Goal: Task Accomplishment & Management: Manage account settings

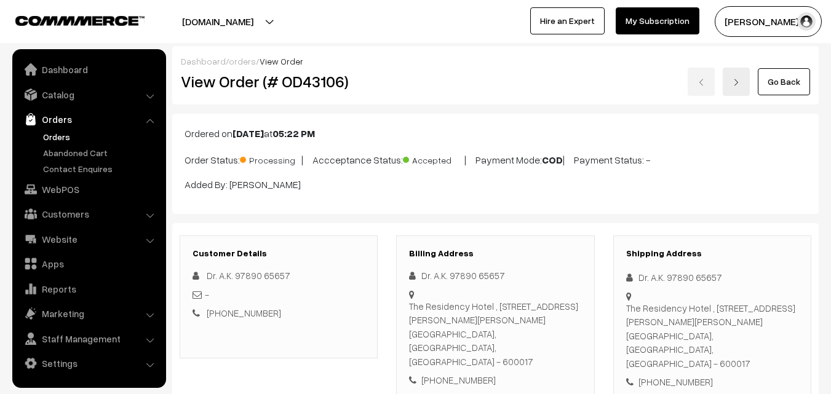
scroll to position [800, 0]
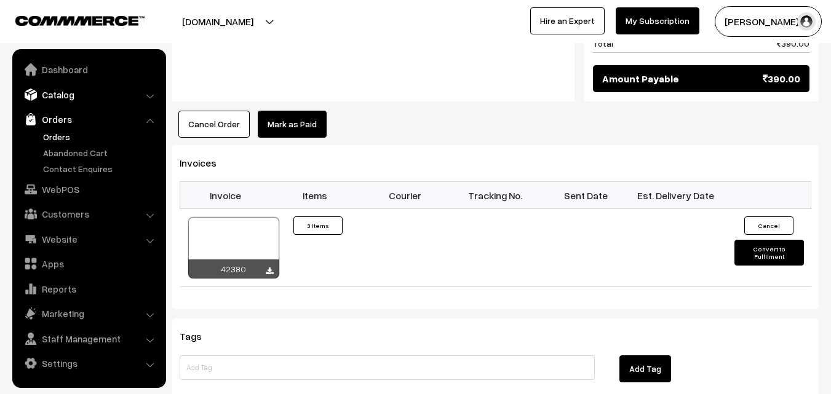
click at [59, 97] on link "Catalog" at bounding box center [88, 95] width 146 height 22
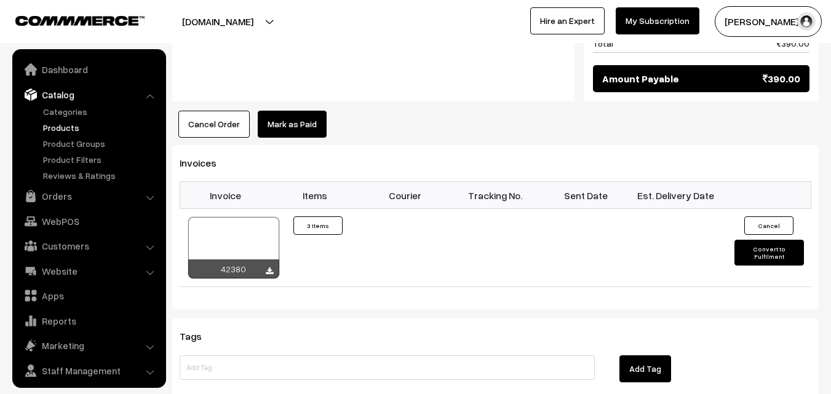
click at [65, 127] on link "Products" at bounding box center [101, 127] width 122 height 13
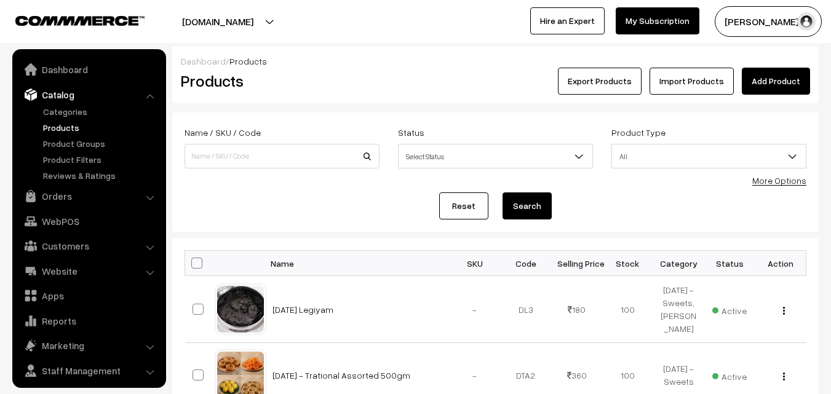
click at [242, 177] on div "Name / SKU / Code Status Select Status Active Inactive Select Status Product Ty…" at bounding box center [495, 152] width 641 height 55
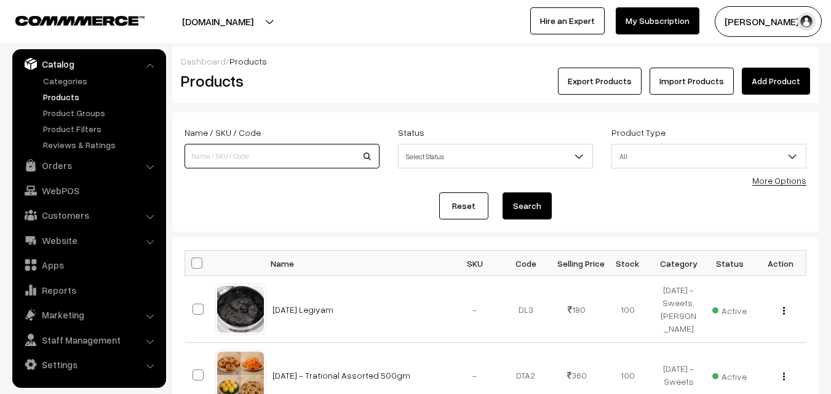
click at [247, 156] on input at bounding box center [282, 156] width 195 height 25
click at [257, 142] on div "Name / SKU / Code" at bounding box center [282, 147] width 195 height 44
click at [262, 154] on input at bounding box center [282, 156] width 195 height 25
type input "chapathi"
click at [503, 193] on button "Search" at bounding box center [527, 206] width 49 height 27
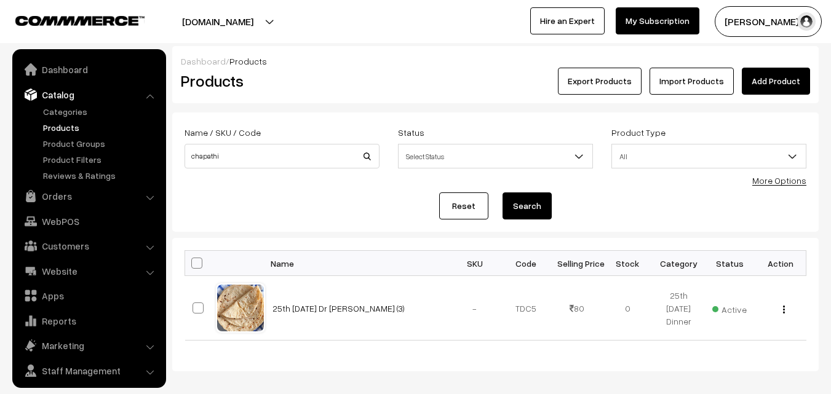
scroll to position [31, 0]
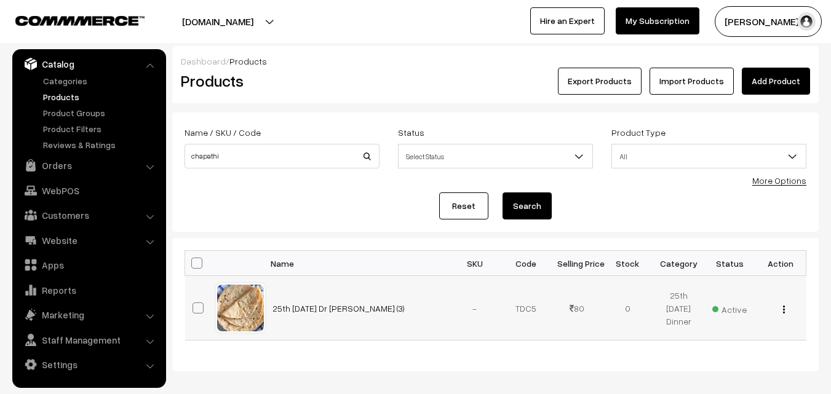
click at [783, 307] on img "button" at bounding box center [784, 310] width 2 height 8
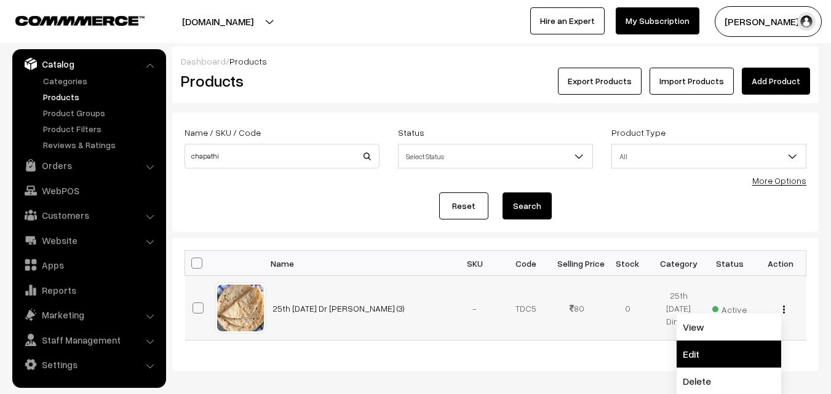
click at [716, 348] on link "Edit" at bounding box center [729, 354] width 105 height 27
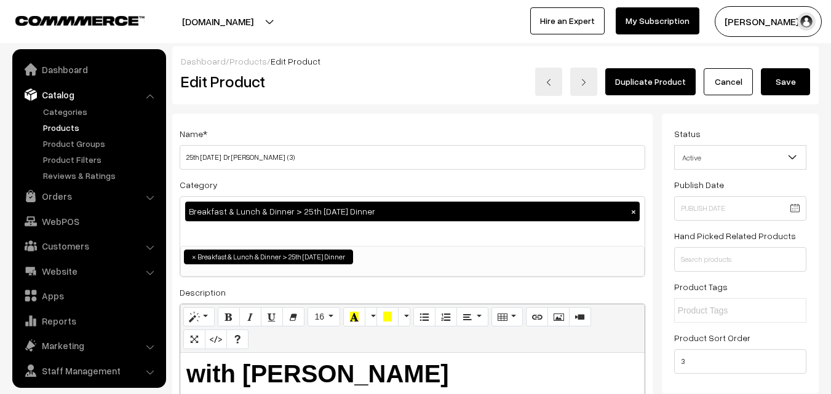
scroll to position [31, 0]
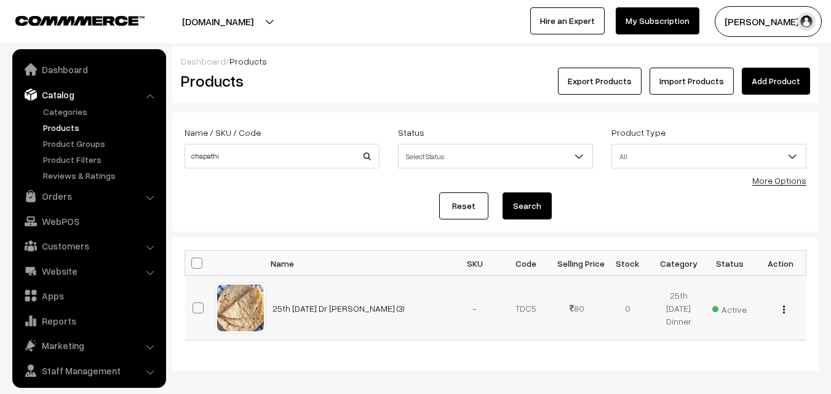
scroll to position [31, 0]
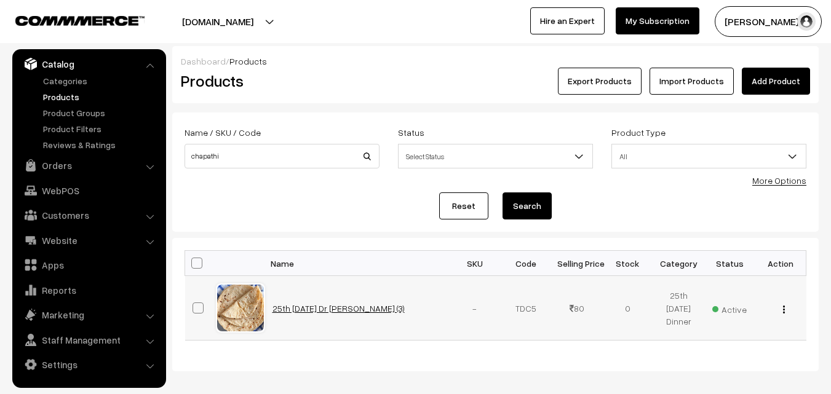
click at [312, 310] on link "25th [DATE] Dr [PERSON_NAME] (3)" at bounding box center [339, 308] width 132 height 10
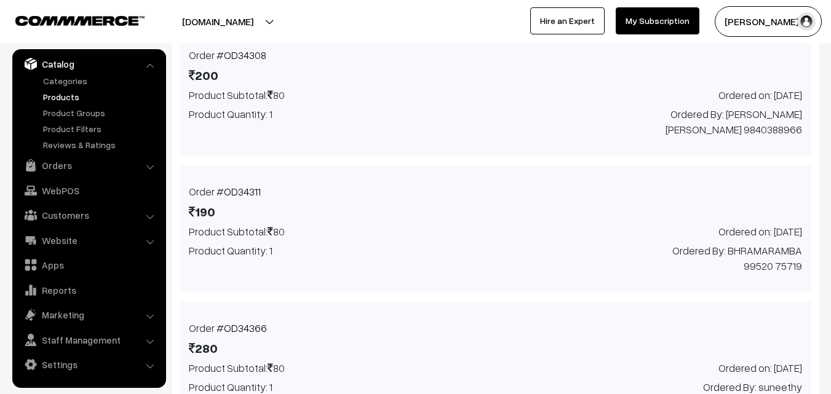
scroll to position [1029, 0]
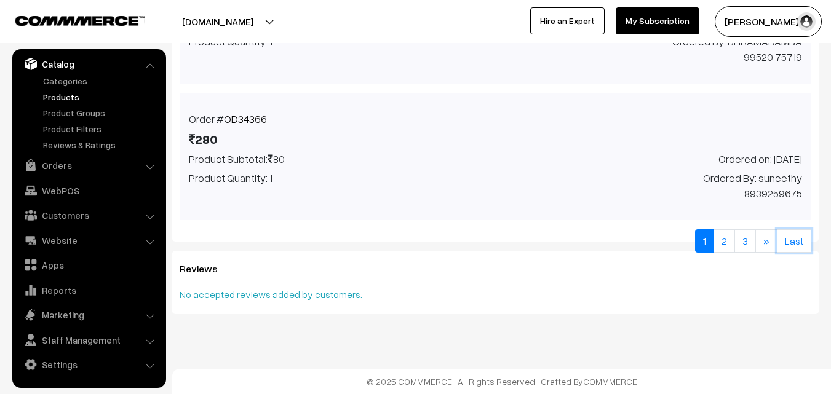
click at [804, 241] on link "Last" at bounding box center [794, 241] width 34 height 23
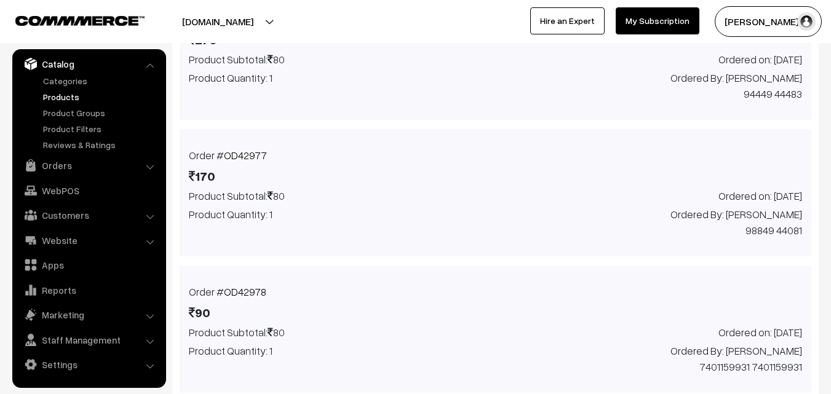
scroll to position [924, 0]
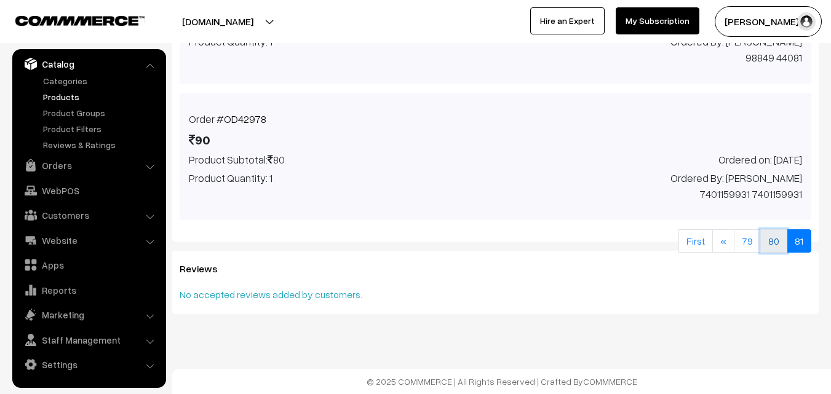
click at [769, 247] on link "80" at bounding box center [774, 241] width 27 height 23
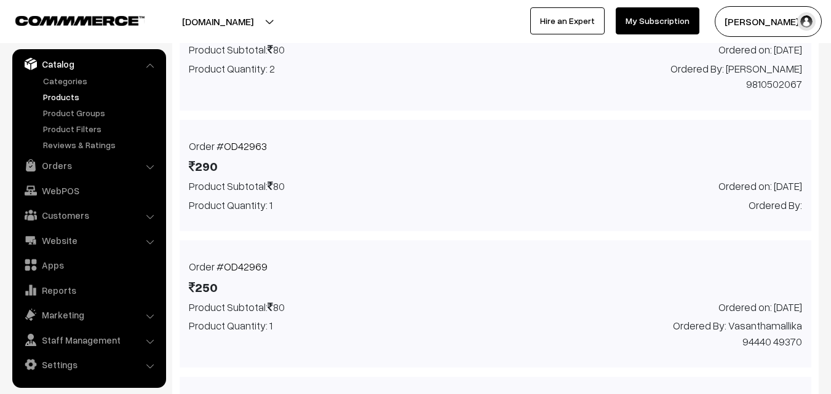
scroll to position [690, 0]
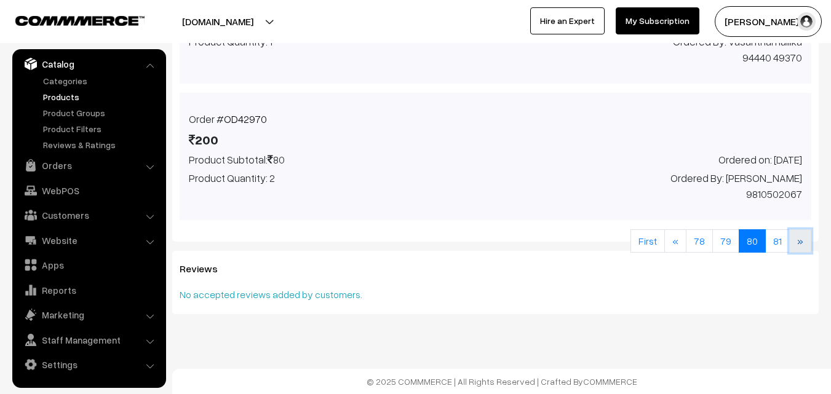
click at [800, 242] on link "»" at bounding box center [800, 241] width 22 height 23
click at [245, 113] on link "OD42978" at bounding box center [245, 119] width 42 height 13
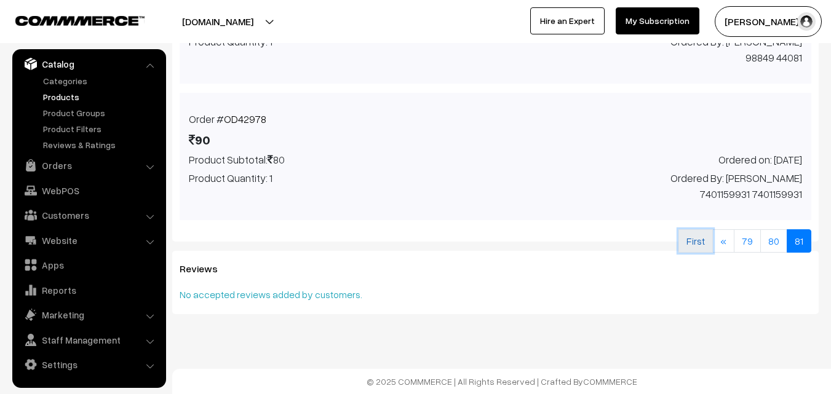
click at [702, 242] on link "First" at bounding box center [696, 241] width 34 height 23
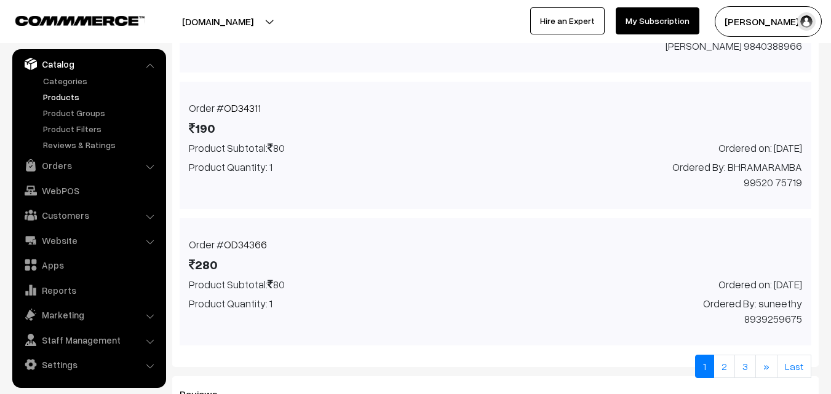
scroll to position [874, 0]
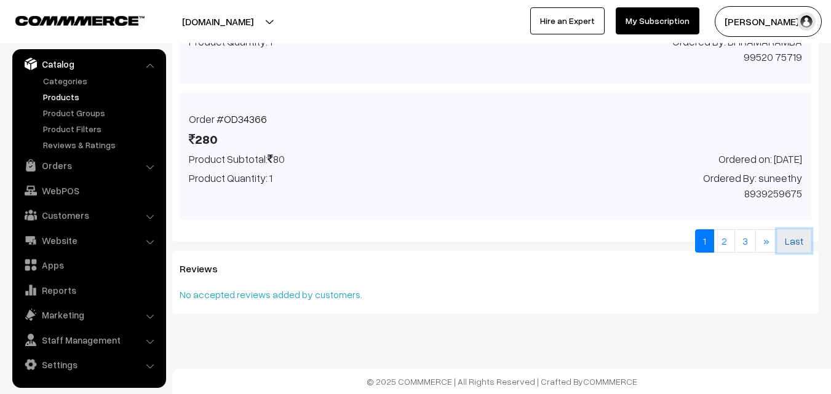
click at [797, 242] on link "Last" at bounding box center [794, 241] width 34 height 23
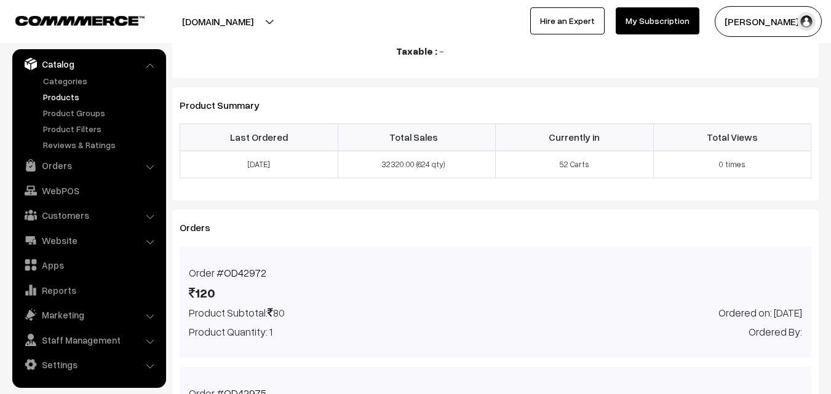
scroll to position [308, 0]
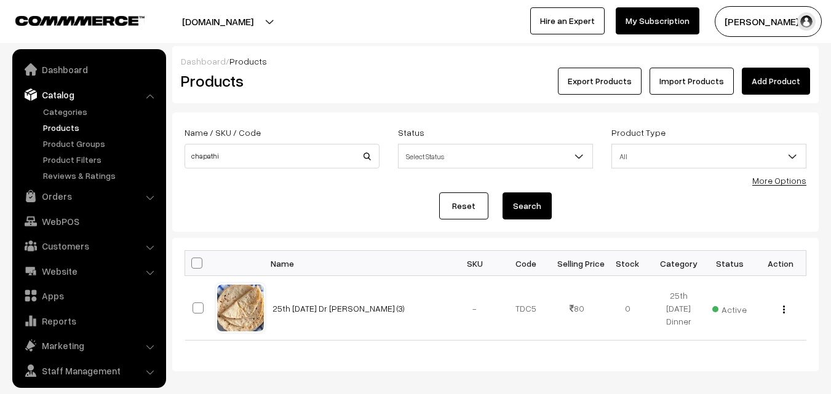
scroll to position [31, 0]
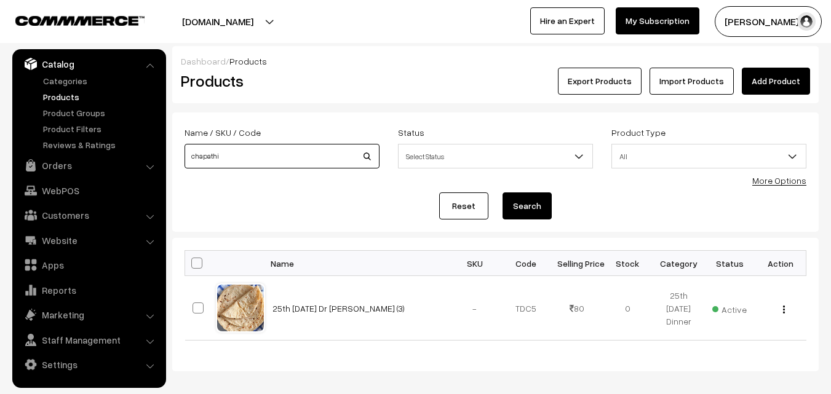
click at [203, 151] on input "chapathi" at bounding box center [282, 156] width 195 height 25
type input "27th"
click at [503, 193] on button "Search" at bounding box center [527, 206] width 49 height 27
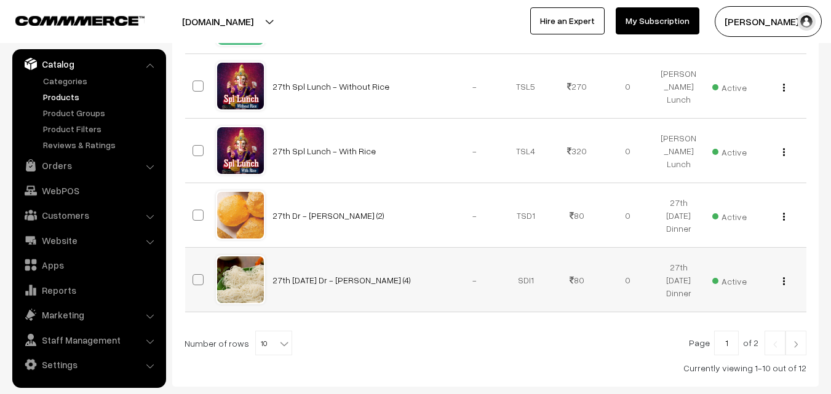
scroll to position [682, 0]
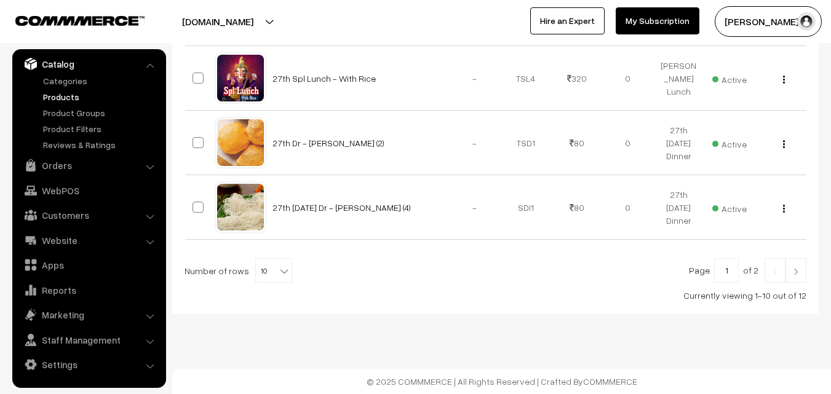
click at [791, 270] on img at bounding box center [796, 271] width 11 height 7
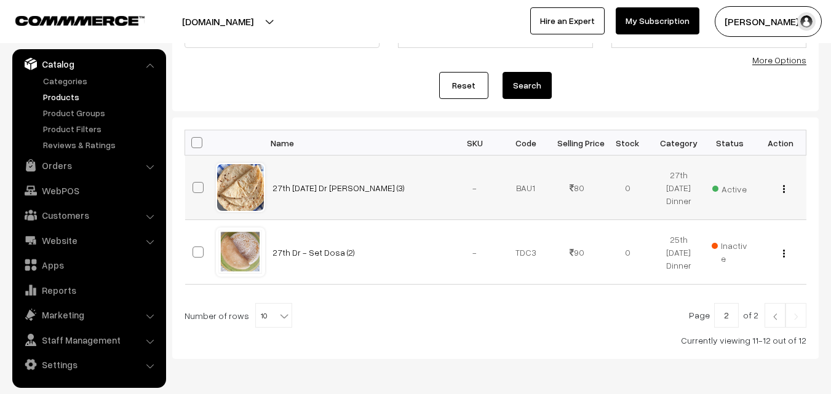
scroll to position [123, 0]
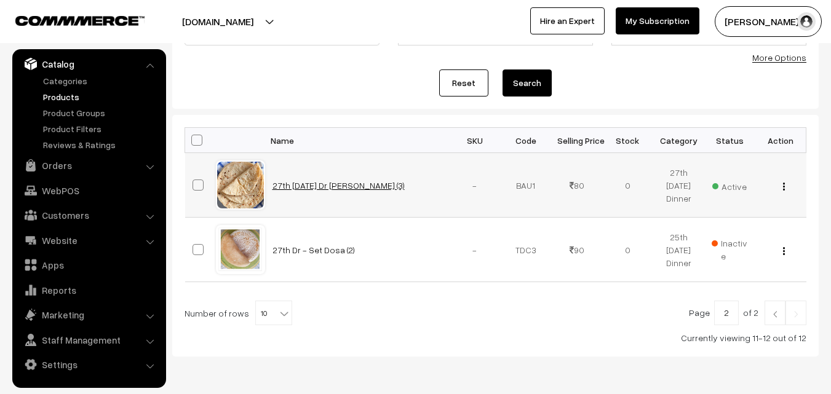
click at [306, 190] on link "27th [DATE] Dr [PERSON_NAME] (3)" at bounding box center [339, 185] width 132 height 10
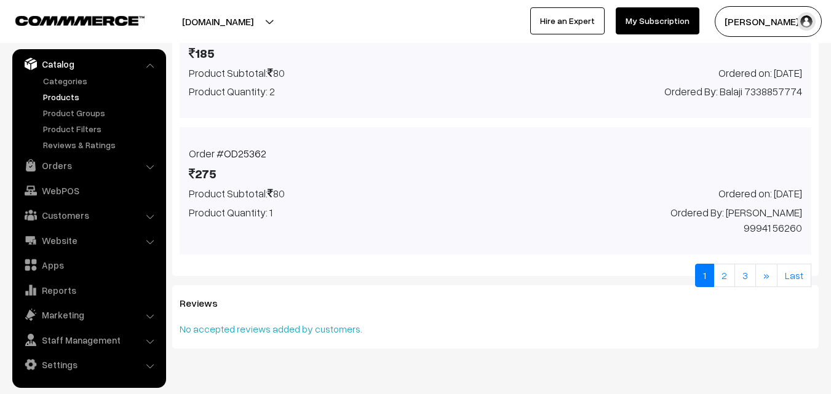
scroll to position [1007, 0]
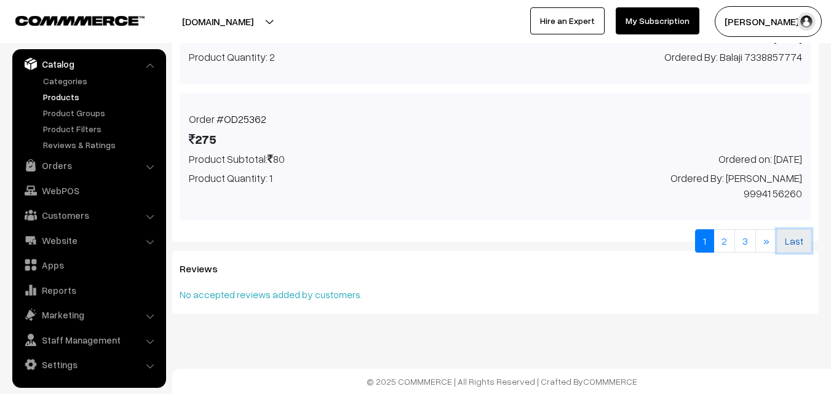
click at [799, 244] on link "Last" at bounding box center [794, 241] width 34 height 23
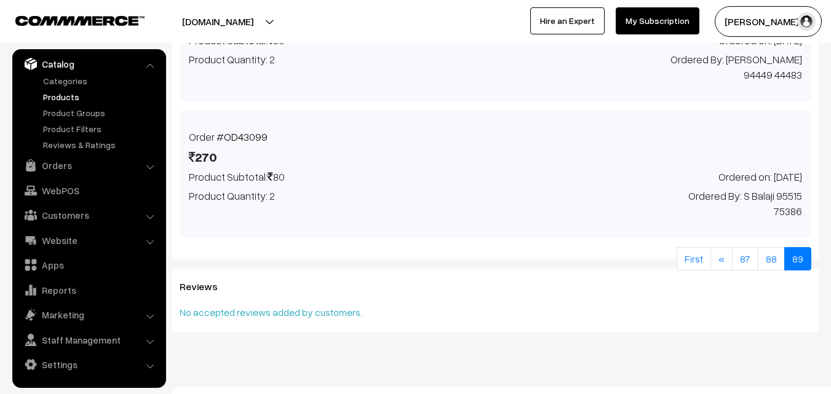
scroll to position [1085, 0]
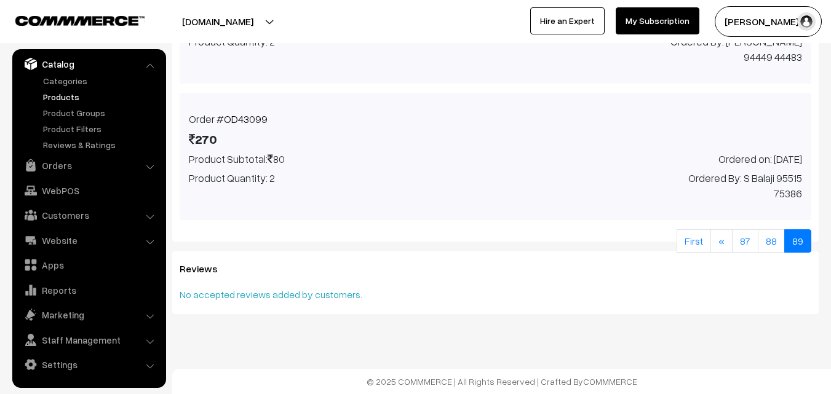
click at [250, 113] on link "OD43099" at bounding box center [246, 119] width 44 height 13
click at [773, 240] on link "88" at bounding box center [771, 241] width 27 height 23
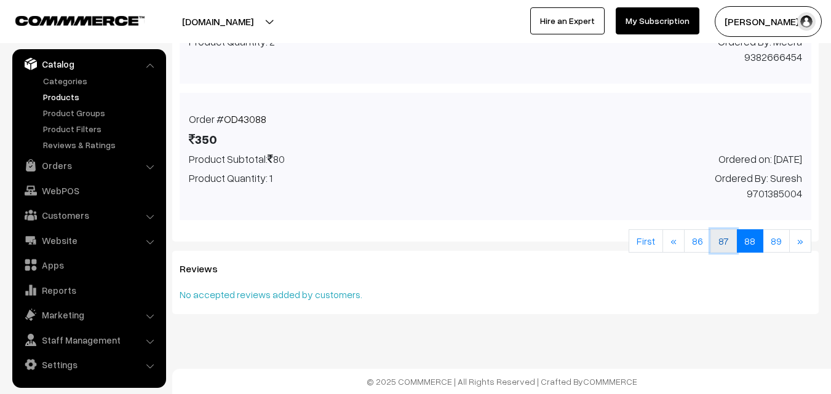
click at [732, 253] on link "87" at bounding box center [724, 241] width 26 height 23
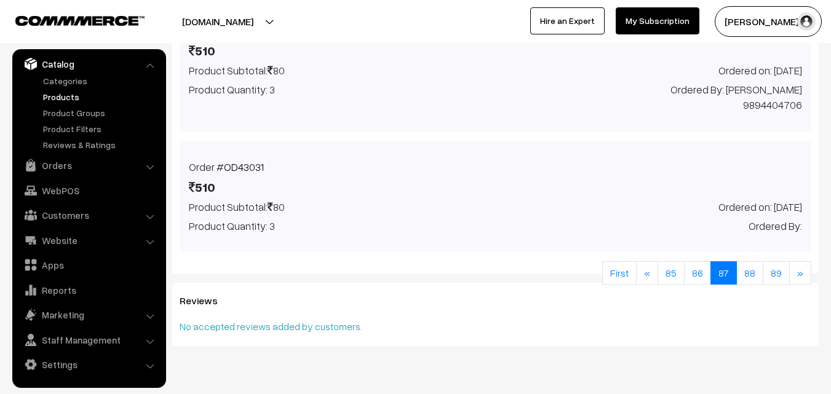
scroll to position [1070, 0]
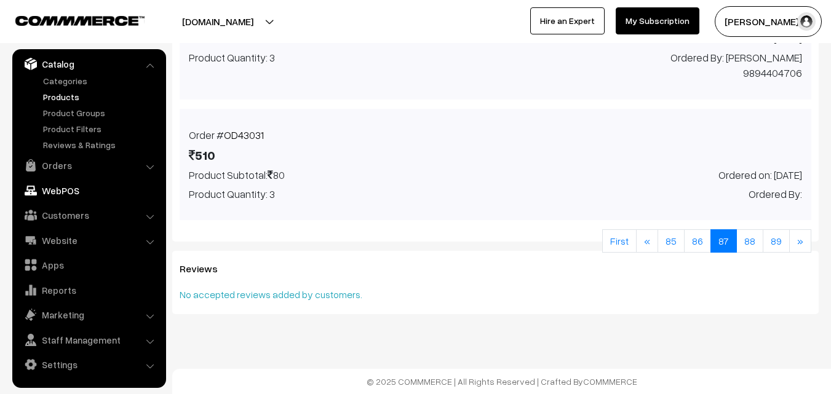
click at [55, 193] on link "WebPOS" at bounding box center [88, 191] width 146 height 22
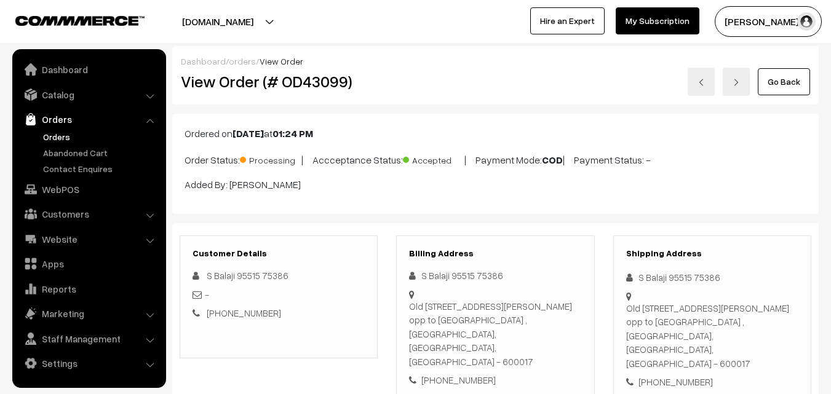
scroll to position [369, 0]
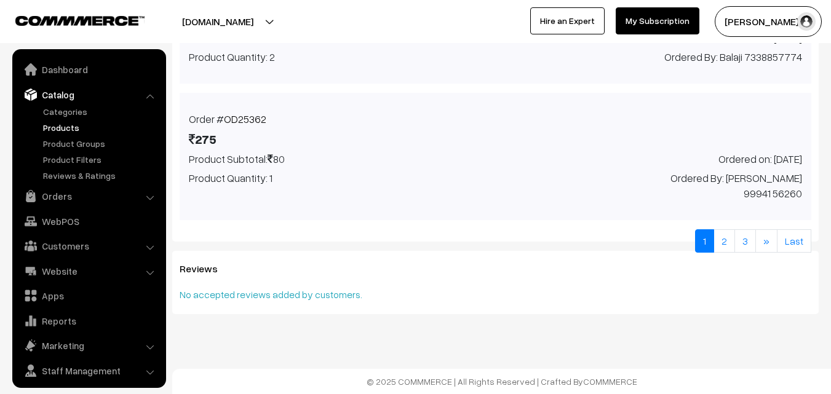
scroll to position [31, 0]
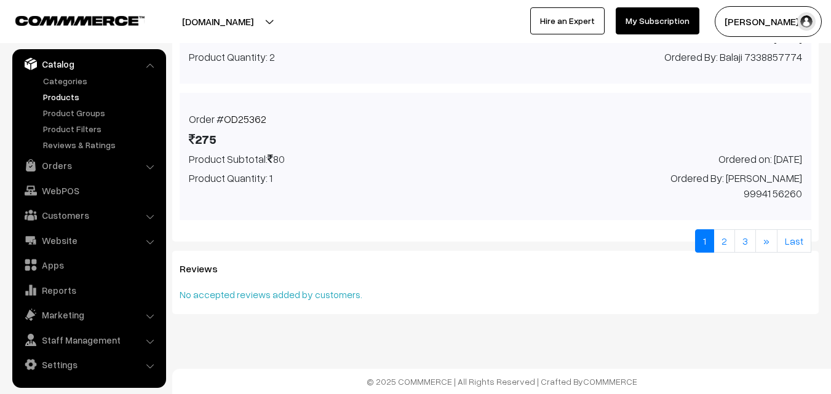
click at [60, 92] on link "Products" at bounding box center [101, 96] width 122 height 13
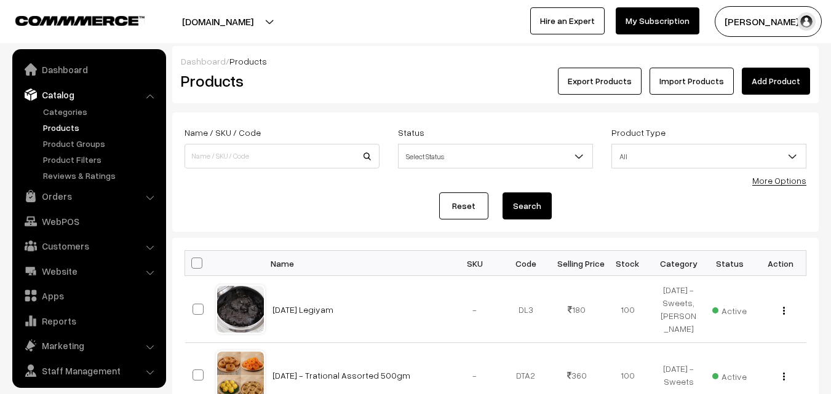
scroll to position [31, 0]
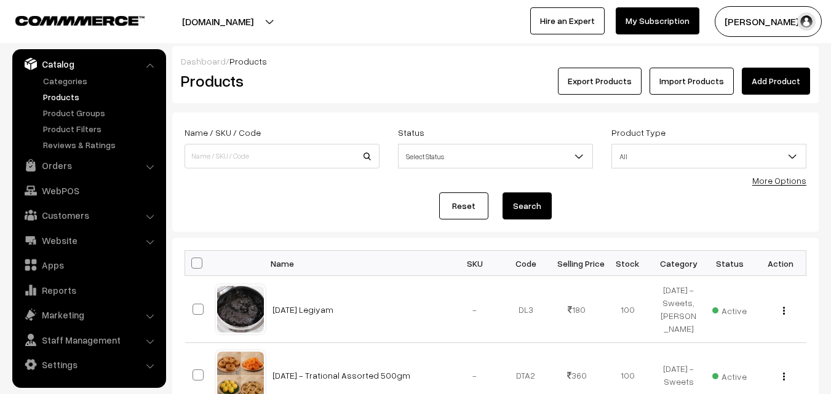
click at [793, 185] on link "More Options" at bounding box center [780, 180] width 54 height 10
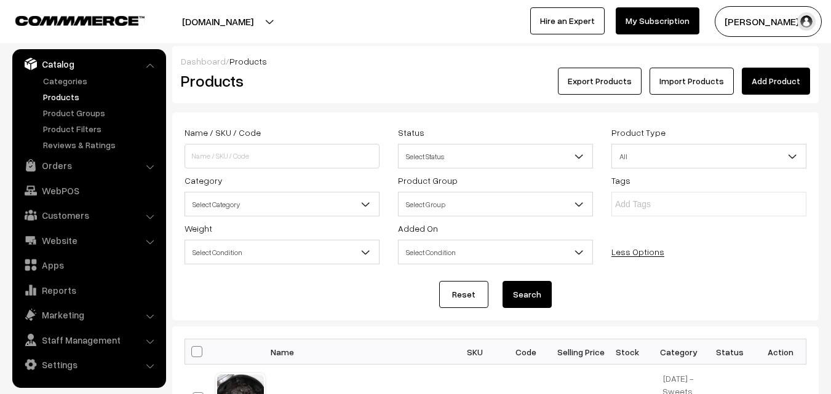
click at [249, 209] on span "Select Category" at bounding box center [282, 205] width 194 height 22
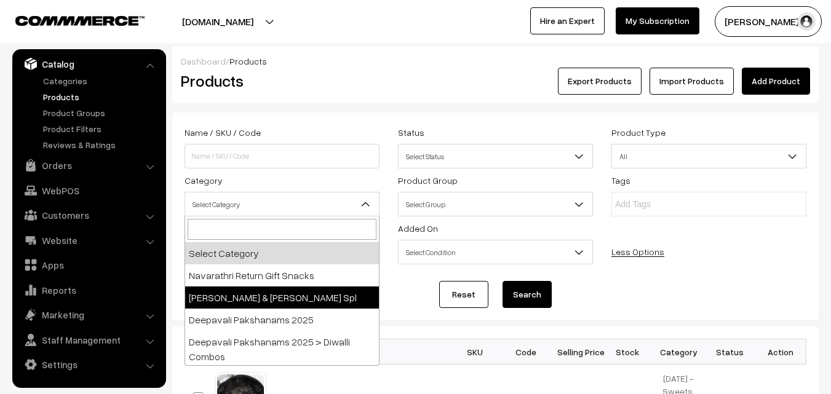
scroll to position [185, 0]
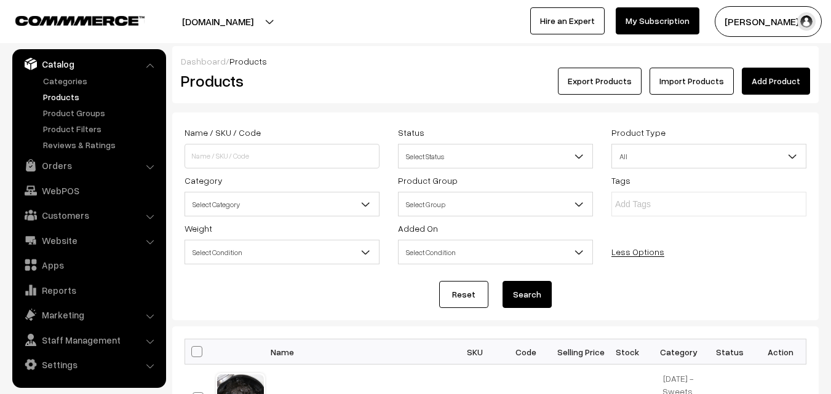
click at [487, 61] on div "Dashboard / Products" at bounding box center [496, 61] width 630 height 13
click at [460, 67] on div "Dashboard / Products" at bounding box center [496, 61] width 630 height 13
click at [57, 169] on link "Orders" at bounding box center [88, 165] width 146 height 22
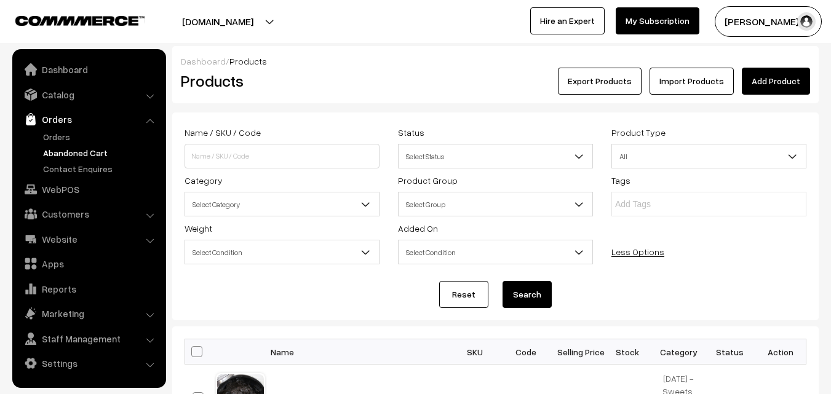
scroll to position [0, 0]
click at [66, 129] on link "Orders" at bounding box center [88, 119] width 146 height 22
click at [66, 137] on link "Orders" at bounding box center [101, 136] width 122 height 13
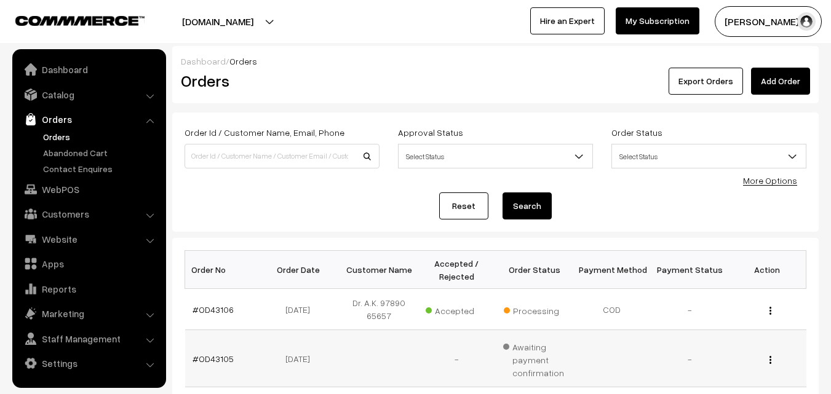
scroll to position [185, 0]
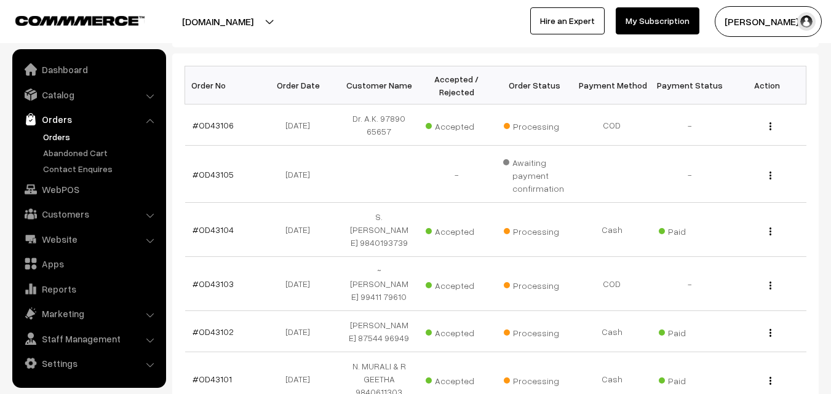
click at [63, 137] on link "Orders" at bounding box center [101, 136] width 122 height 13
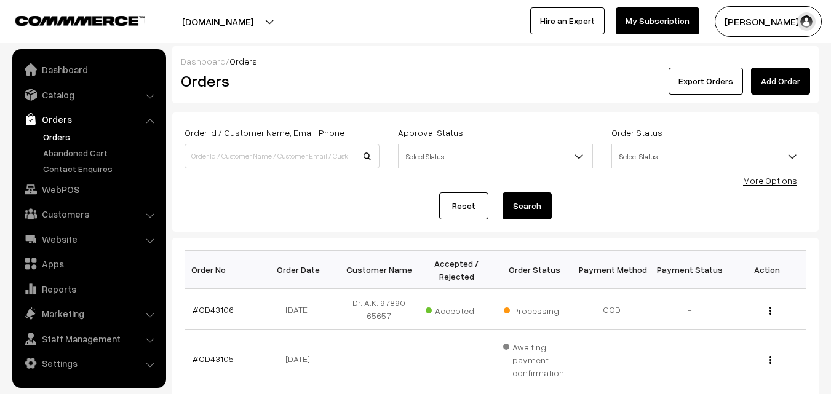
click at [62, 135] on link "Orders" at bounding box center [101, 136] width 122 height 13
click at [77, 95] on link "Catalog" at bounding box center [88, 95] width 146 height 22
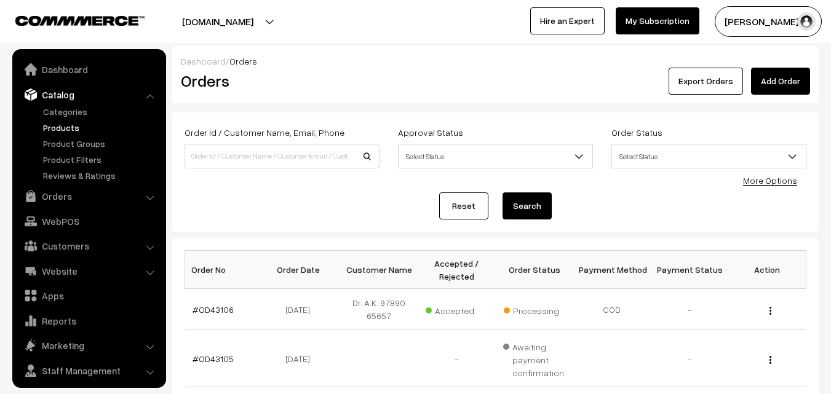
click at [62, 129] on link "Products" at bounding box center [101, 127] width 122 height 13
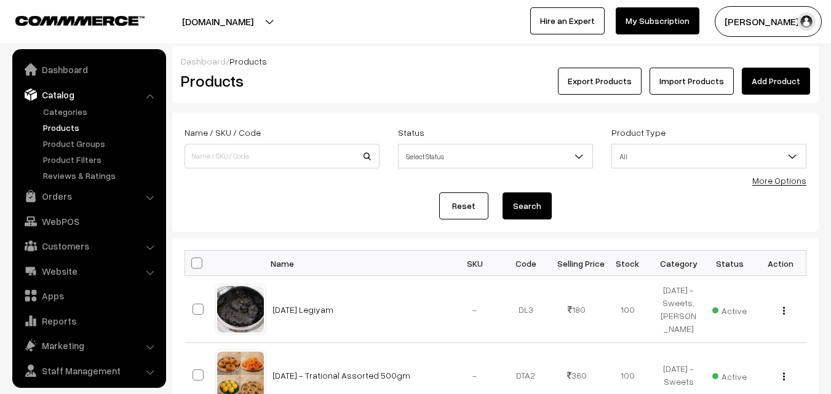
scroll to position [31, 0]
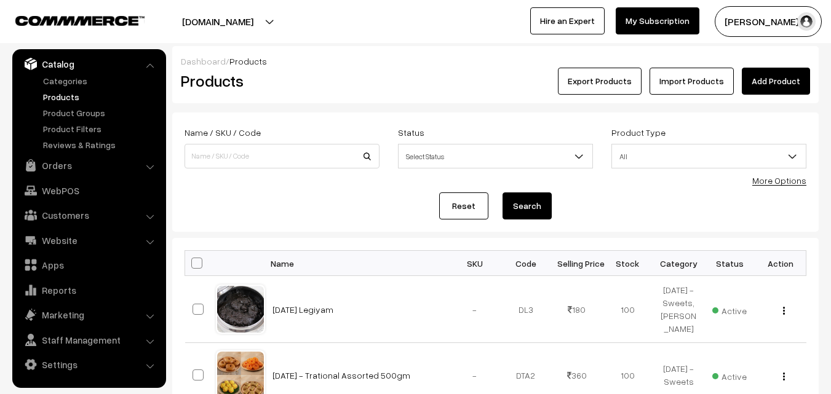
click at [65, 95] on link "Products" at bounding box center [101, 96] width 122 height 13
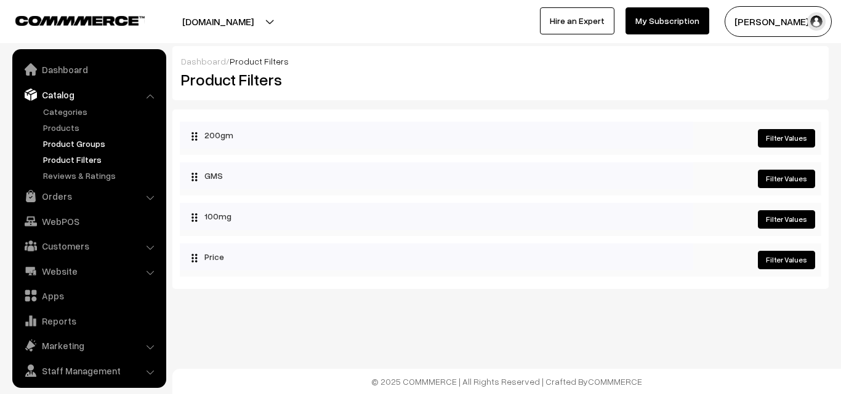
scroll to position [31, 0]
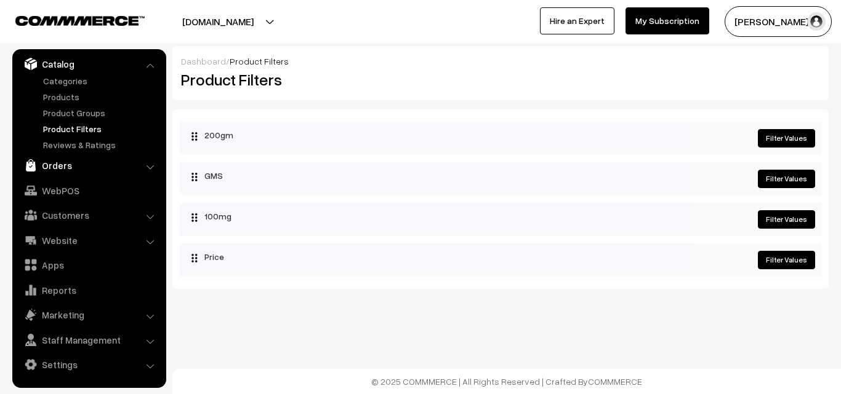
click at [62, 162] on link "Orders" at bounding box center [88, 165] width 146 height 22
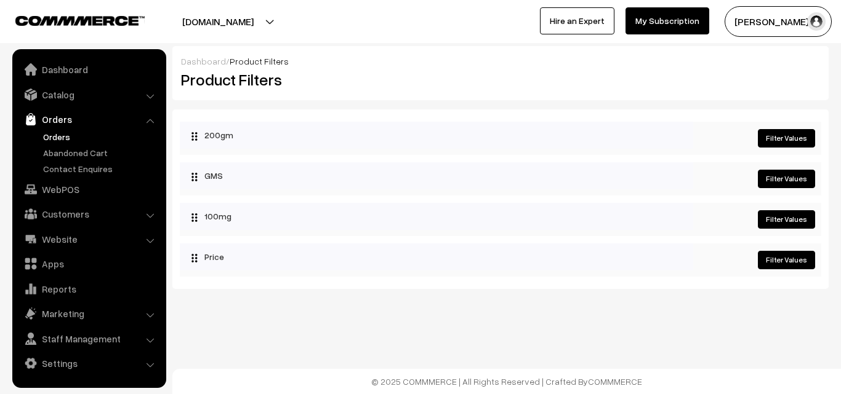
click at [62, 134] on link "Orders" at bounding box center [101, 136] width 122 height 13
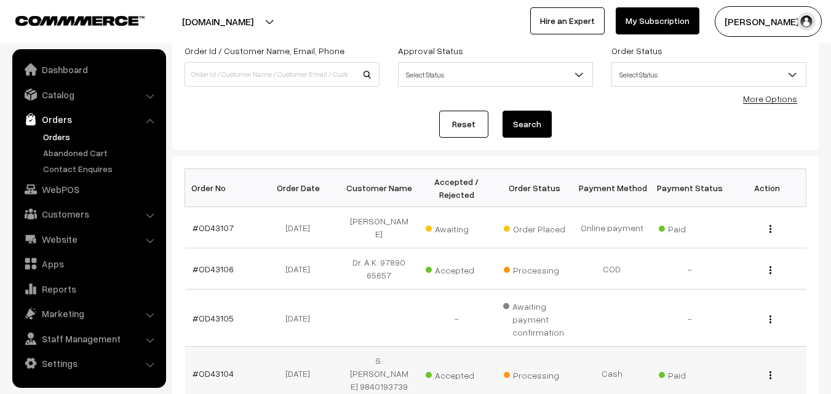
scroll to position [185, 0]
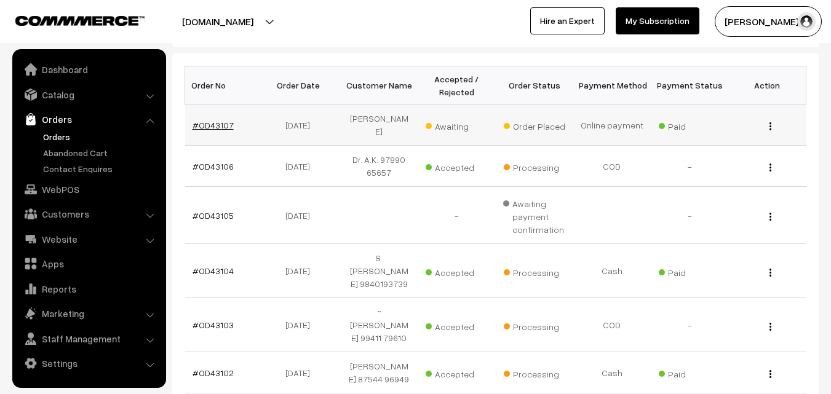
click at [225, 122] on link "#OD43107" at bounding box center [213, 125] width 41 height 10
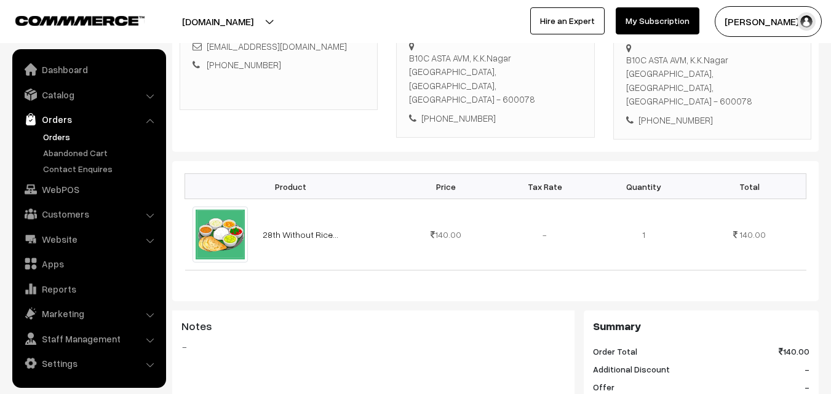
scroll to position [238, 0]
click at [455, 113] on div "+91 9840414058" at bounding box center [495, 120] width 172 height 14
copy div "9840414058"
click at [63, 136] on link "Orders" at bounding box center [101, 136] width 122 height 13
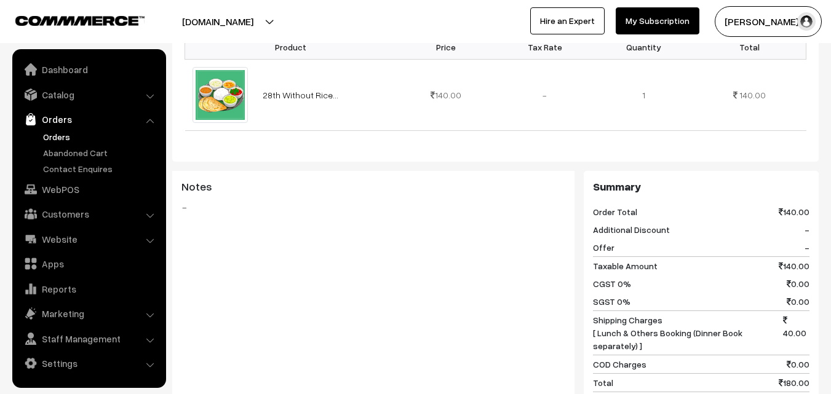
scroll to position [545, 0]
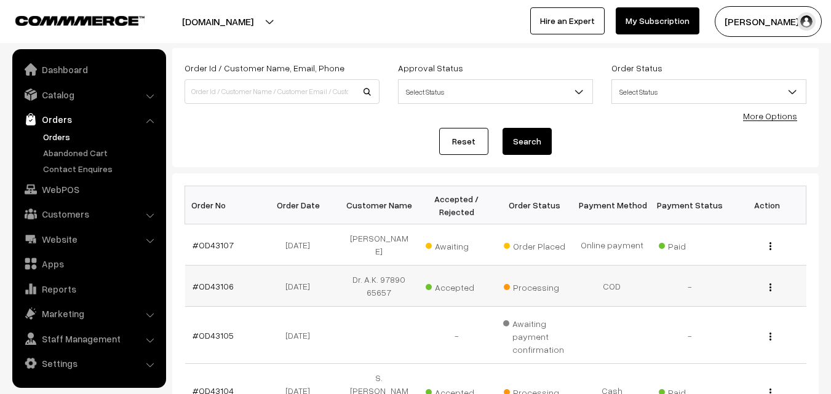
scroll to position [123, 0]
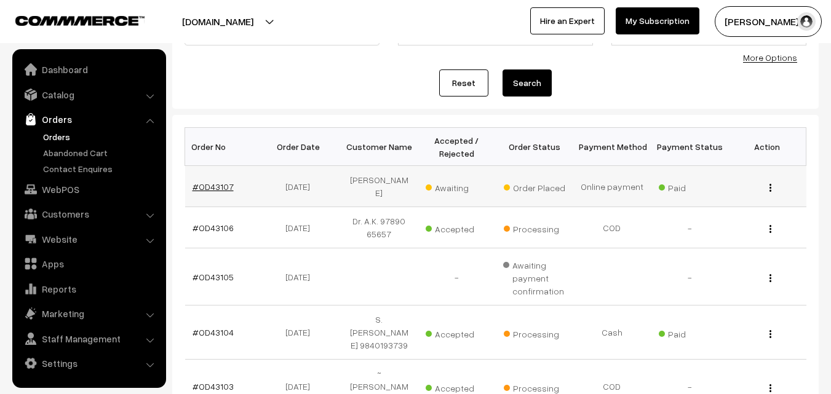
click at [217, 186] on link "#OD43107" at bounding box center [213, 187] width 41 height 10
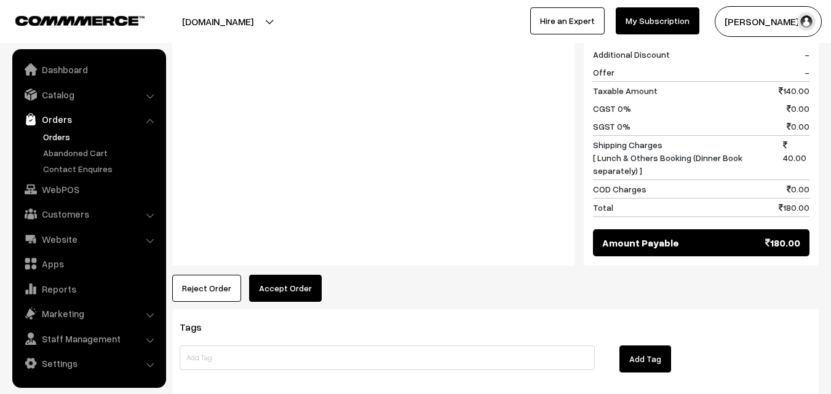
click at [299, 275] on button "Accept Order" at bounding box center [285, 288] width 73 height 27
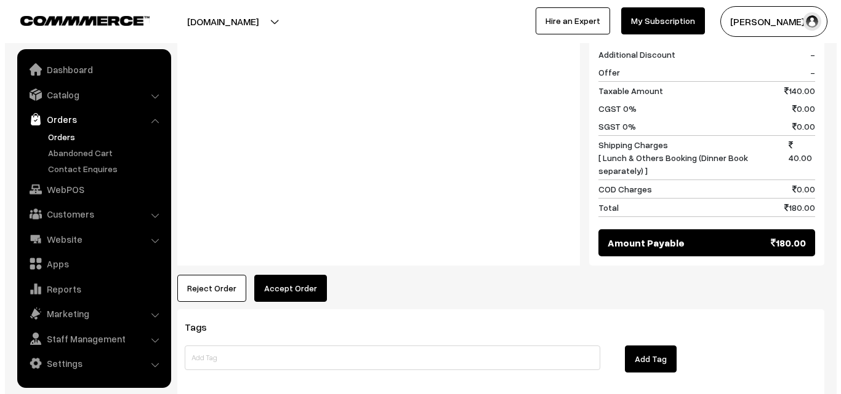
scroll to position [555, 0]
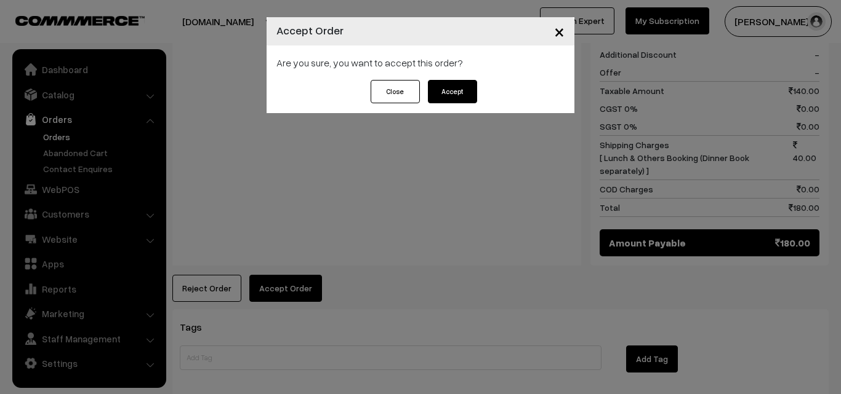
click at [442, 108] on div "Close Accept" at bounding box center [420, 96] width 308 height 33
click at [441, 90] on button "Accept" at bounding box center [452, 91] width 49 height 23
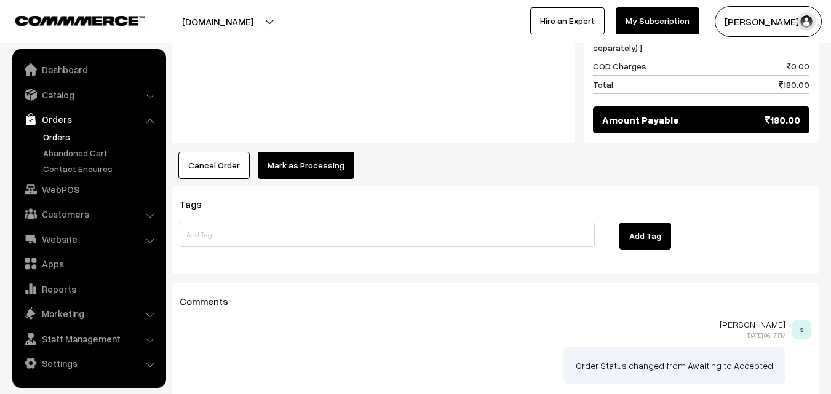
click at [294, 152] on button "Mark as Processing" at bounding box center [306, 165] width 97 height 27
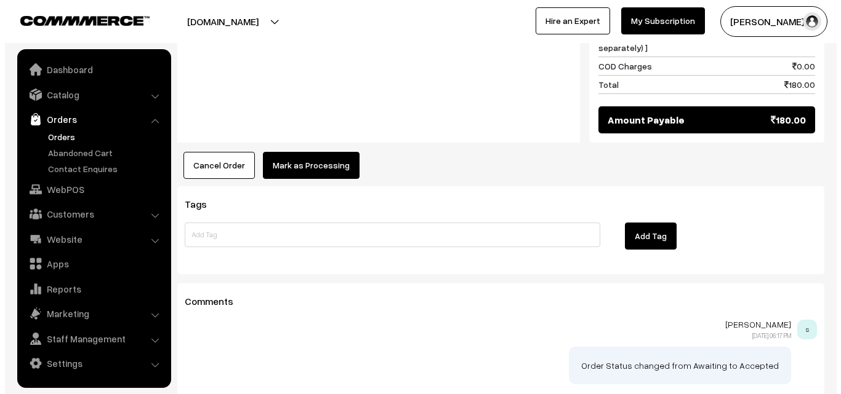
scroll to position [678, 0]
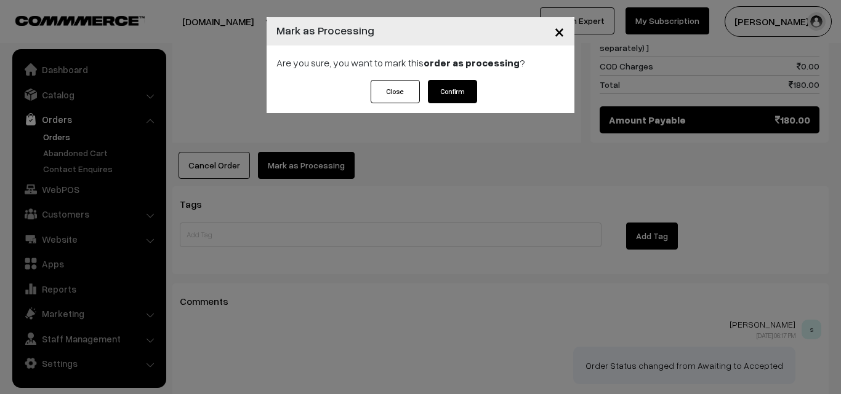
click at [450, 94] on button "Confirm" at bounding box center [452, 91] width 49 height 23
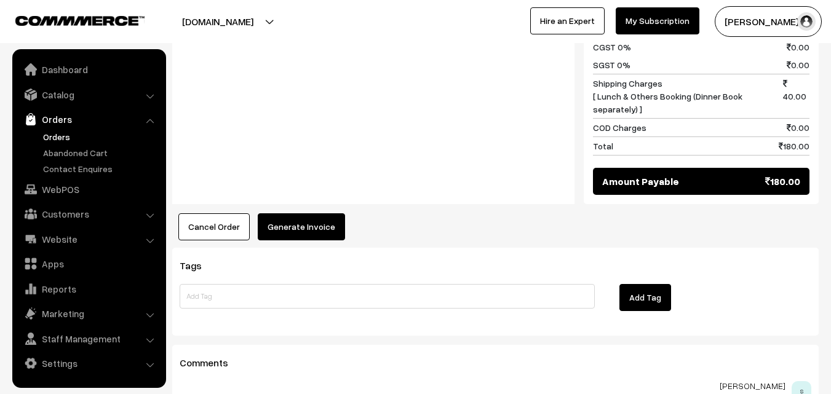
click at [291, 214] on button "Generate Invoice" at bounding box center [301, 227] width 87 height 27
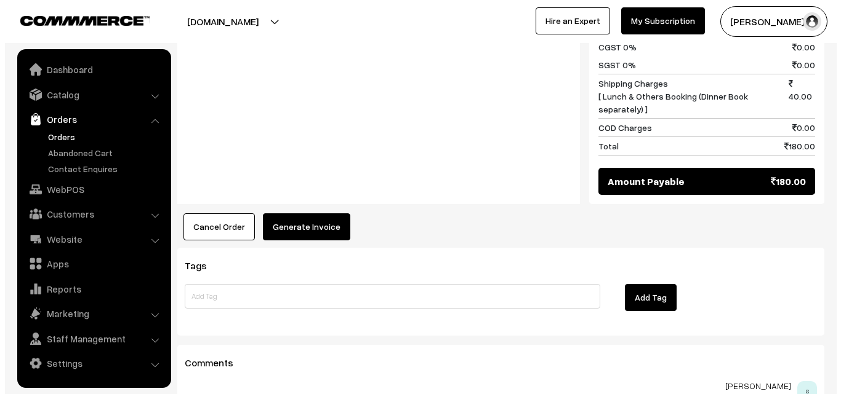
scroll to position [617, 0]
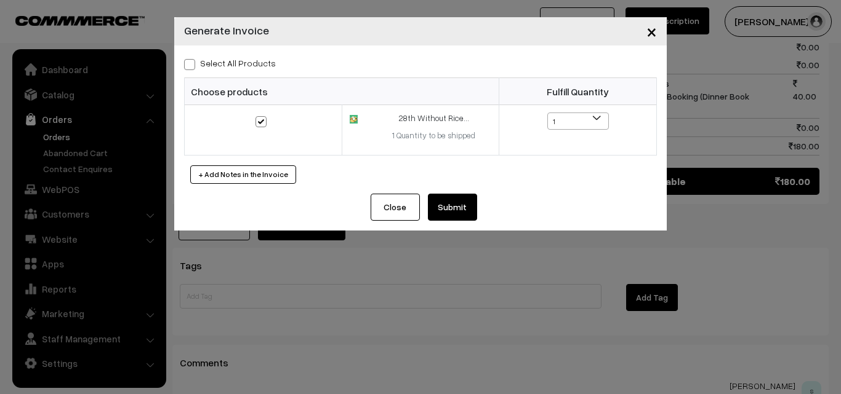
click at [234, 66] on label "Select All Products" at bounding box center [230, 63] width 92 height 13
click at [192, 66] on input "Select All Products" at bounding box center [188, 62] width 8 height 8
checkbox input "true"
click at [459, 202] on button "Submit" at bounding box center [452, 207] width 49 height 27
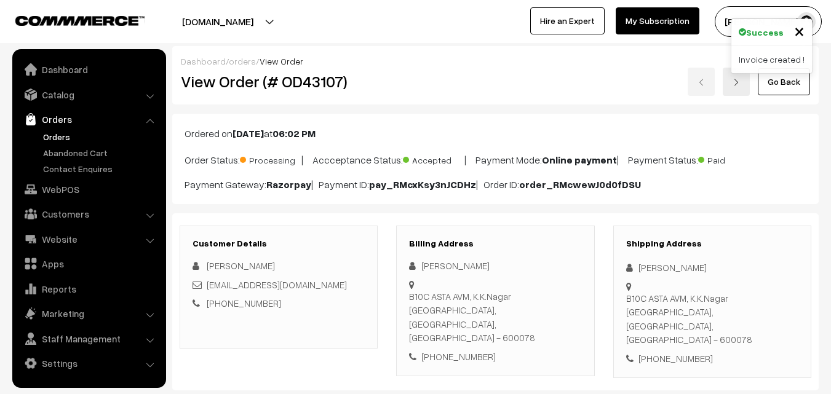
scroll to position [615, 0]
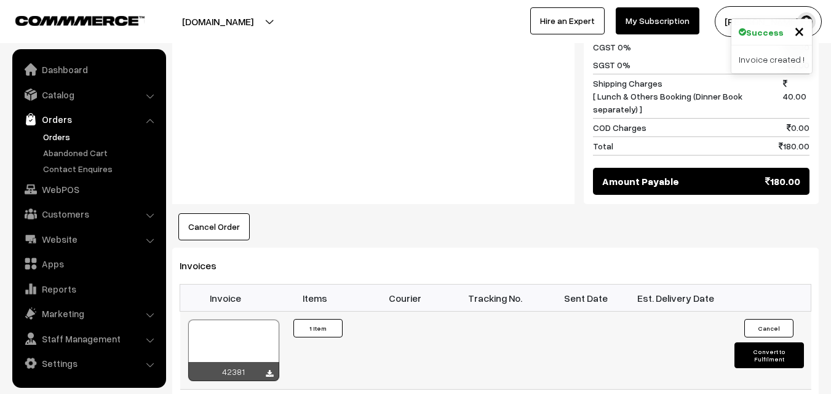
click at [241, 320] on div at bounding box center [233, 351] width 91 height 62
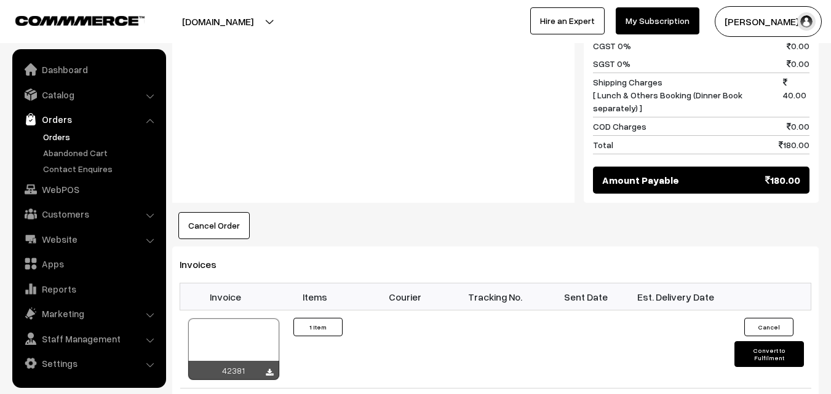
click at [64, 139] on link "Orders" at bounding box center [101, 136] width 122 height 13
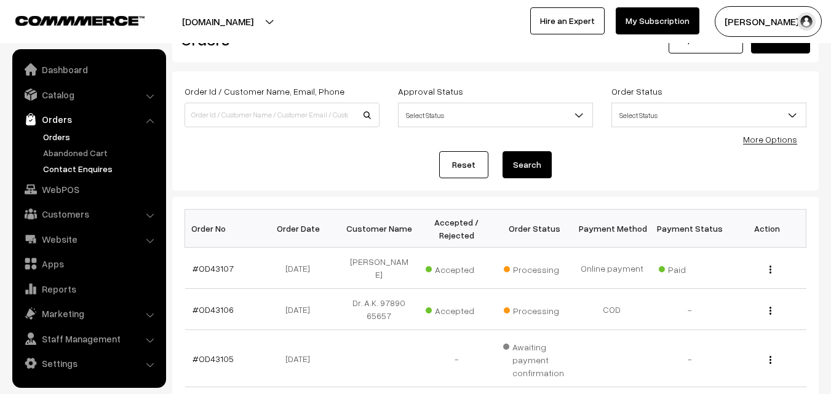
scroll to position [62, 0]
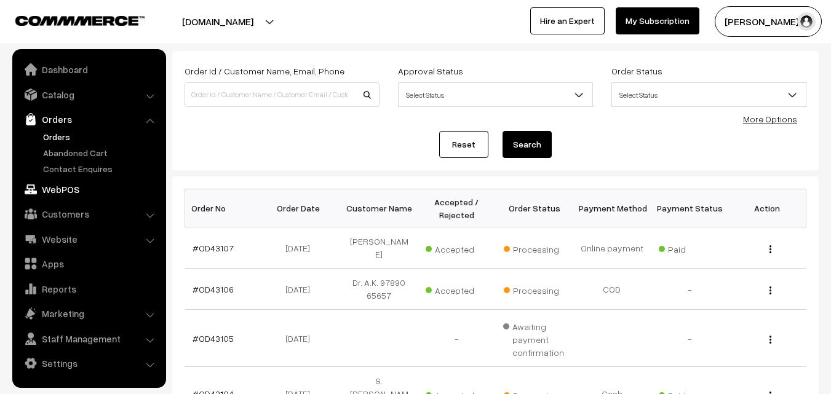
click at [58, 188] on link "WebPOS" at bounding box center [88, 189] width 146 height 22
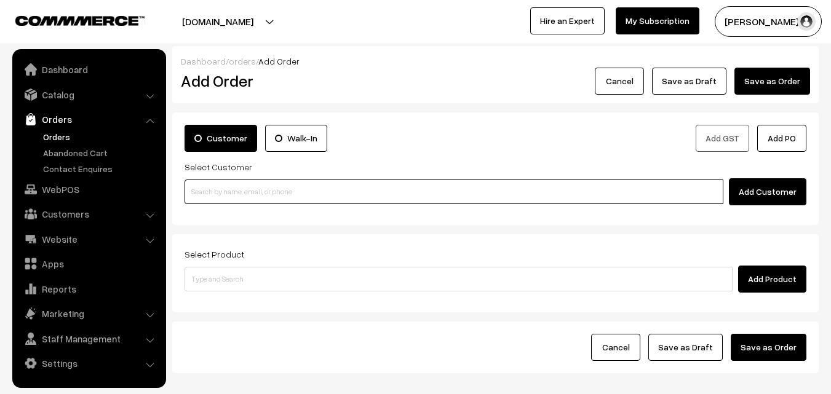
click at [265, 194] on input at bounding box center [454, 192] width 539 height 25
click at [254, 194] on input at bounding box center [454, 192] width 539 height 25
paste input "98400 20399"
click at [209, 191] on input "98400 20399" at bounding box center [454, 192] width 539 height 25
click at [215, 188] on input "98400 20399" at bounding box center [454, 192] width 539 height 25
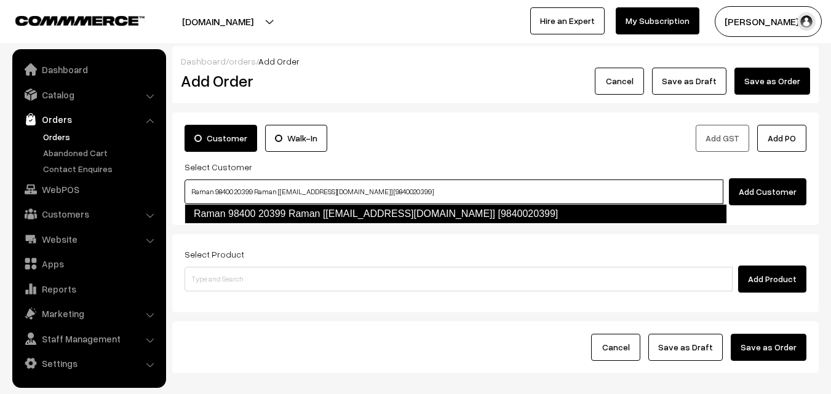
type input "Raman 98400 20399 Raman [test132@gmail.com] [9840020399]"
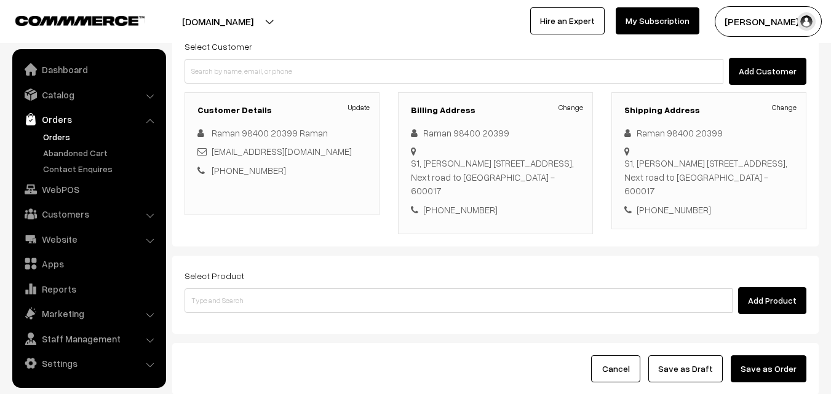
scroll to position [123, 0]
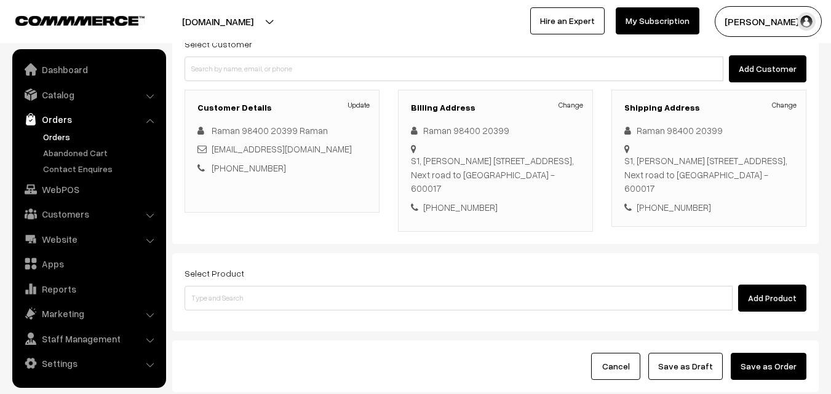
click at [319, 299] on div "Add Product" at bounding box center [496, 298] width 622 height 27
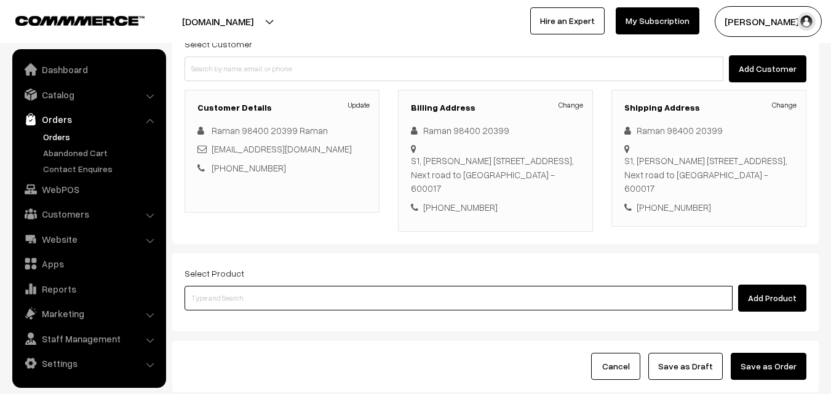
click at [319, 300] on input at bounding box center [459, 298] width 548 height 25
click at [353, 310] on input at bounding box center [459, 298] width 548 height 25
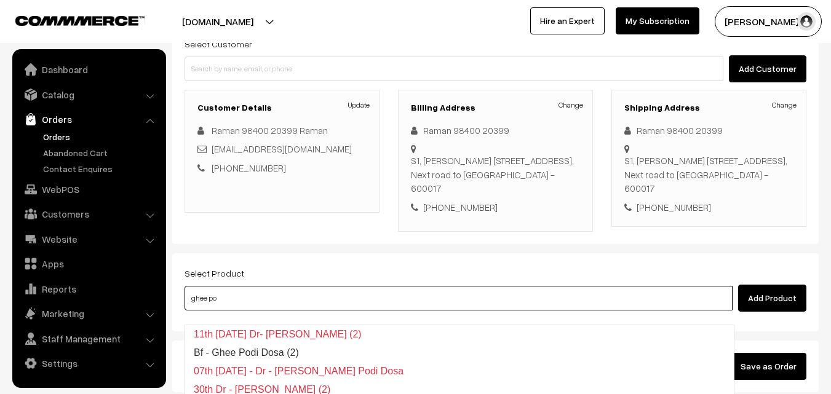
type input "Bf - Ghee Pongal"
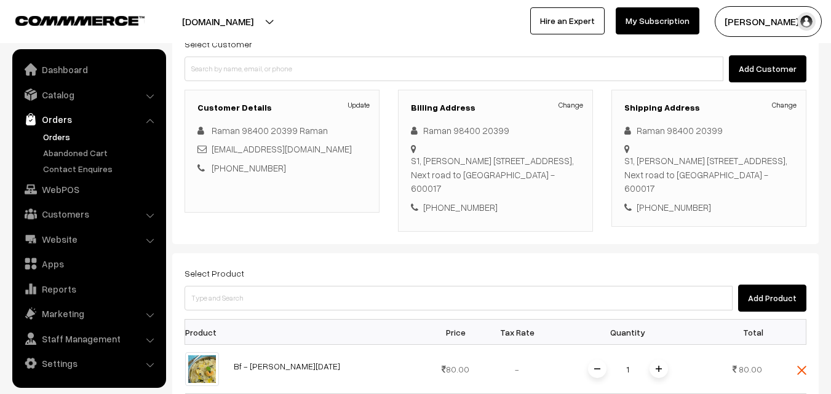
drag, startPoint x: 331, startPoint y: 267, endPoint x: 328, endPoint y: 316, distance: 48.7
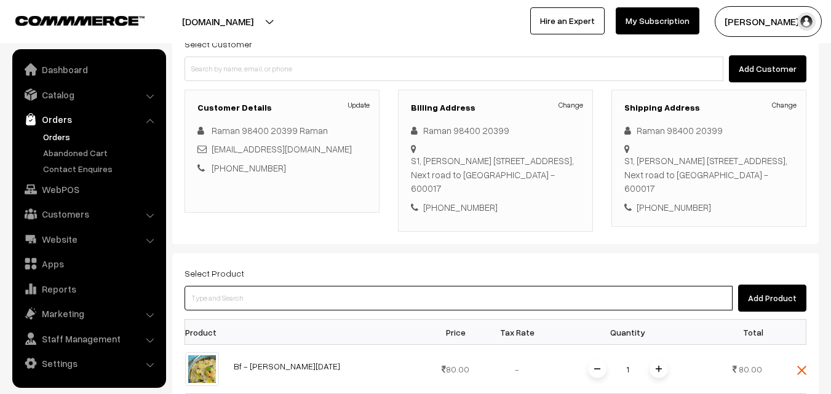
click at [328, 311] on input at bounding box center [459, 298] width 548 height 25
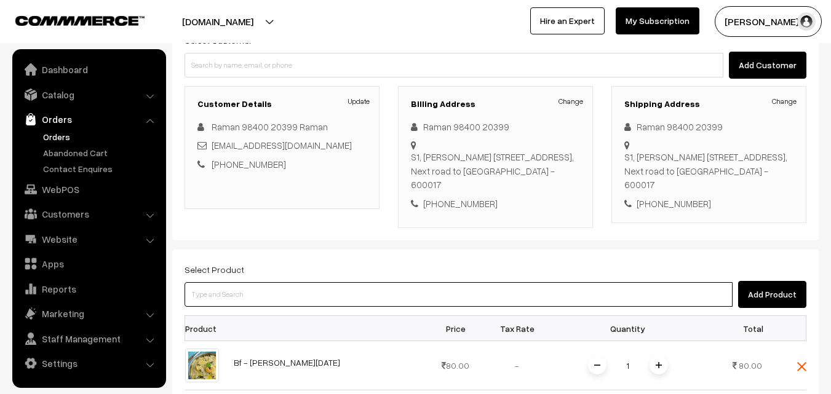
scroll to position [369, 0]
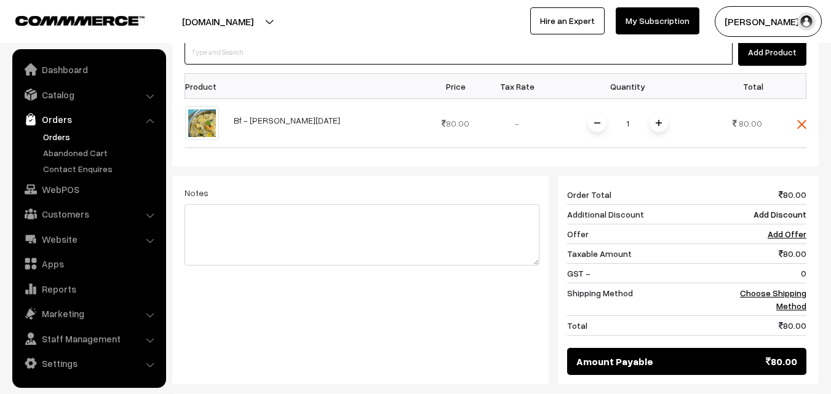
click at [329, 63] on input at bounding box center [459, 52] width 548 height 25
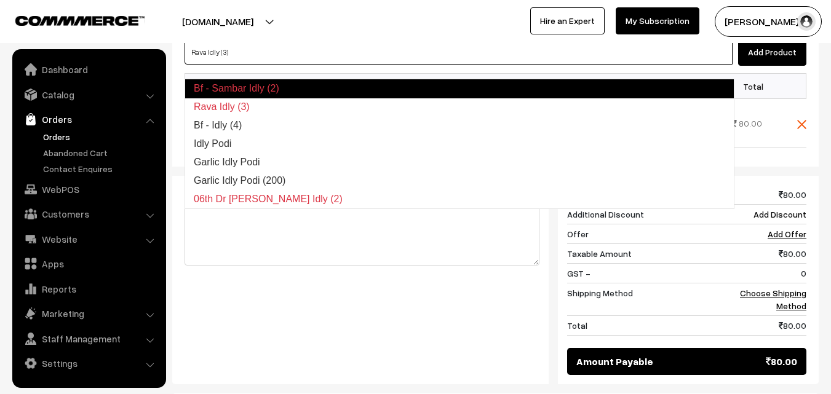
type input "Bf - Idly (4)"
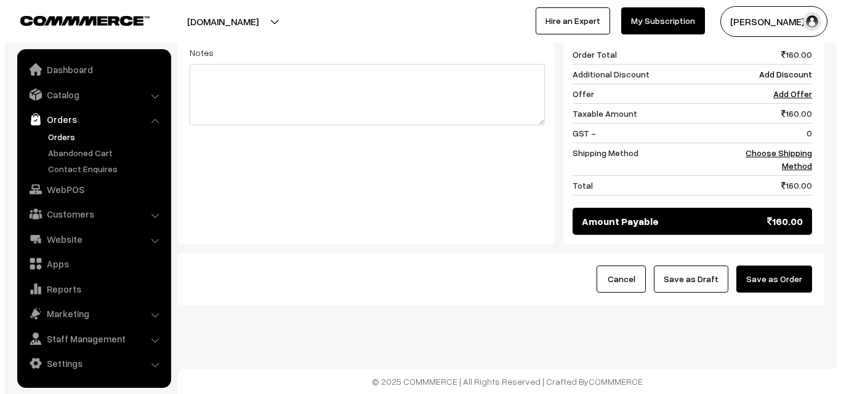
scroll to position [573, 0]
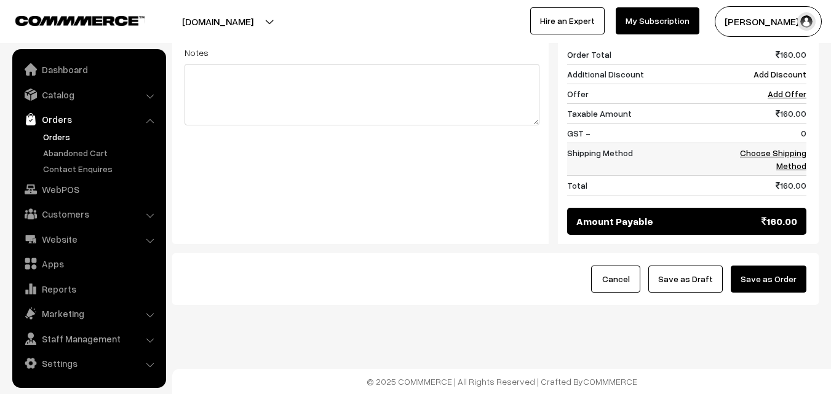
click at [784, 152] on link "Choose Shipping Method" at bounding box center [773, 159] width 66 height 23
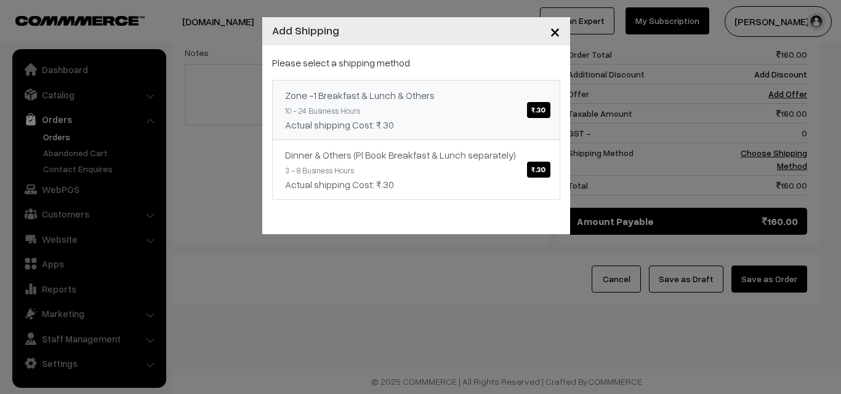
click at [456, 96] on div "Zone -1 Breakfast & Lunch & Others ₹.30" at bounding box center [416, 95] width 262 height 15
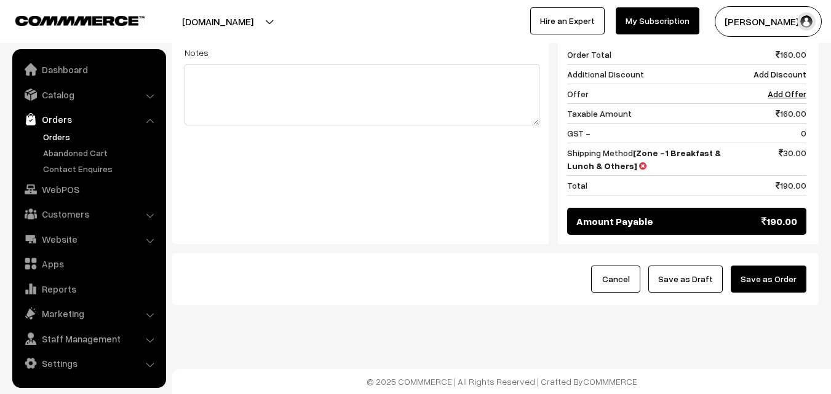
click at [769, 279] on button "Save as Order" at bounding box center [769, 279] width 76 height 27
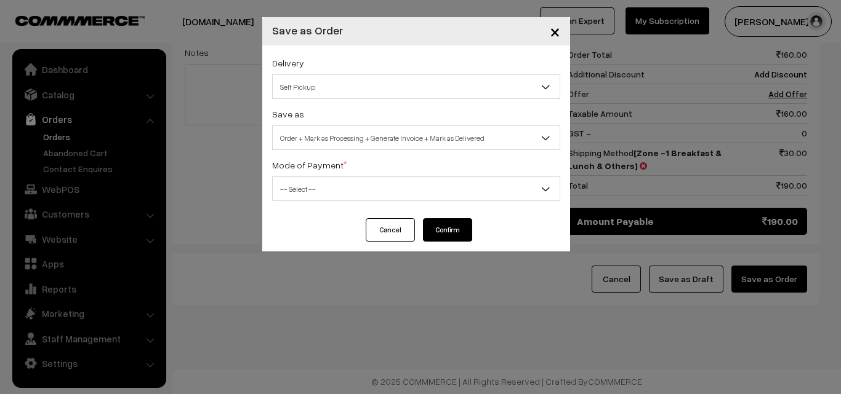
click at [311, 140] on span "Order + Mark as Processing + Generate Invoice + Mark as Delivered" at bounding box center [416, 138] width 287 height 22
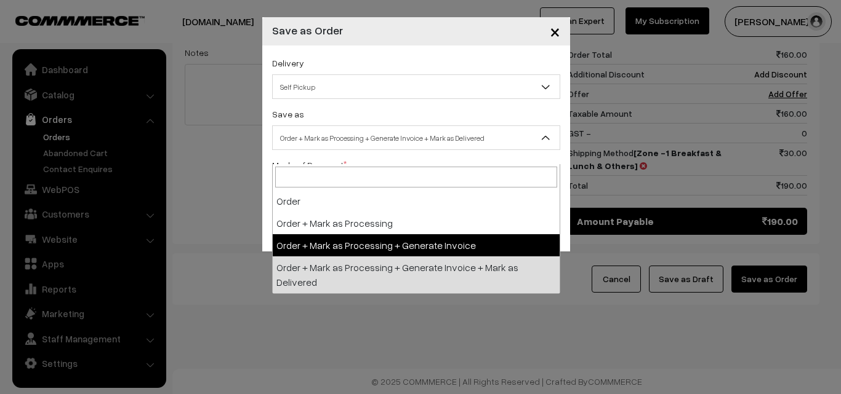
drag, startPoint x: 296, startPoint y: 231, endPoint x: 308, endPoint y: 186, distance: 46.6
select select "3"
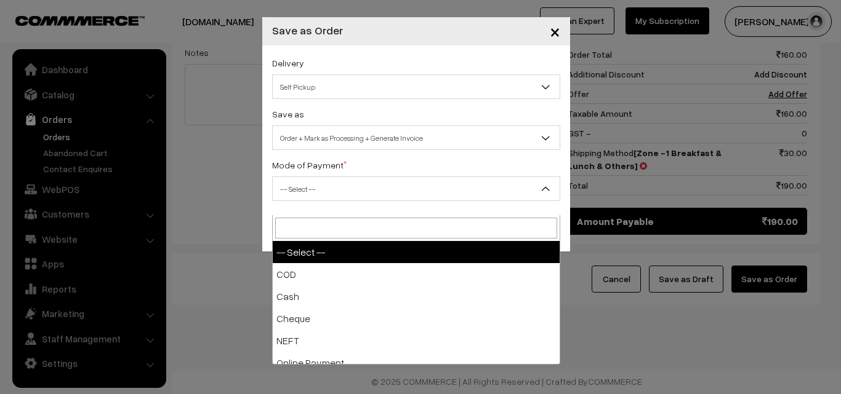
click at [308, 186] on span "-- Select --" at bounding box center [416, 189] width 287 height 22
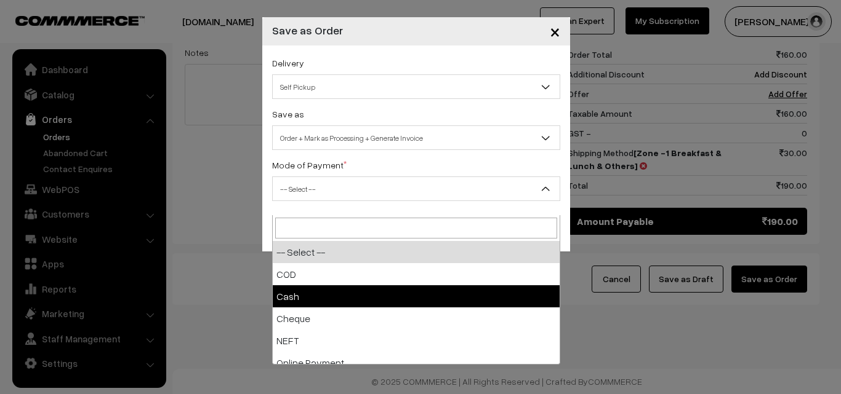
select select "2"
checkbox input "true"
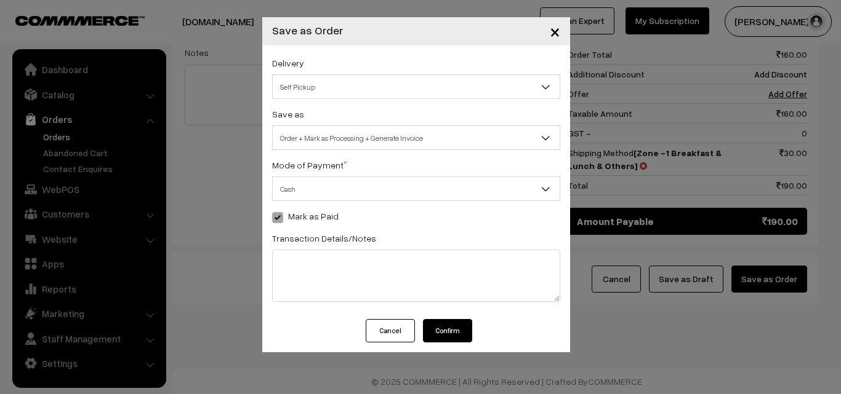
click at [436, 334] on button "Confirm" at bounding box center [447, 330] width 49 height 23
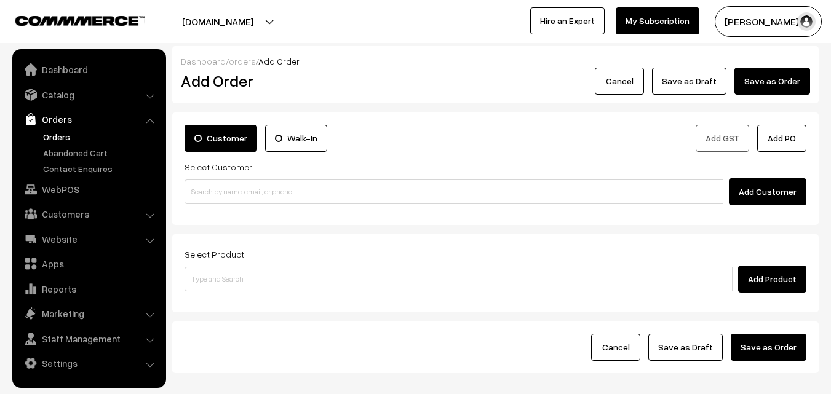
click at [55, 137] on link "Orders" at bounding box center [101, 136] width 122 height 13
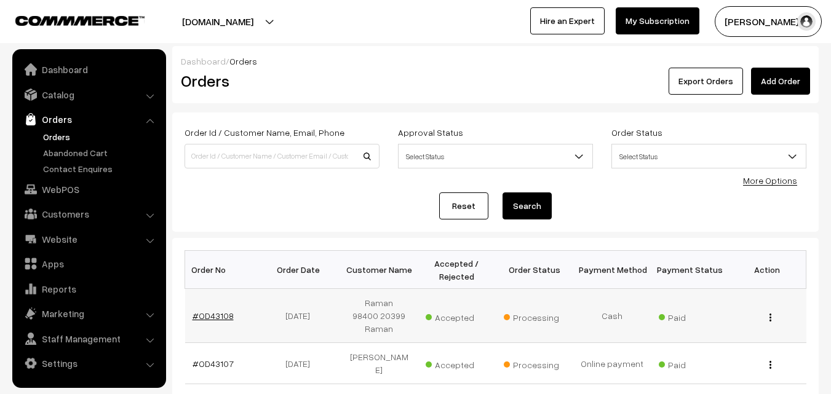
click at [215, 316] on link "#OD43108" at bounding box center [213, 316] width 41 height 10
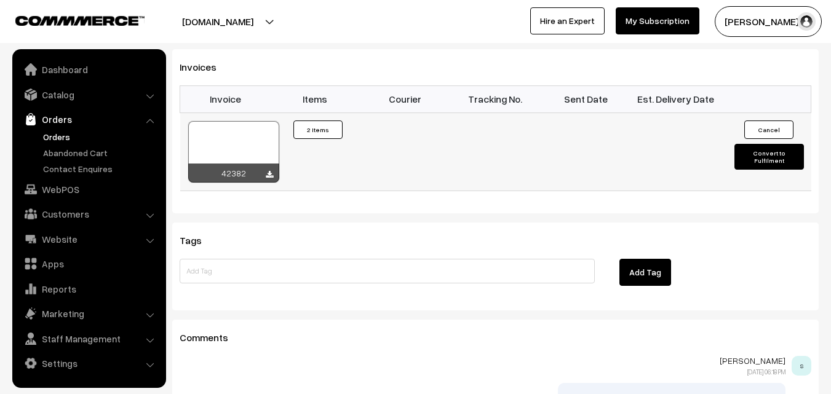
scroll to position [861, 0]
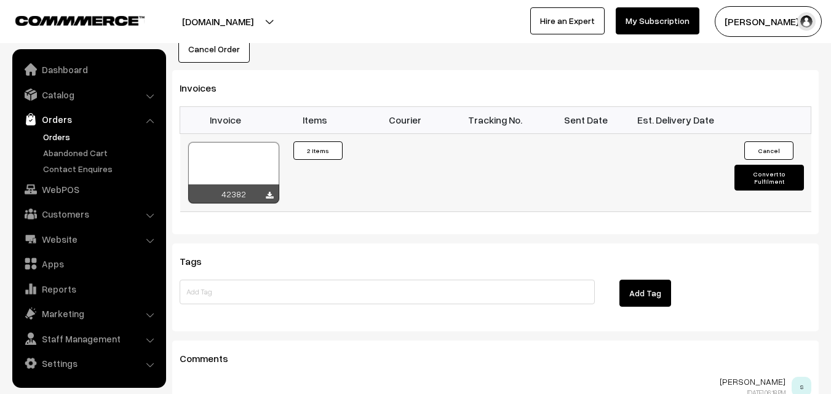
click at [243, 142] on div at bounding box center [233, 173] width 91 height 62
click at [247, 156] on div at bounding box center [233, 173] width 91 height 62
click at [62, 193] on link "WebPOS" at bounding box center [88, 189] width 146 height 22
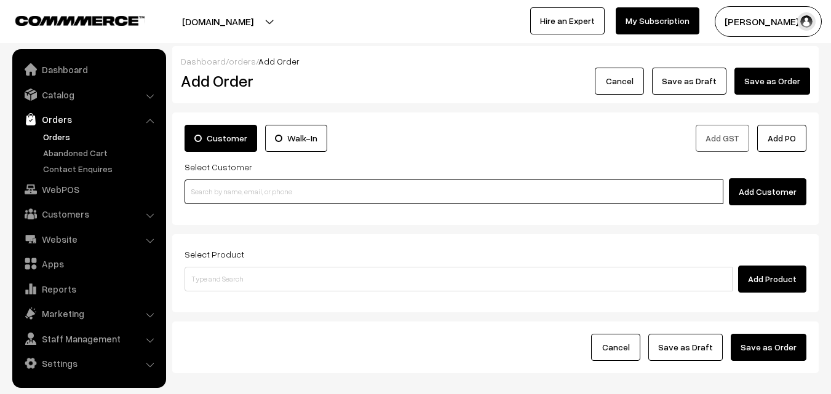
click at [256, 191] on input at bounding box center [454, 192] width 539 height 25
paste input "98402 01973"
click at [218, 186] on input "98402 01973" at bounding box center [454, 192] width 539 height 25
type input "Ashok A 9840201973 [9840201973]"
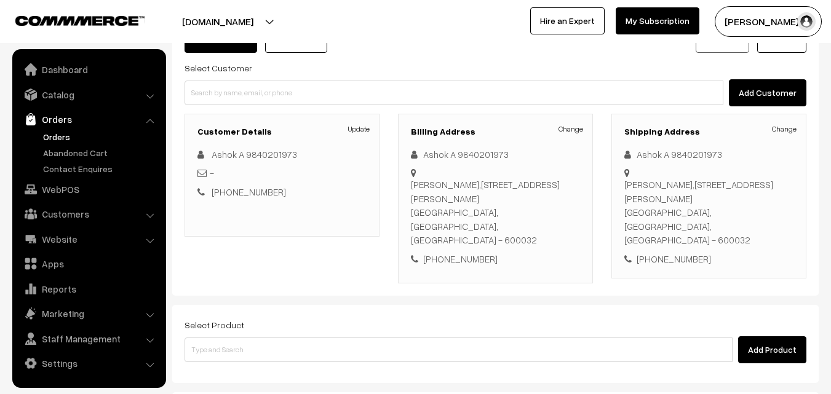
scroll to position [210, 0]
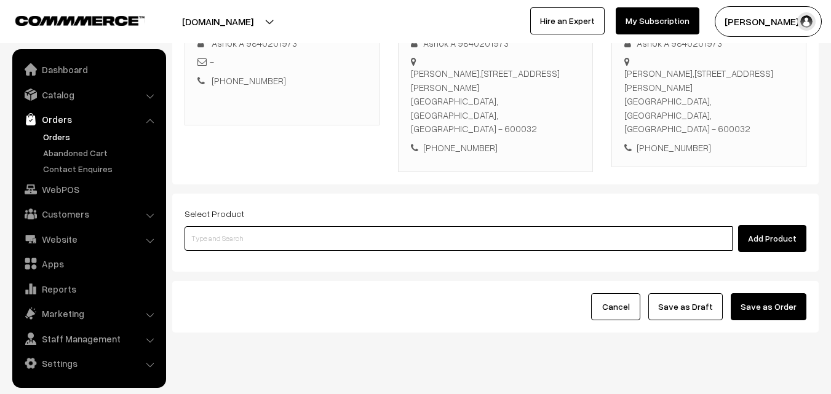
click at [289, 226] on input at bounding box center [459, 238] width 548 height 25
paste input "28th Without Rice..."
type input "28th Without Rice..."
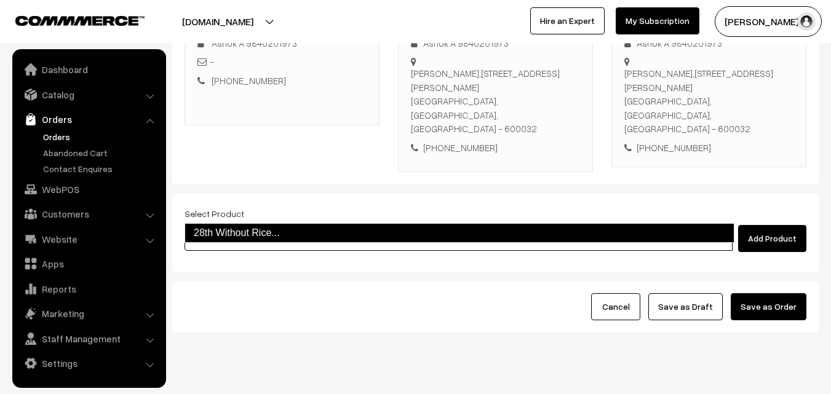
click at [241, 225] on link "28th Without Rice..." at bounding box center [460, 233] width 550 height 20
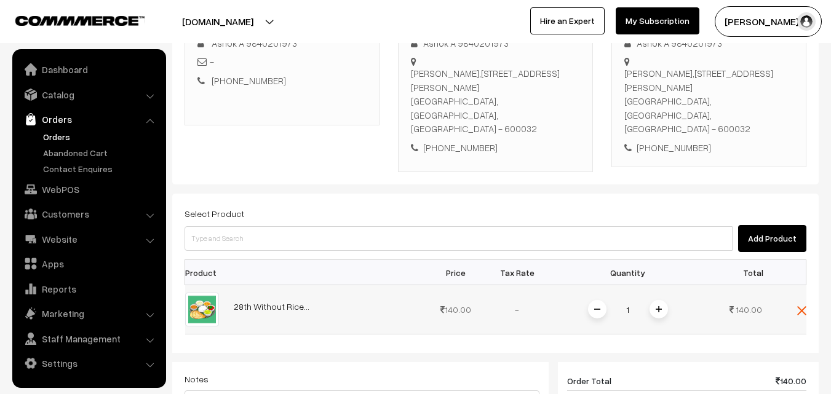
click at [657, 306] on img at bounding box center [659, 309] width 6 height 6
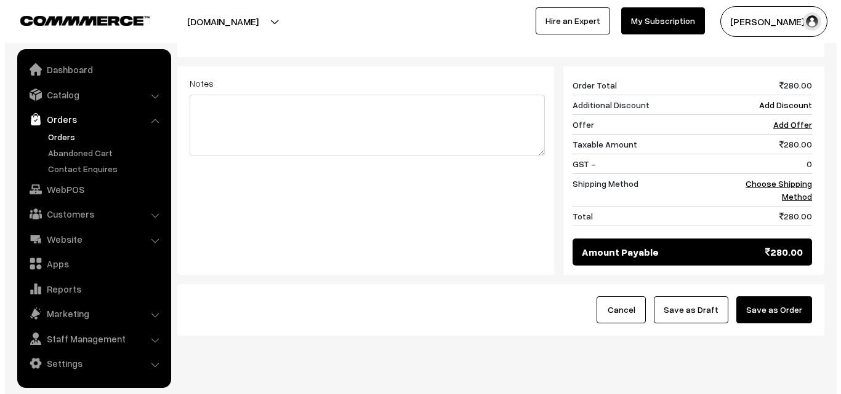
scroll to position [510, 0]
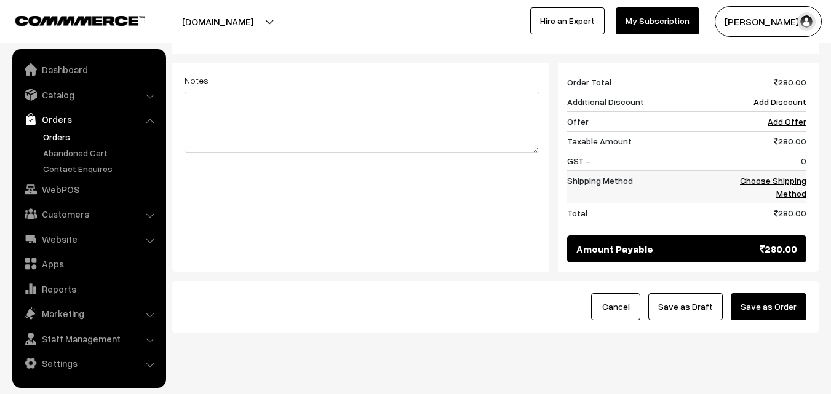
click at [791, 175] on link "Choose Shipping Method" at bounding box center [773, 186] width 66 height 23
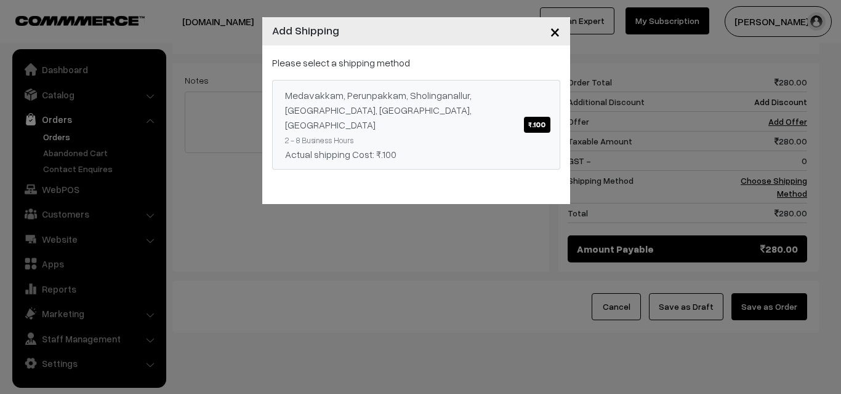
click at [487, 83] on link "Medavakkam, Perunpakkam, Sholinganallur, seliyur, Kirattur, Perambur ₹.100 2 - …" at bounding box center [416, 125] width 288 height 90
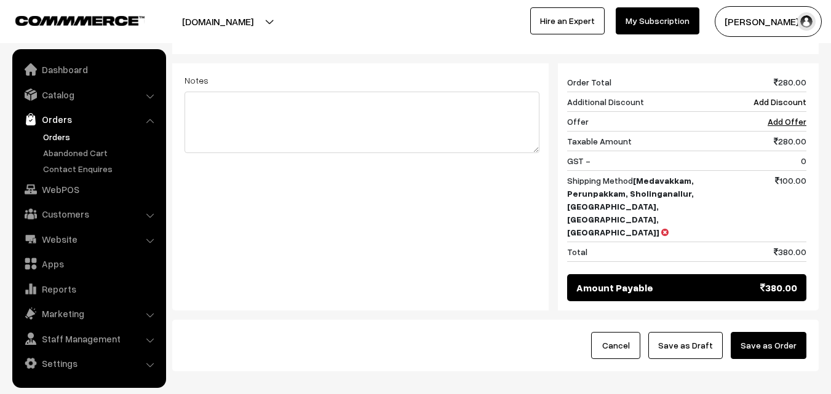
click at [767, 332] on button "Save as Order" at bounding box center [769, 345] width 76 height 27
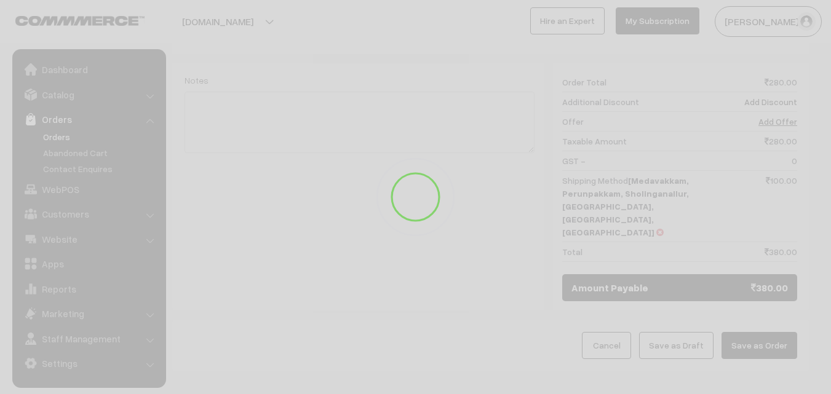
click at [766, 294] on div at bounding box center [415, 197] width 831 height 394
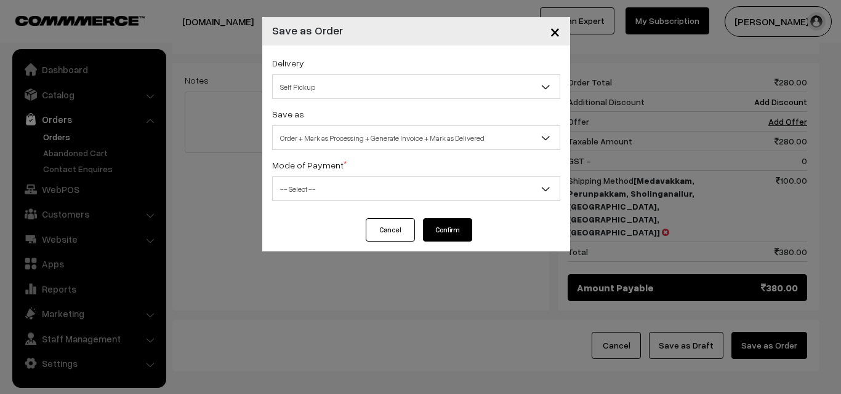
click at [431, 137] on span "Order + Mark as Processing + Generate Invoice + Mark as Delivered" at bounding box center [416, 138] width 287 height 22
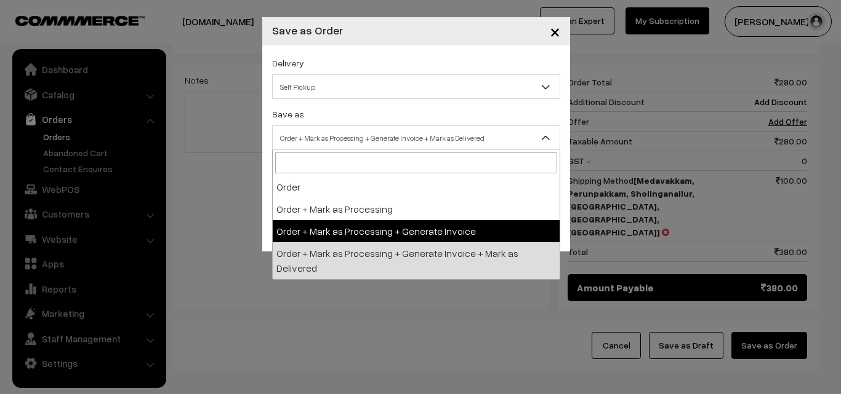
select select "3"
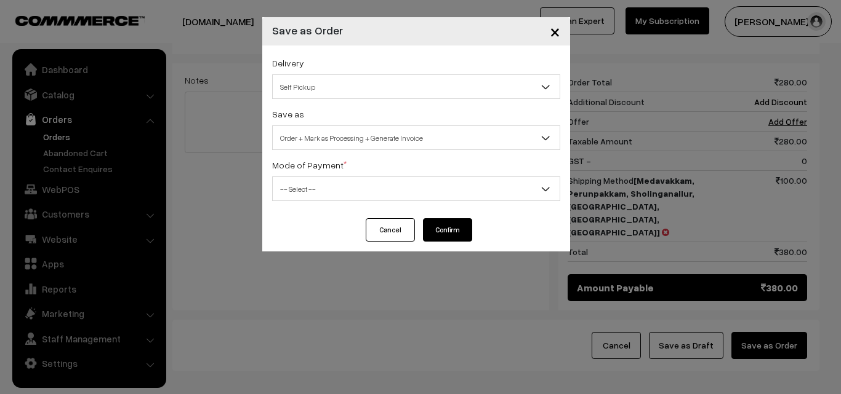
click at [348, 193] on span "-- Select --" at bounding box center [416, 189] width 287 height 22
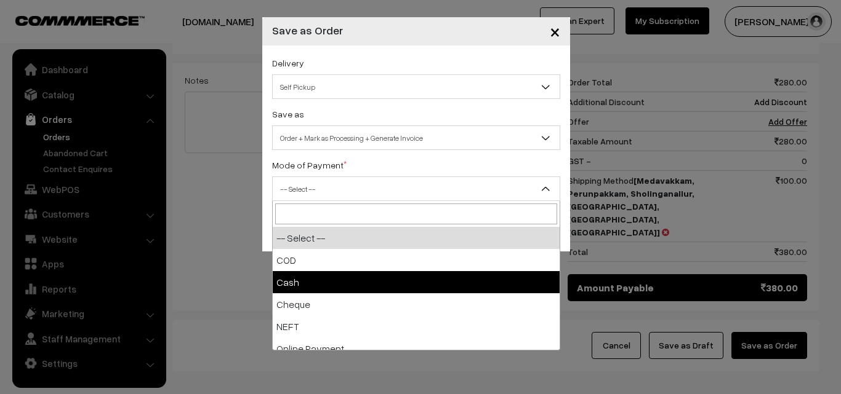
select select "2"
checkbox input "true"
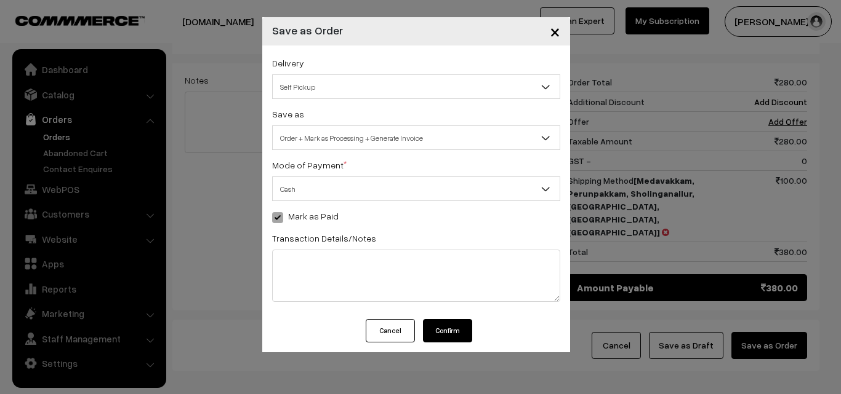
click at [443, 326] on button "Confirm" at bounding box center [447, 330] width 49 height 23
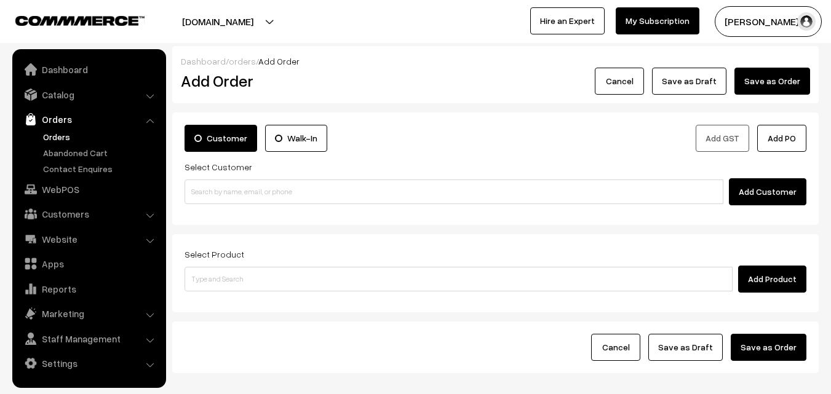
click at [50, 137] on link "Orders" at bounding box center [101, 136] width 122 height 13
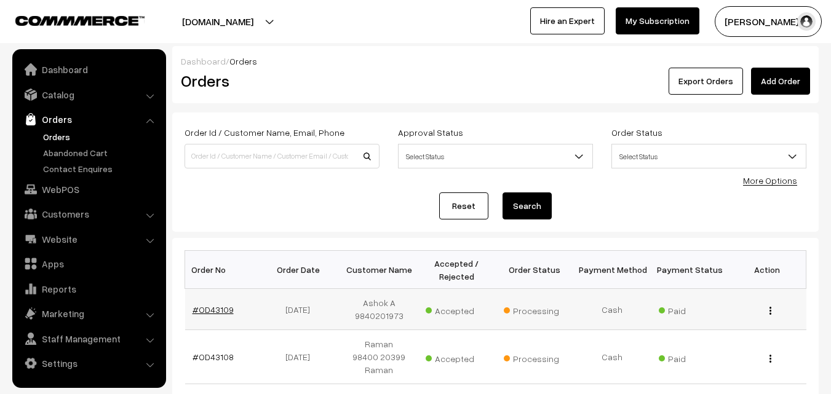
click at [214, 311] on link "#OD43109" at bounding box center [213, 310] width 41 height 10
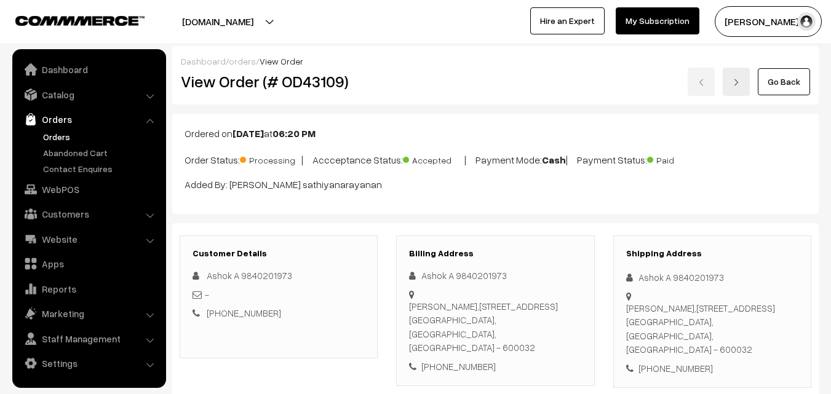
click at [225, 84] on h2 "View Order (# OD43109)" at bounding box center [280, 81] width 198 height 19
drag, startPoint x: 222, startPoint y: 82, endPoint x: 337, endPoint y: 92, distance: 115.4
click at [337, 82] on h2 "View Order (# OD43109)" at bounding box center [280, 81] width 198 height 19
copy h2 "Order (# OD4310"
click at [350, 76] on h2 "View Order (# OD43109)" at bounding box center [280, 81] width 198 height 19
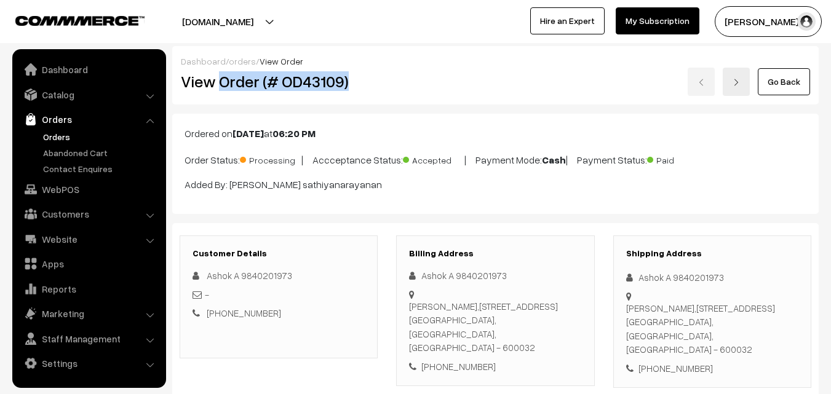
copy h2 "Order (# OD43109)"
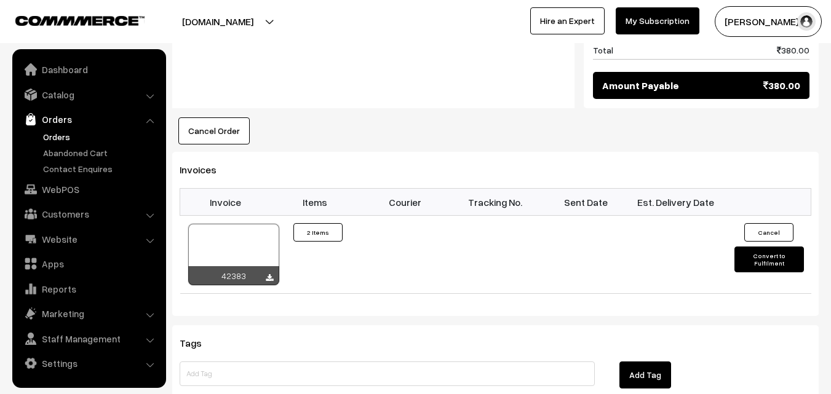
scroll to position [677, 0]
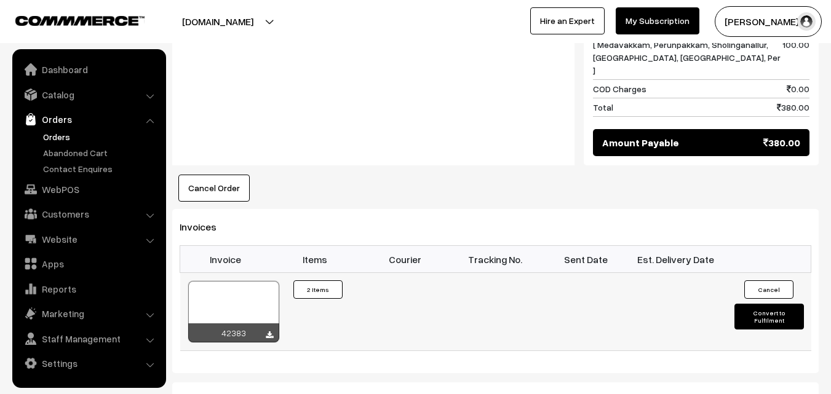
click at [253, 281] on div at bounding box center [233, 312] width 91 height 62
click at [220, 281] on div at bounding box center [233, 312] width 91 height 62
click at [55, 130] on link "Orders" at bounding box center [101, 136] width 122 height 13
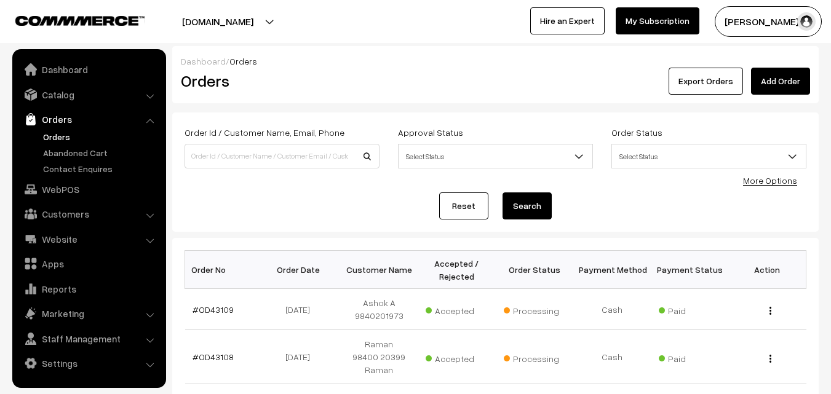
click at [62, 136] on link "Orders" at bounding box center [101, 136] width 122 height 13
click at [42, 138] on link "Orders" at bounding box center [101, 136] width 122 height 13
click at [50, 128] on link "Orders" at bounding box center [88, 119] width 146 height 22
click at [52, 139] on link "Orders" at bounding box center [101, 136] width 122 height 13
click at [71, 183] on link "WebPOS" at bounding box center [88, 189] width 146 height 22
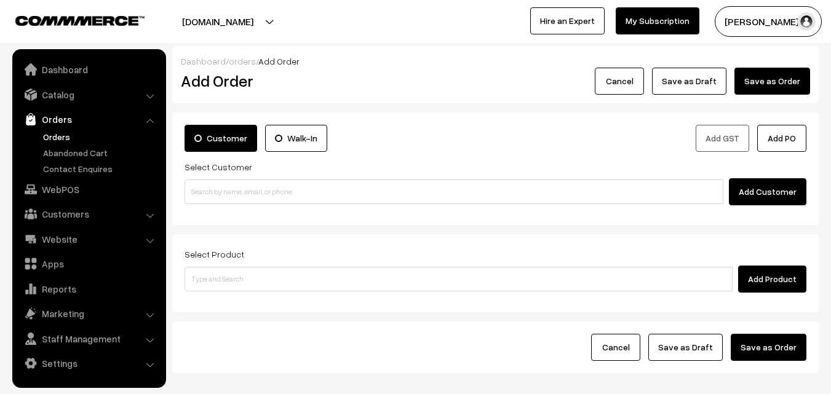
click at [221, 203] on input at bounding box center [454, 192] width 539 height 25
click at [215, 191] on input "94449 13191" at bounding box center [454, 192] width 539 height 25
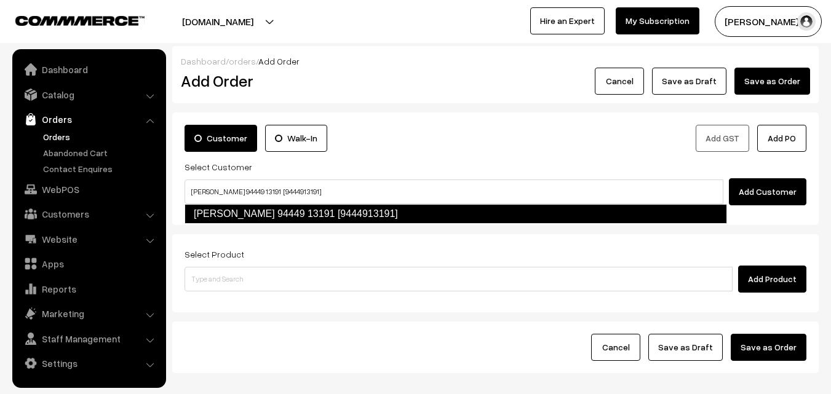
type input "M.N. Kumar 94449 13191 [9444913191]"
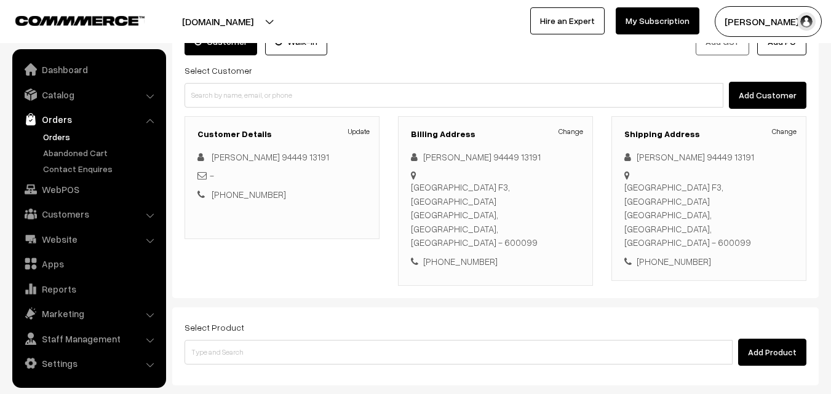
scroll to position [210, 0]
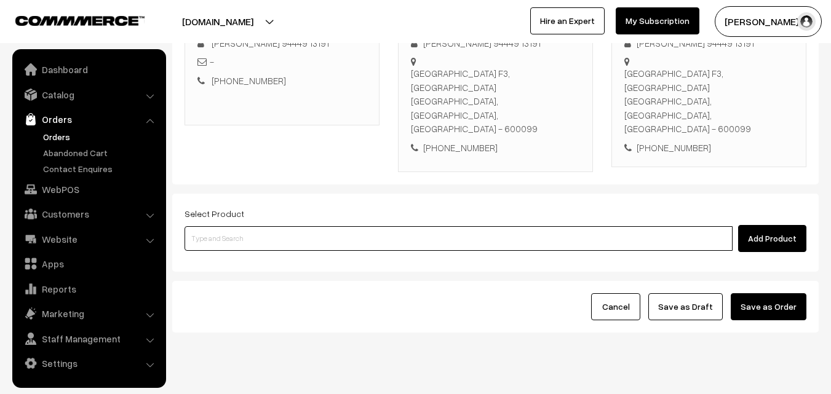
click at [344, 226] on input at bounding box center [459, 238] width 548 height 25
click at [316, 226] on input at bounding box center [459, 238] width 548 height 25
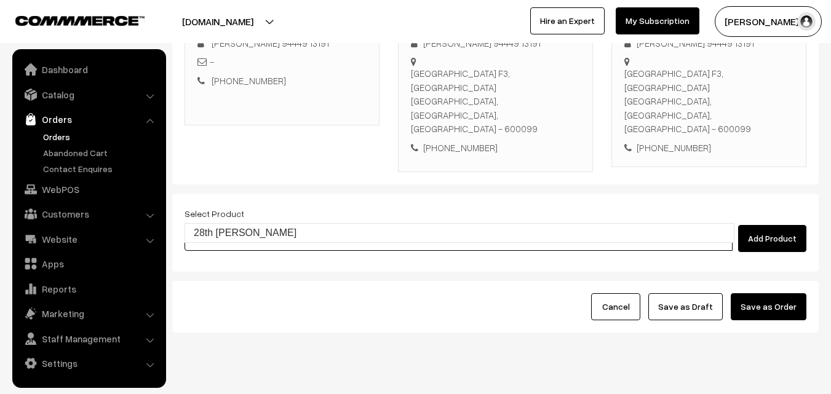
type input "28th [PERSON_NAME]"
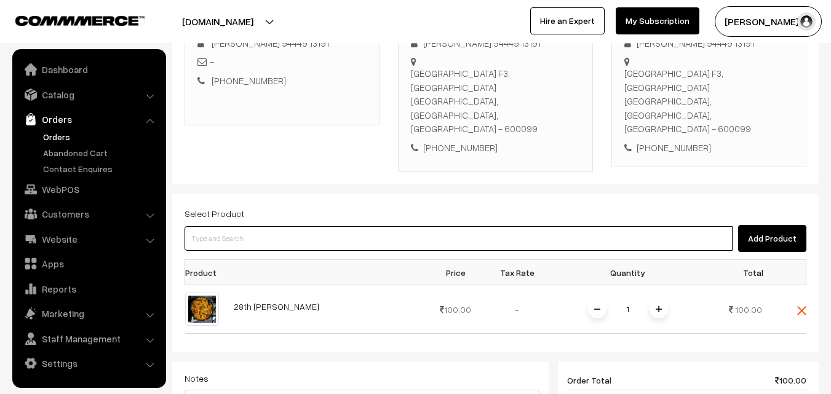
click at [290, 226] on input at bounding box center [459, 238] width 548 height 25
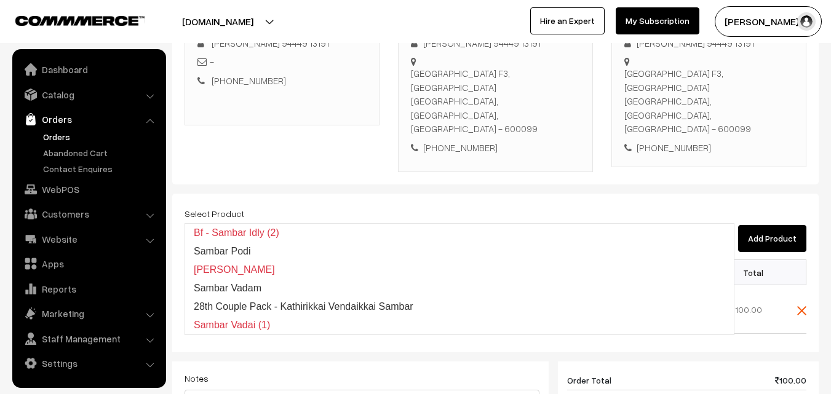
type input "Sambar Vadai (1)"
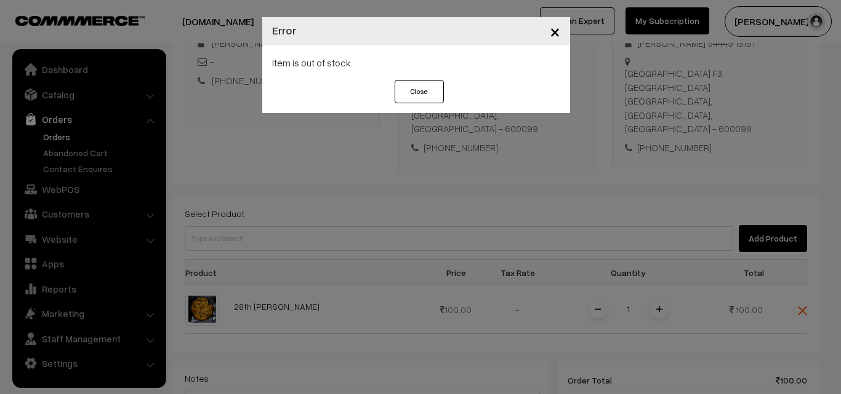
click at [289, 210] on div "× Error Item is out of stock. Close" at bounding box center [420, 197] width 841 height 394
click at [278, 210] on div "× Error Item is out of stock. Close" at bounding box center [420, 197] width 841 height 394
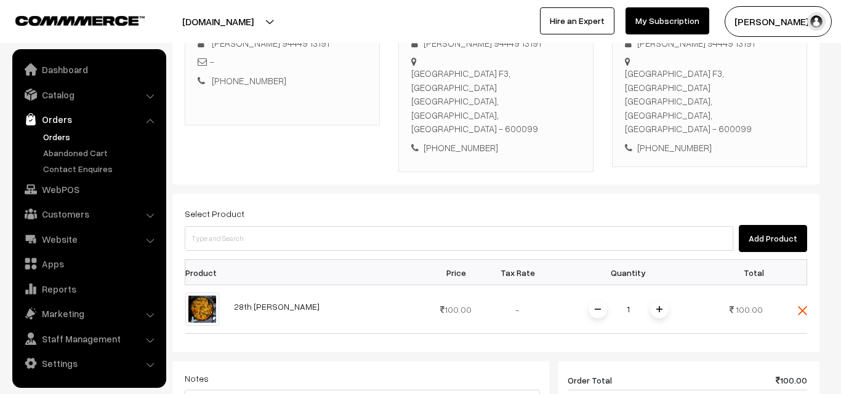
click at [278, 210] on div at bounding box center [420, 197] width 841 height 394
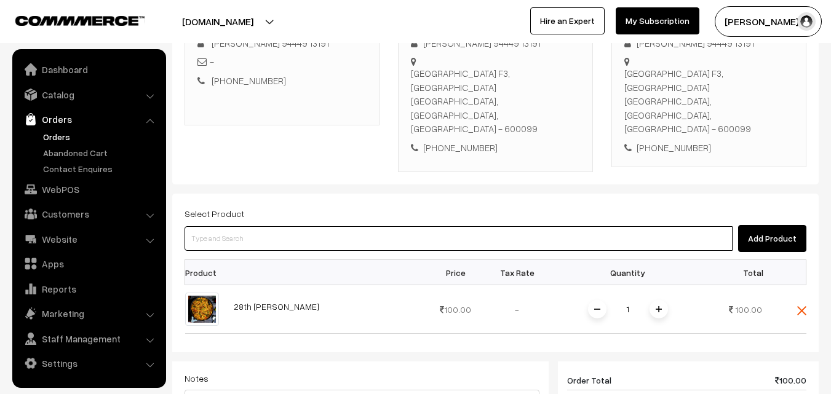
click at [278, 226] on input at bounding box center [459, 238] width 548 height 25
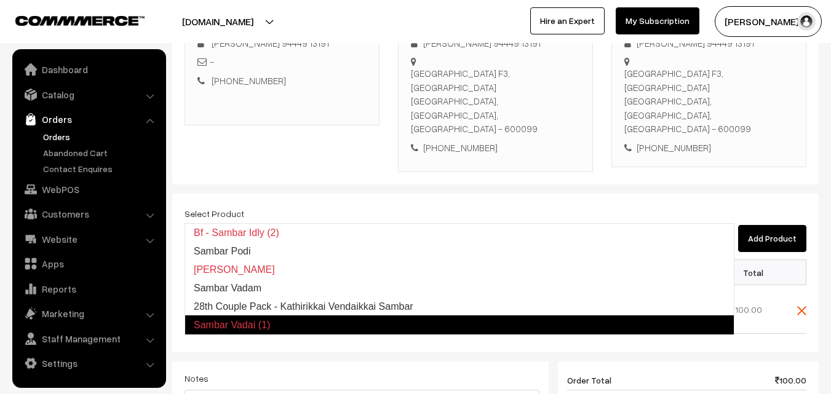
type input "28th Couple Pack - Kathirikkai Vendaikkai Sambar"
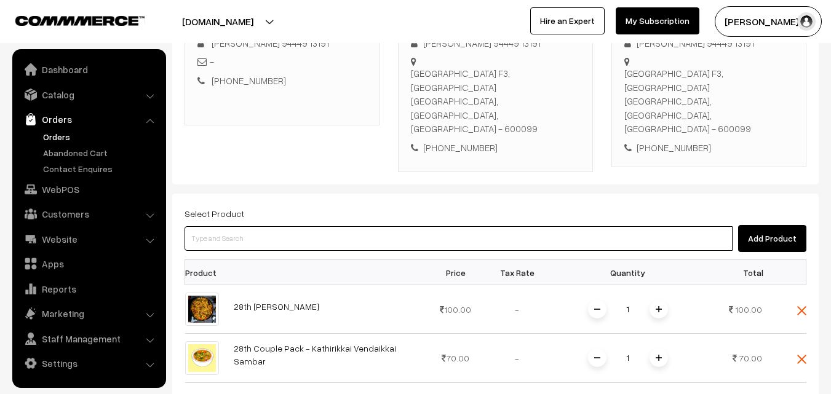
click at [271, 226] on input at bounding box center [459, 238] width 548 height 25
click at [236, 226] on input at bounding box center [459, 238] width 548 height 25
type input "k"
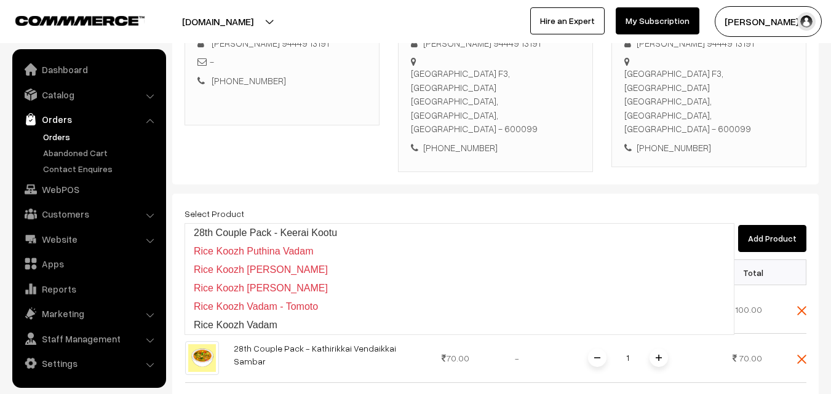
type input "28th Couple Pack - Keerai Kootu"
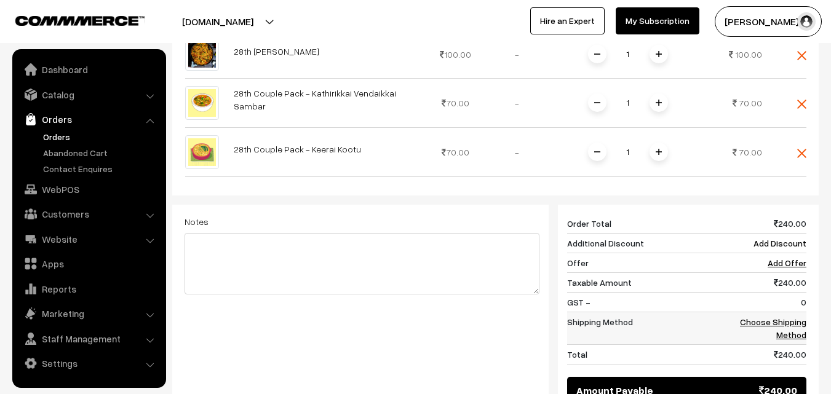
scroll to position [580, 0]
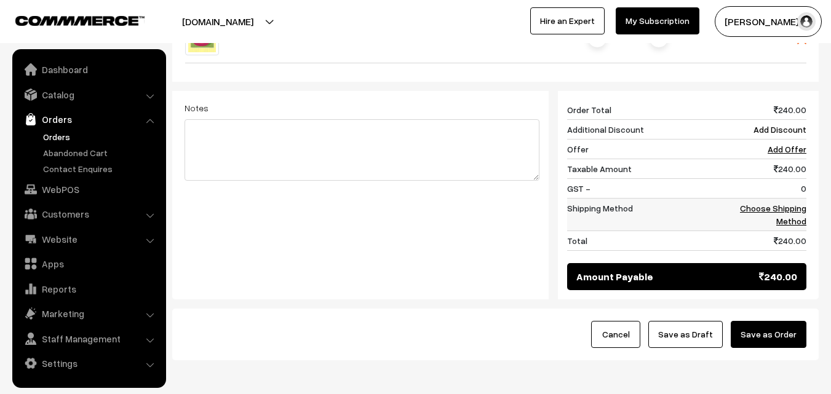
click at [790, 203] on link "Choose Shipping Method" at bounding box center [773, 214] width 66 height 23
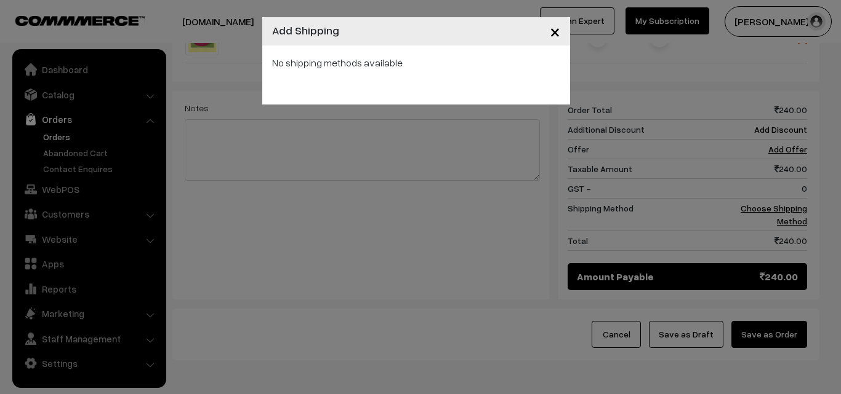
click at [478, 131] on div "× Add Shipping No shipping methods available" at bounding box center [420, 197] width 841 height 394
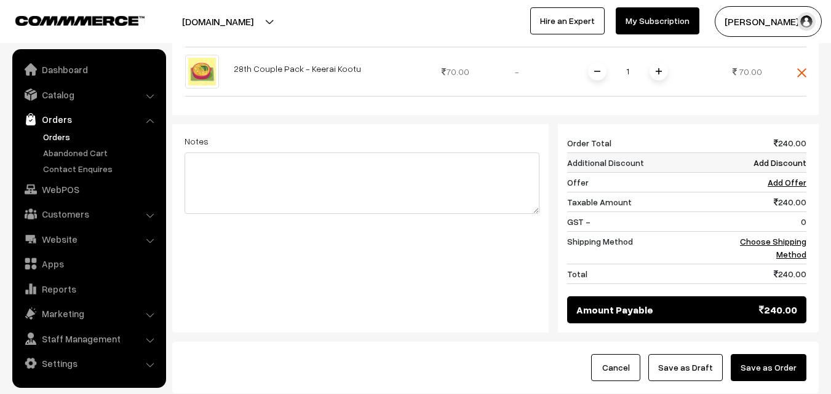
scroll to position [423, 0]
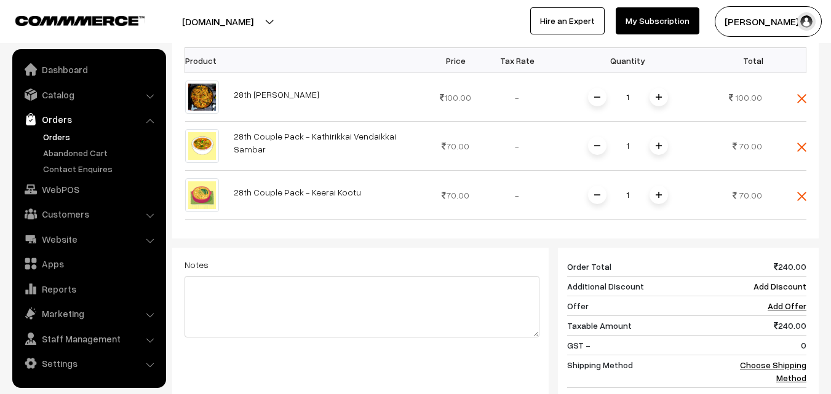
drag, startPoint x: 661, startPoint y: 116, endPoint x: 691, endPoint y: 198, distance: 87.2
click at [662, 143] on img at bounding box center [659, 146] width 6 height 6
click at [791, 355] on td "Choose Shipping Method" at bounding box center [768, 371] width 76 height 33
click at [781, 360] on link "Choose Shipping Method" at bounding box center [773, 371] width 66 height 23
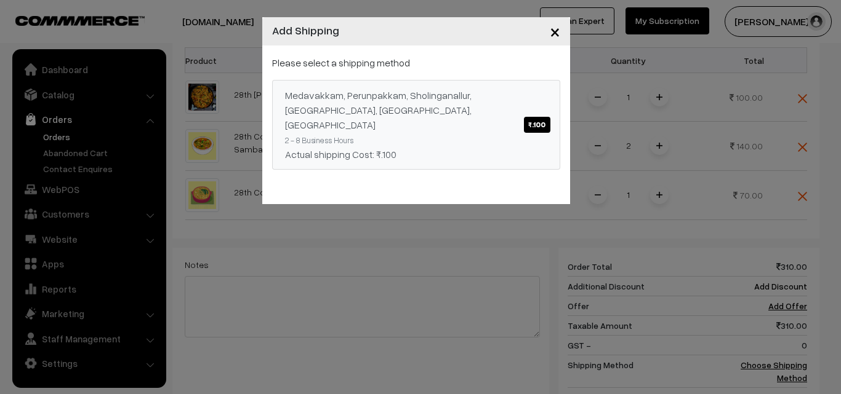
click at [474, 126] on link "Medavakkam, Perunpakkam, Sholinganallur, seliyur, Kirattur, Perambur ₹.100 2 - …" at bounding box center [416, 125] width 288 height 90
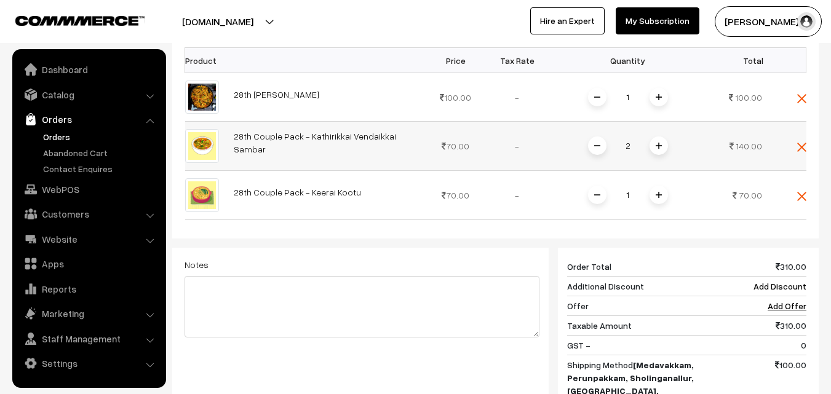
click at [603, 137] on span at bounding box center [597, 146] width 18 height 18
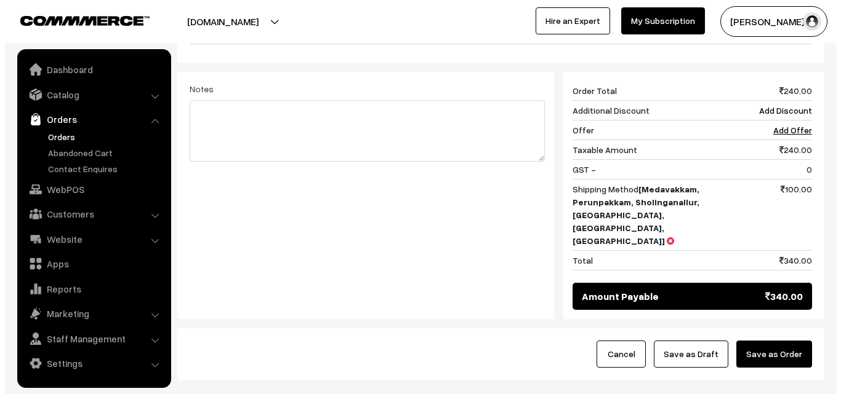
scroll to position [620, 0]
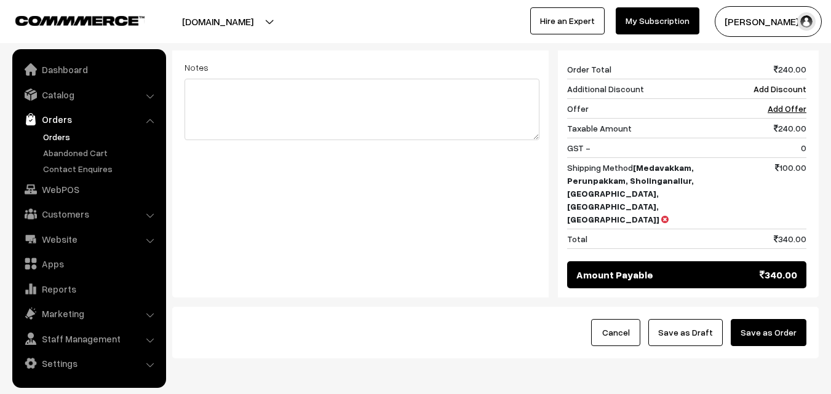
click at [783, 307] on div "Cancel Save as Draft Save as Order" at bounding box center [495, 333] width 647 height 52
click at [778, 319] on button "Save as Order" at bounding box center [769, 332] width 76 height 27
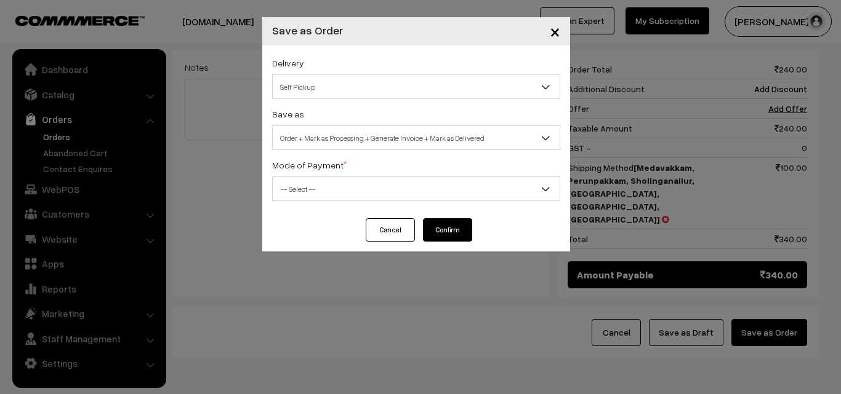
click at [337, 131] on span "Order + Mark as Processing + Generate Invoice + Mark as Delivered" at bounding box center [416, 138] width 287 height 22
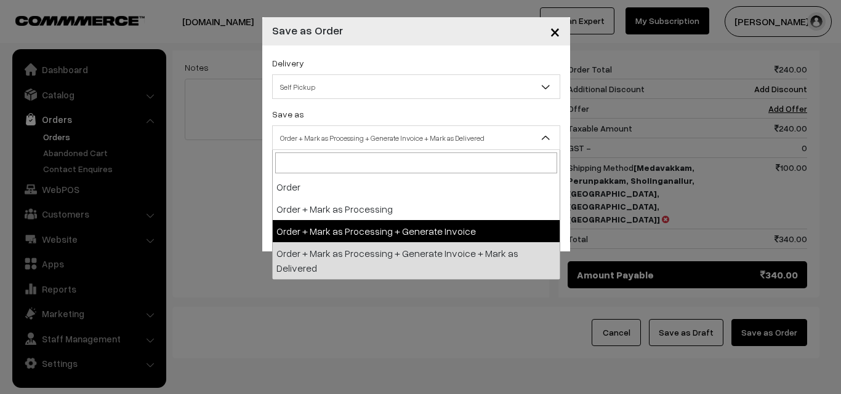
select select "3"
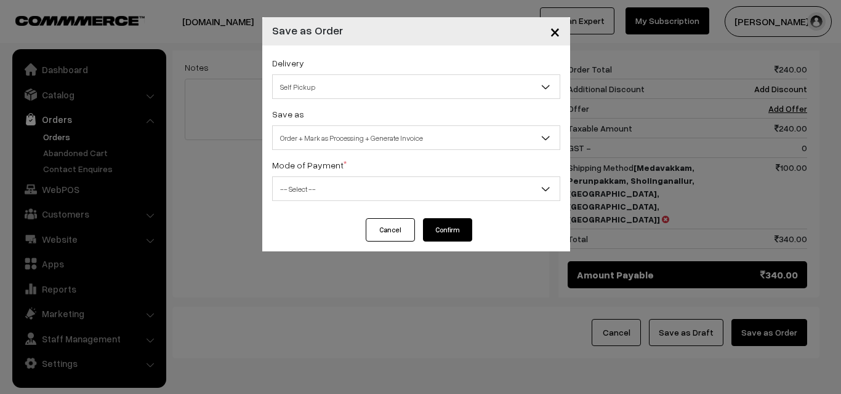
click at [308, 191] on span "-- Select --" at bounding box center [416, 189] width 287 height 22
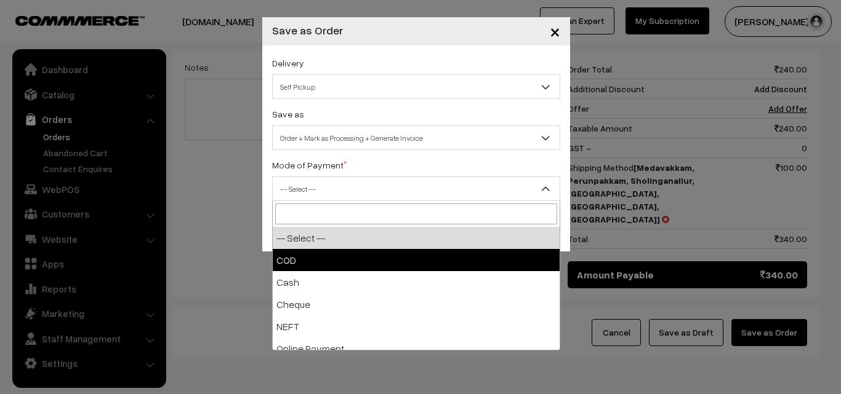
select select "1"
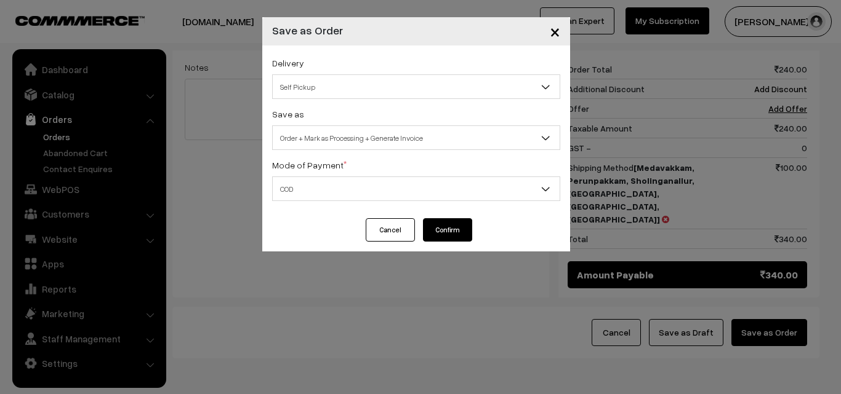
click at [447, 229] on button "Confirm" at bounding box center [447, 229] width 49 height 23
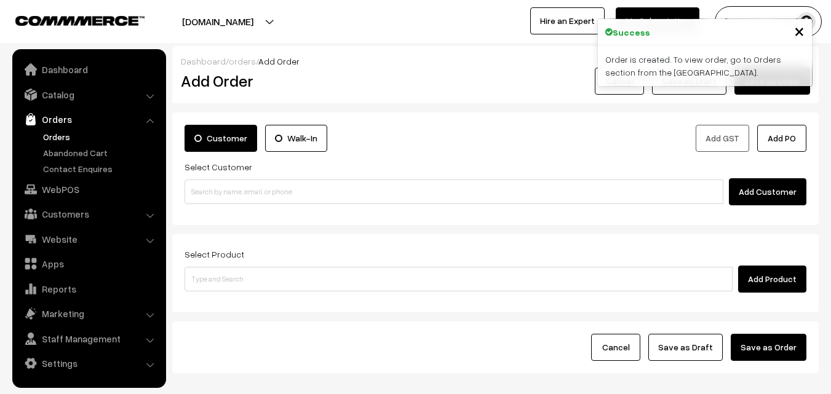
click at [74, 136] on link "Orders" at bounding box center [101, 136] width 122 height 13
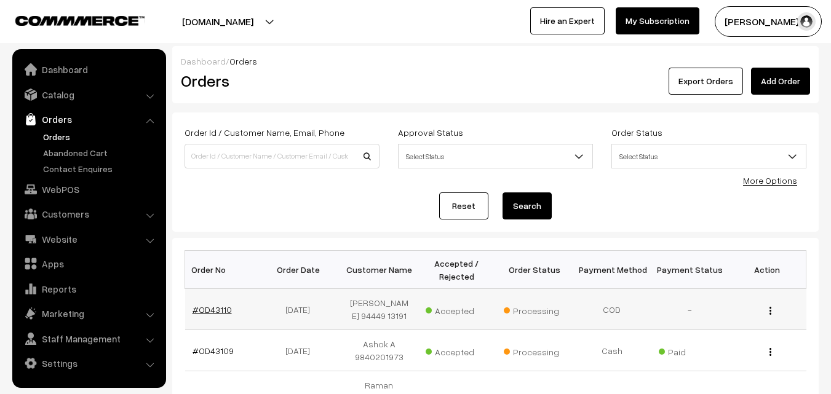
click at [210, 311] on link "#OD43110" at bounding box center [212, 310] width 39 height 10
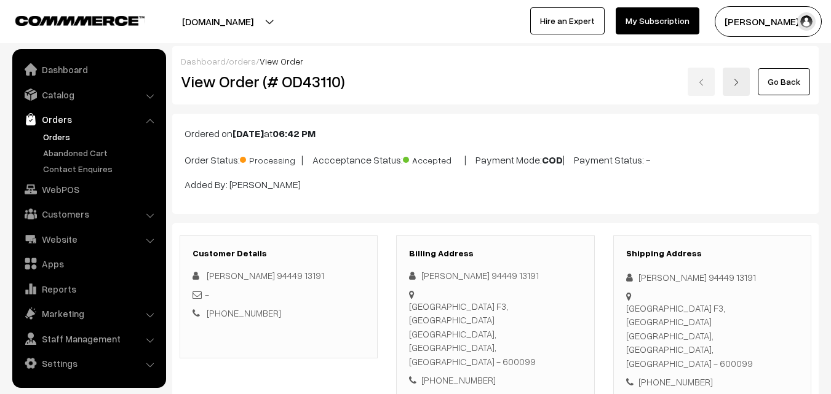
click at [412, 192] on div "Ordered on [DATE] 06:42 PM Order Status: Processing | Accceptance Status: Accep…" at bounding box center [495, 164] width 647 height 100
drag, startPoint x: 222, startPoint y: 80, endPoint x: 374, endPoint y: 86, distance: 152.1
click at [374, 86] on h2 "View Order (# OD43110)" at bounding box center [280, 81] width 198 height 19
copy h2 "Order (# OD43110)"
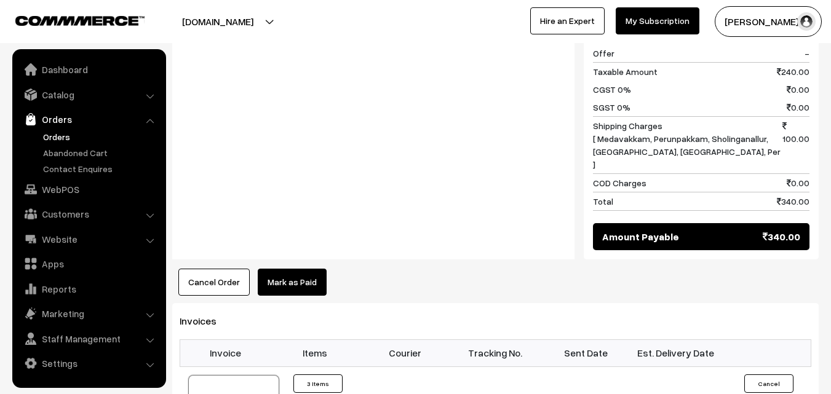
scroll to position [738, 0]
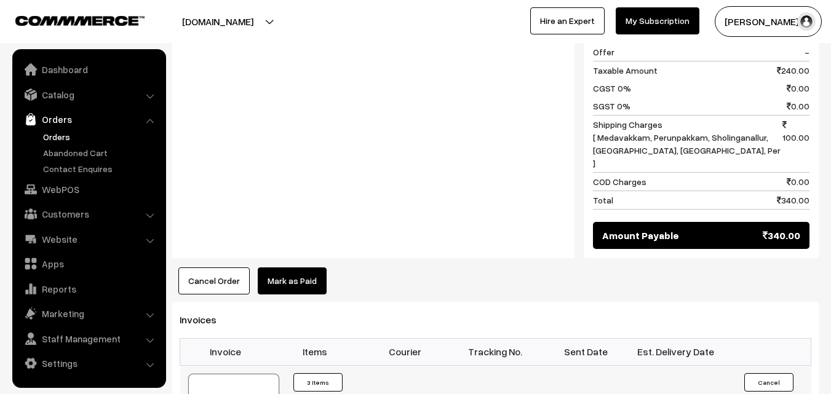
click at [73, 189] on link "WebPOS" at bounding box center [88, 189] width 146 height 22
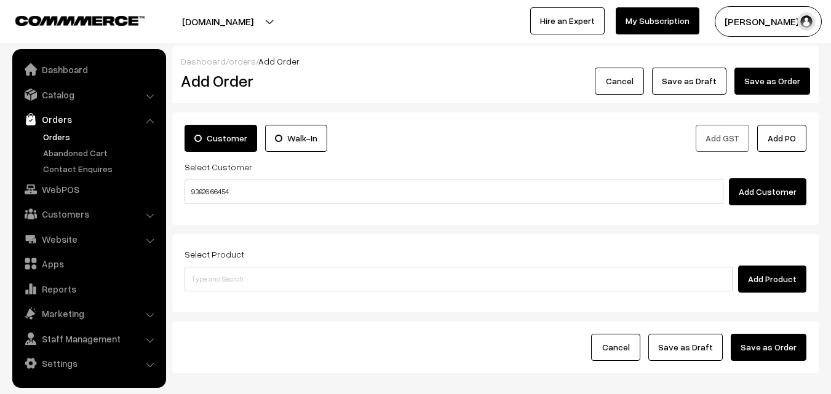
click at [217, 191] on input "93826 66454" at bounding box center [454, 192] width 539 height 25
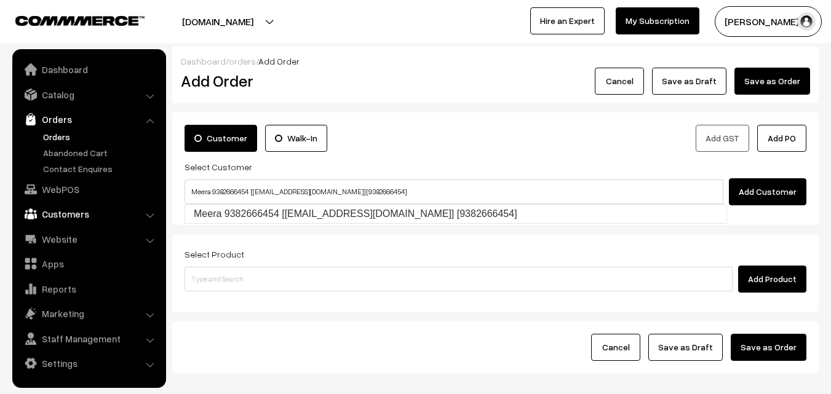
type input "Meera 9382666454 [test209@gmail.com] [9382666454]"
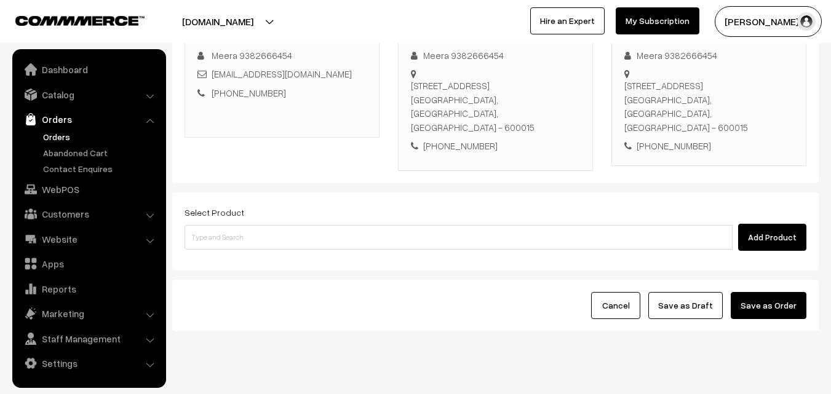
scroll to position [210, 0]
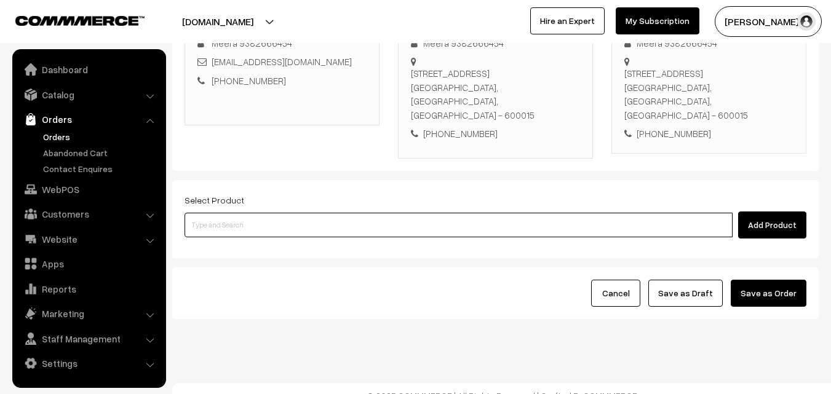
click at [256, 213] on input at bounding box center [459, 225] width 548 height 25
paste input "28th Without Rice..."
type input "28th Without Rice..."
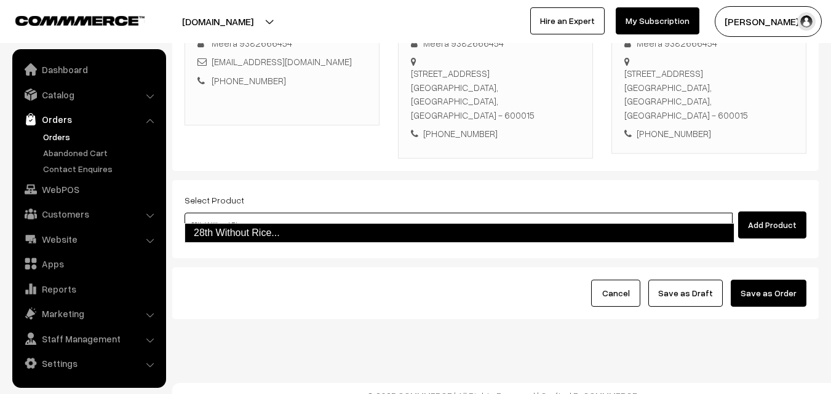
click at [238, 237] on link "28th Without Rice..." at bounding box center [460, 233] width 550 height 20
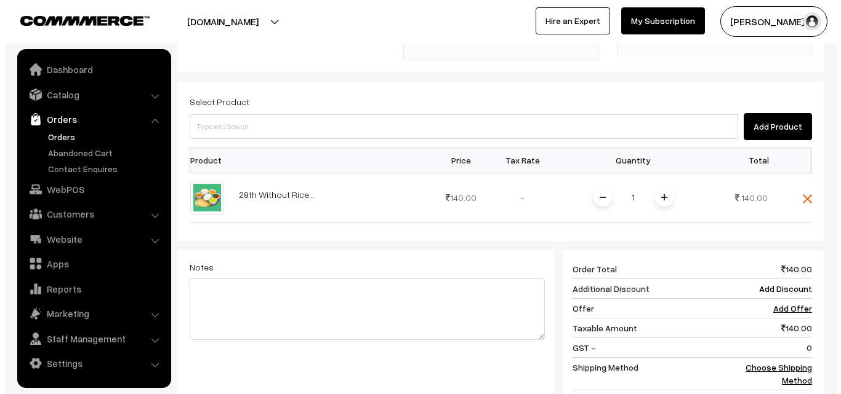
scroll to position [510, 0]
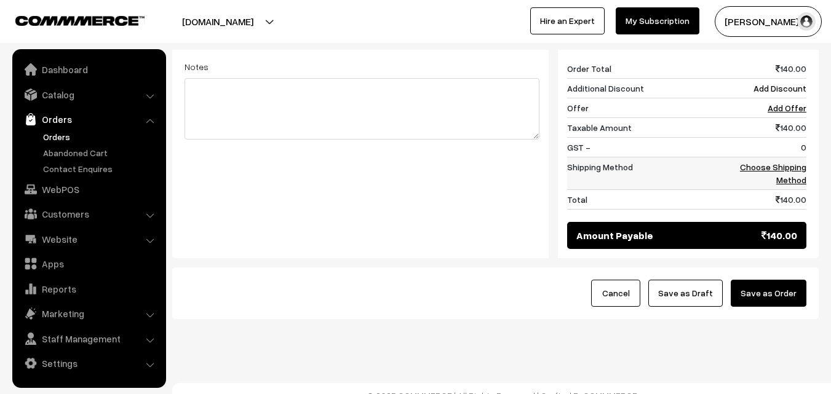
click at [788, 162] on link "Choose Shipping Method" at bounding box center [773, 173] width 66 height 23
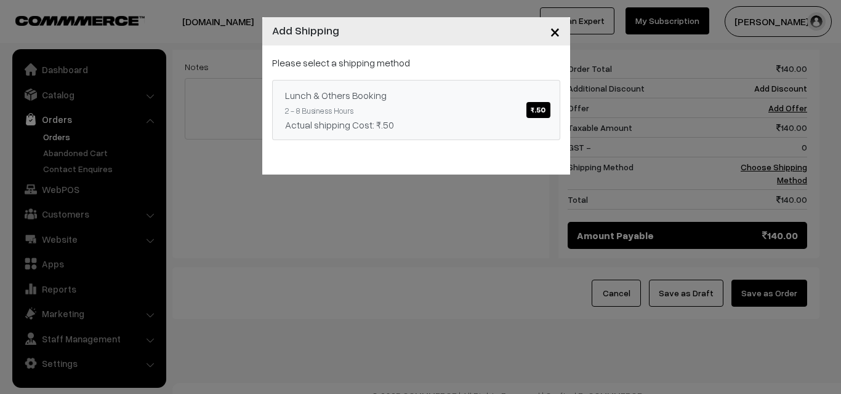
click at [510, 99] on link "Lunch & Others Booking ₹.50 2 - 8 Business Hours Actual shipping Cost: ₹.50" at bounding box center [416, 110] width 288 height 60
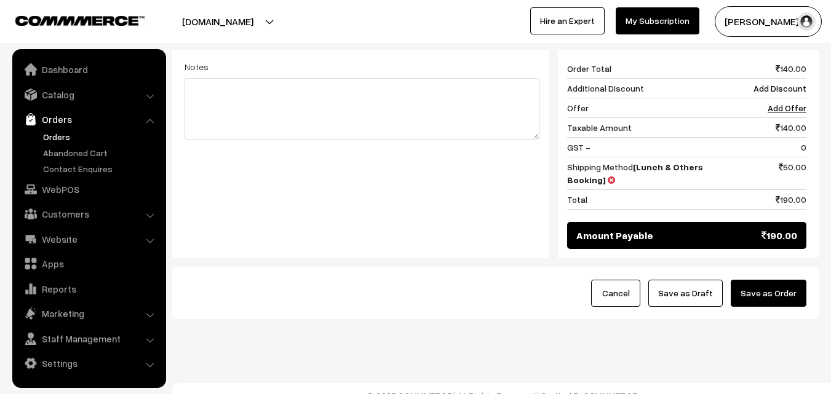
click at [791, 280] on button "Save as Order" at bounding box center [769, 293] width 76 height 27
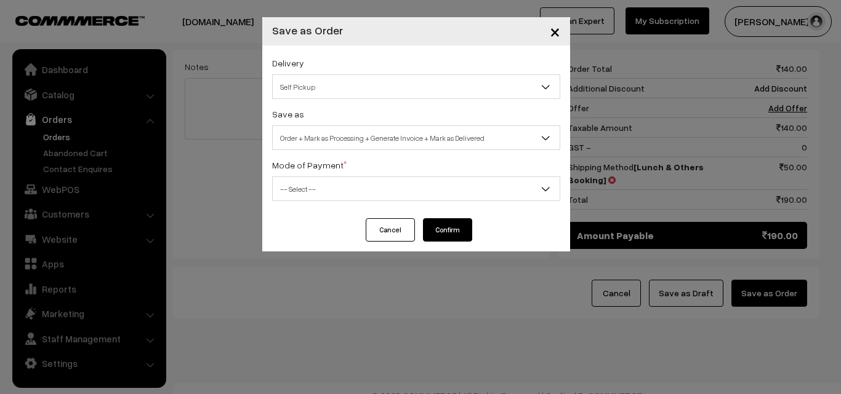
click at [335, 128] on span "Order + Mark as Processing + Generate Invoice + Mark as Delivered" at bounding box center [416, 138] width 287 height 22
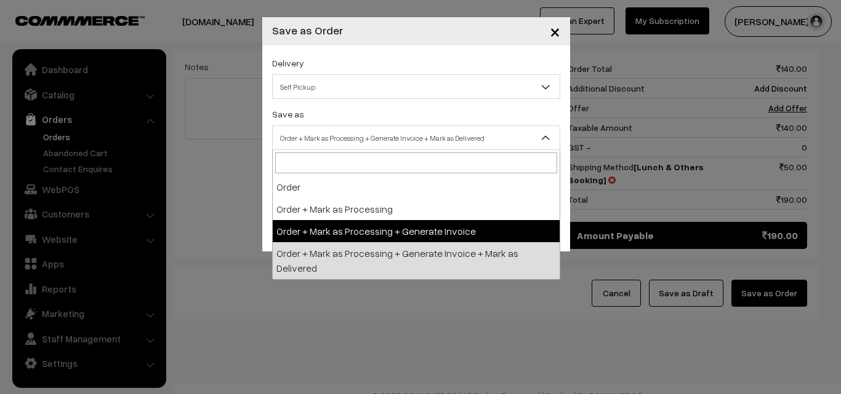
drag, startPoint x: 322, startPoint y: 225, endPoint x: 311, endPoint y: 201, distance: 26.7
select select "3"
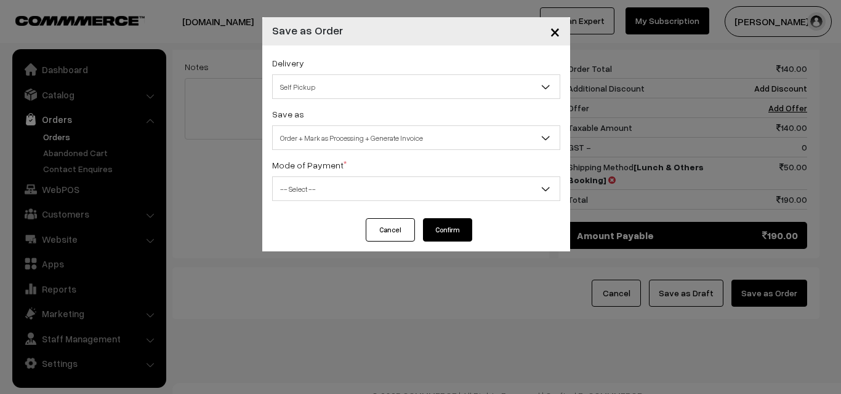
click at [311, 199] on span "-- Select --" at bounding box center [416, 189] width 287 height 22
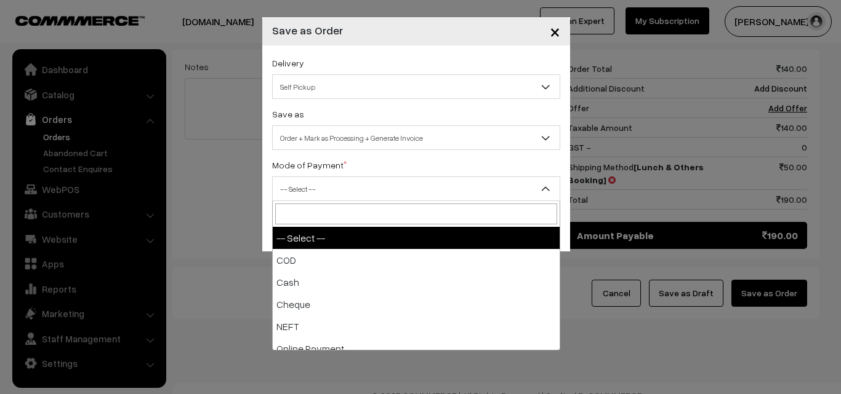
select select "1"
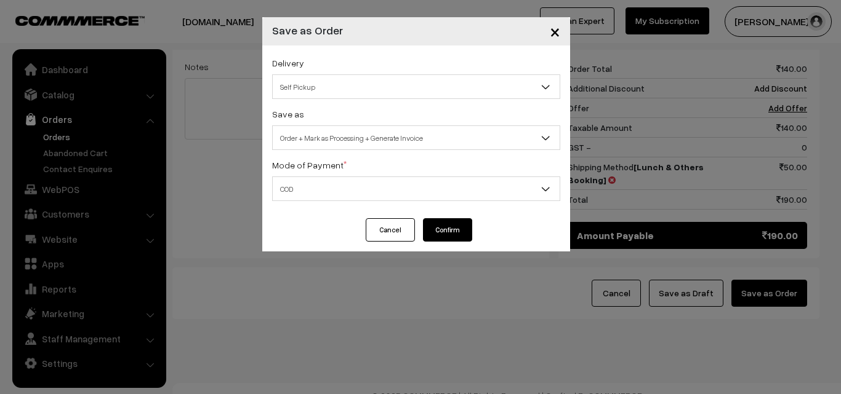
click at [454, 233] on button "Confirm" at bounding box center [447, 229] width 49 height 23
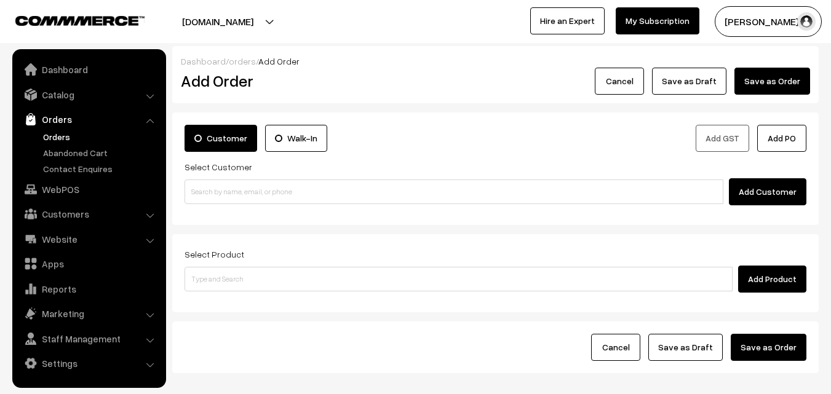
click at [62, 137] on link "Orders" at bounding box center [101, 136] width 122 height 13
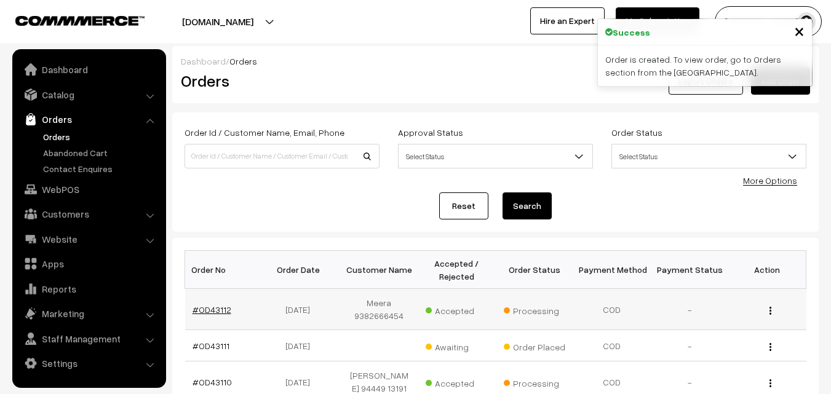
click at [216, 307] on link "#OD43112" at bounding box center [212, 310] width 39 height 10
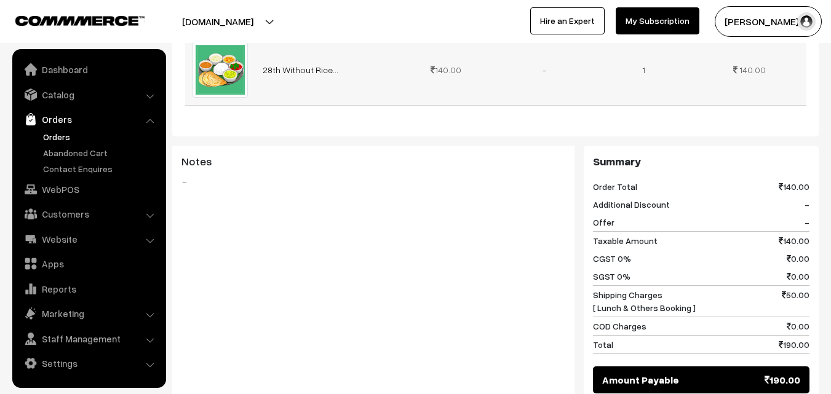
scroll to position [615, 0]
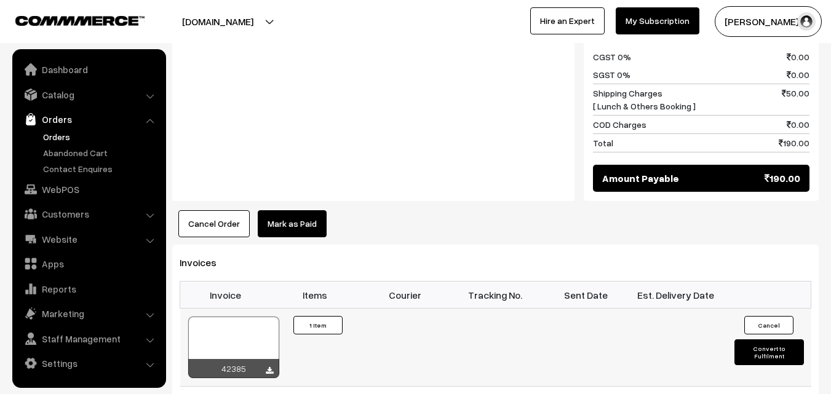
click at [242, 326] on div at bounding box center [233, 348] width 91 height 62
click at [66, 188] on link "WebPOS" at bounding box center [88, 189] width 146 height 22
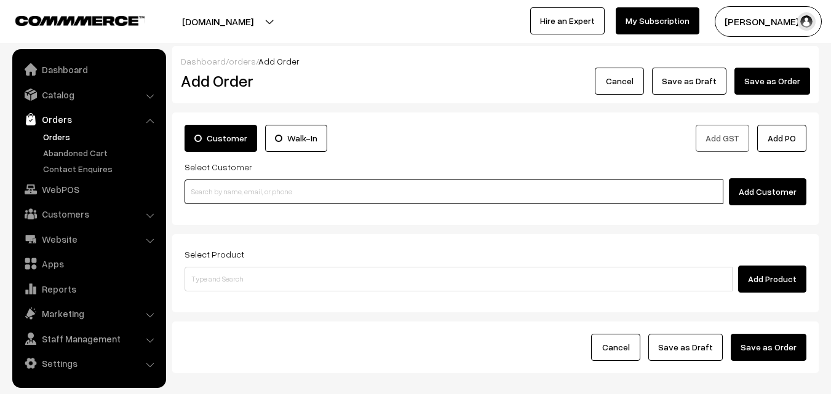
click at [194, 194] on input at bounding box center [454, 192] width 539 height 25
paste input "96770 32678"
click at [219, 190] on input "96770 32678" at bounding box center [454, 192] width 539 height 25
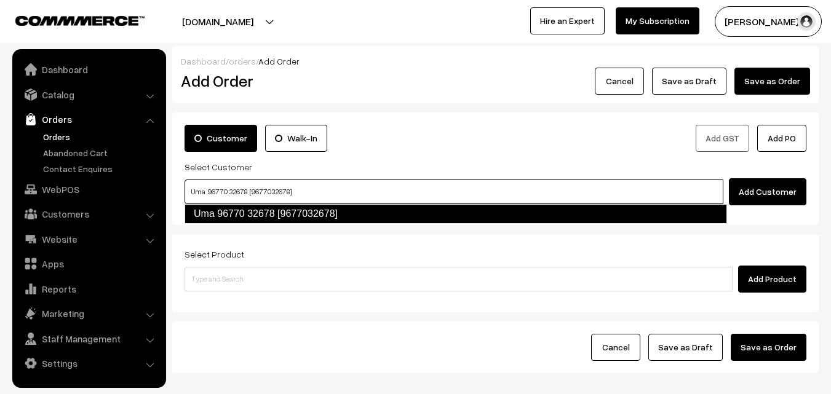
type input "Uma 96770 32678 [9677032678]"
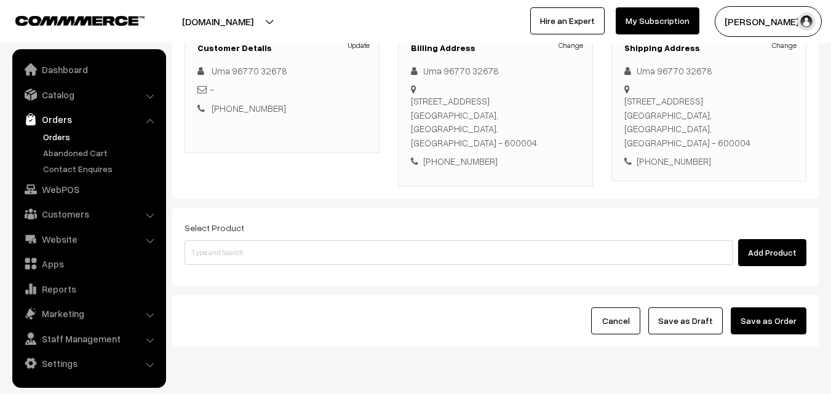
scroll to position [185, 0]
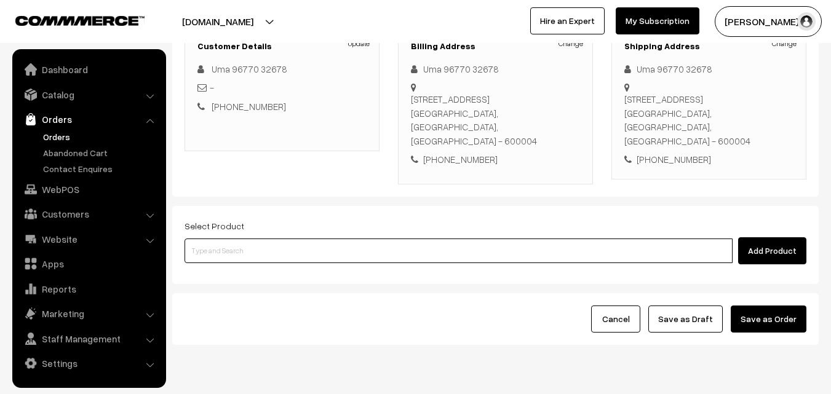
click at [359, 239] on input at bounding box center [459, 251] width 548 height 25
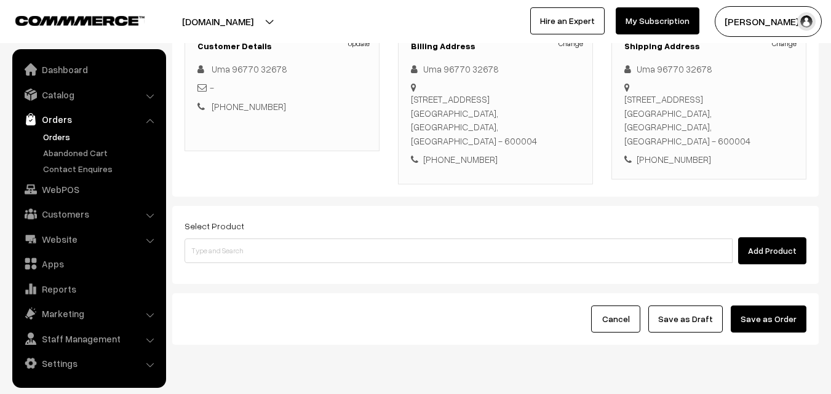
click at [291, 238] on div "Add Product" at bounding box center [496, 251] width 622 height 27
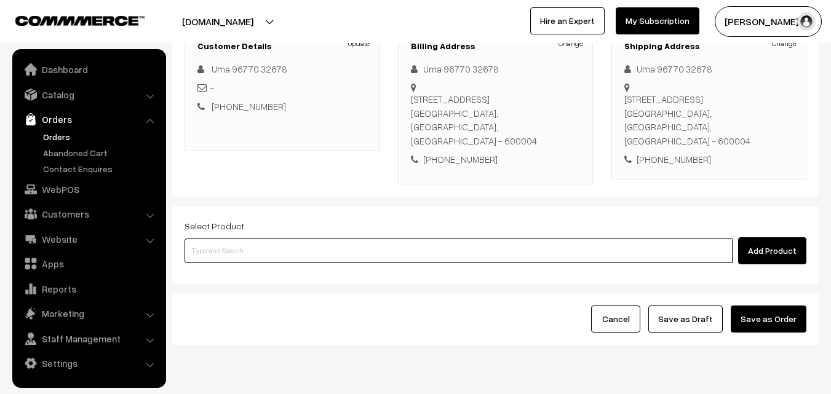
click at [297, 239] on input at bounding box center [459, 251] width 548 height 25
click at [299, 239] on input at bounding box center [459, 251] width 548 height 25
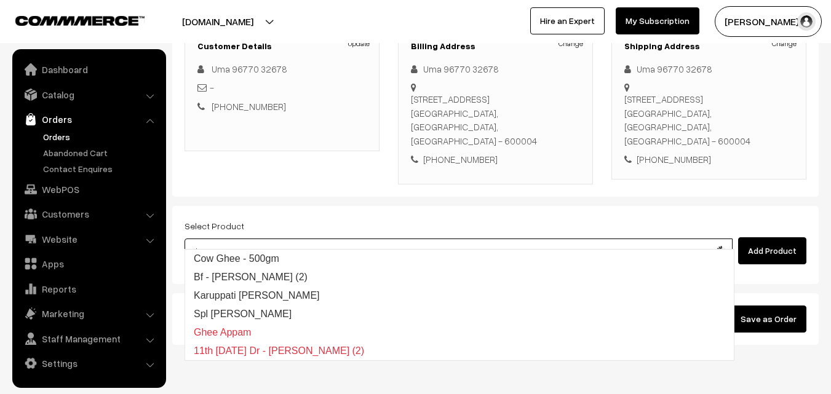
type input "Bf - Ghee Pongal"
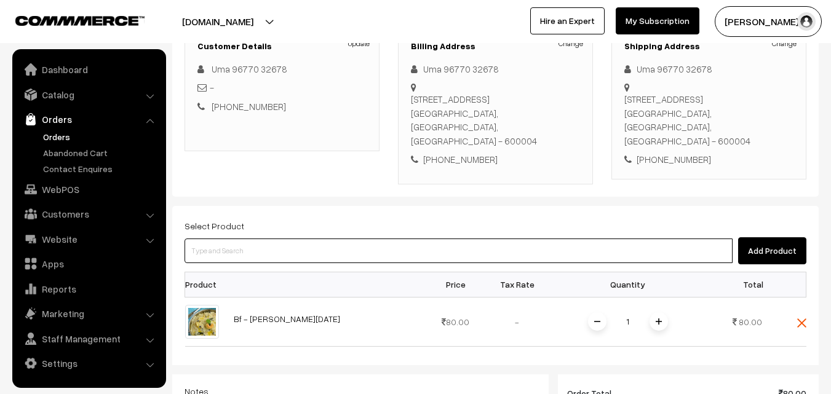
click at [299, 239] on input at bounding box center [459, 251] width 548 height 25
click at [298, 239] on input at bounding box center [459, 251] width 548 height 25
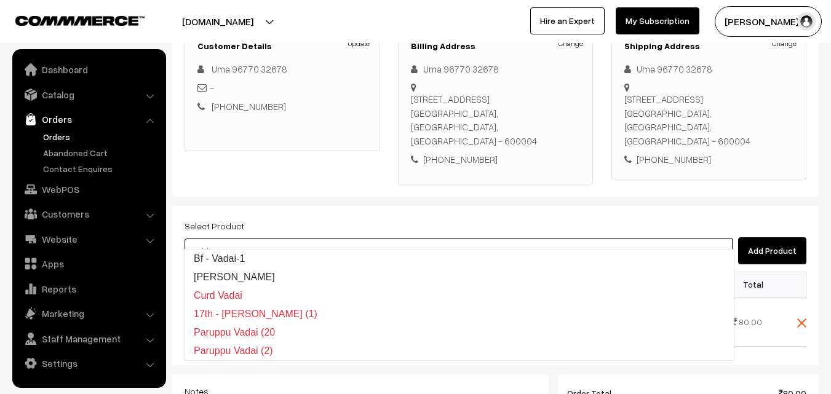
type input "Bf - Vadai-1"
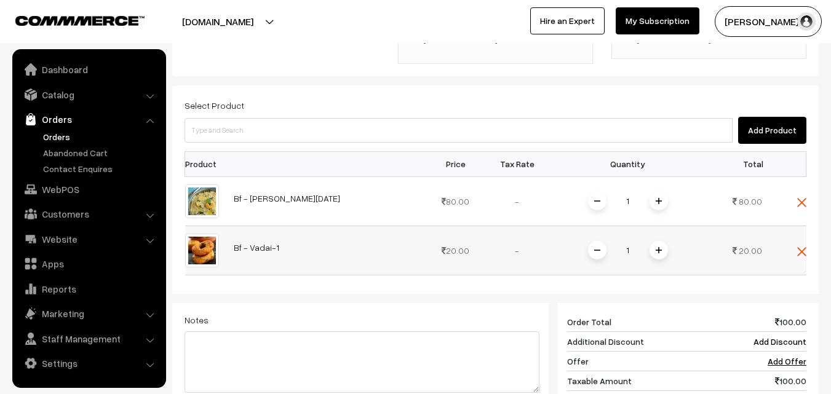
scroll to position [308, 0]
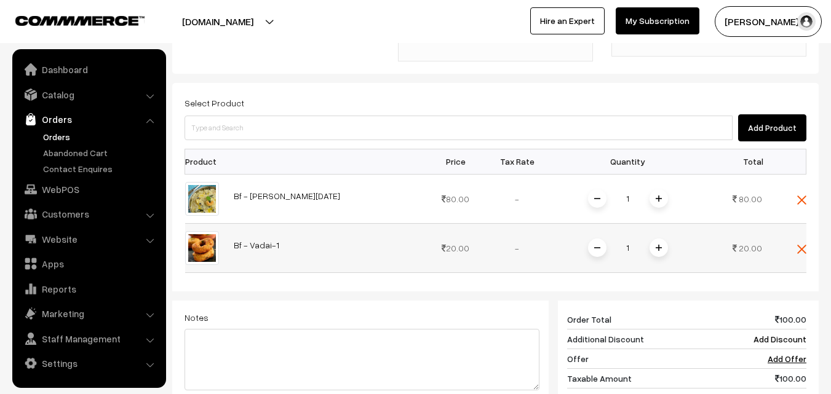
click at [660, 245] on div "1" at bounding box center [628, 249] width 92 height 22
click at [656, 245] on img at bounding box center [659, 248] width 6 height 6
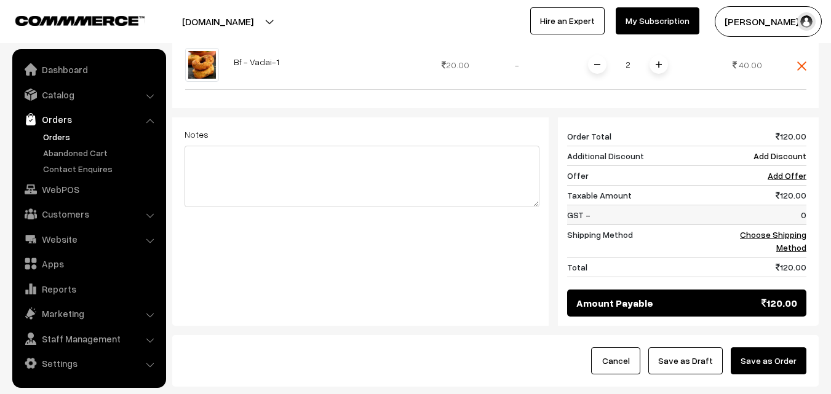
scroll to position [492, 0]
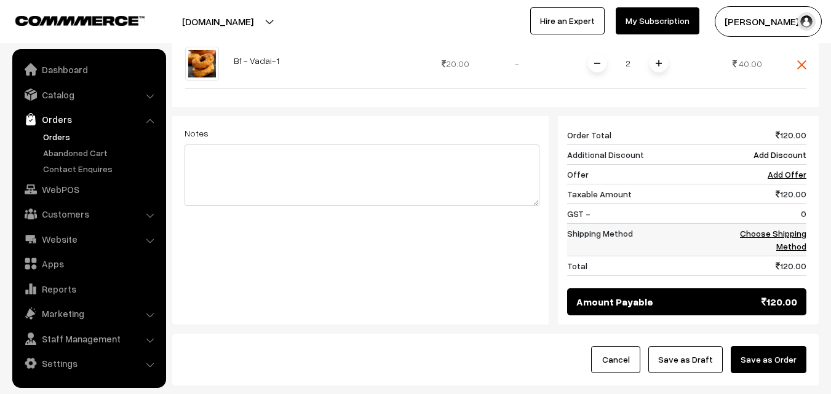
click at [792, 228] on link "Choose Shipping Method" at bounding box center [773, 239] width 66 height 23
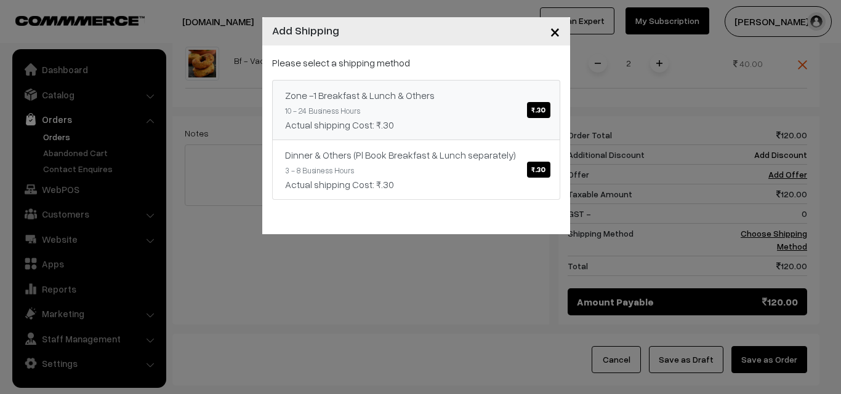
click at [518, 86] on link "Zone -1 Breakfast & Lunch & Others ₹.30 10 - 24 Business Hours Actual shipping …" at bounding box center [416, 110] width 288 height 60
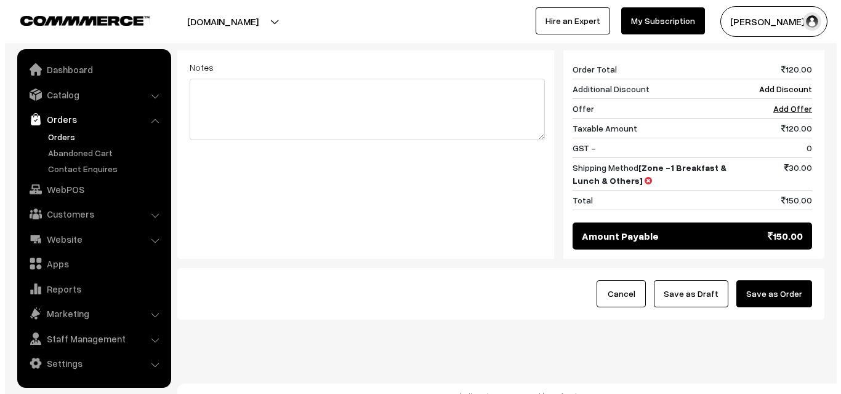
scroll to position [559, 0]
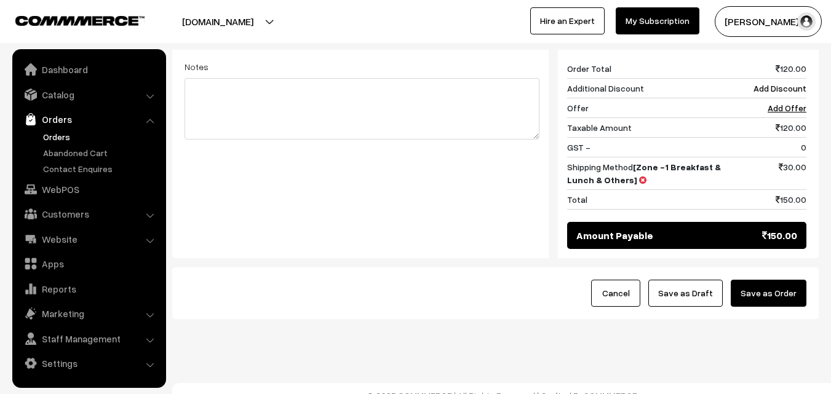
click at [779, 280] on button "Save as Order" at bounding box center [769, 293] width 76 height 27
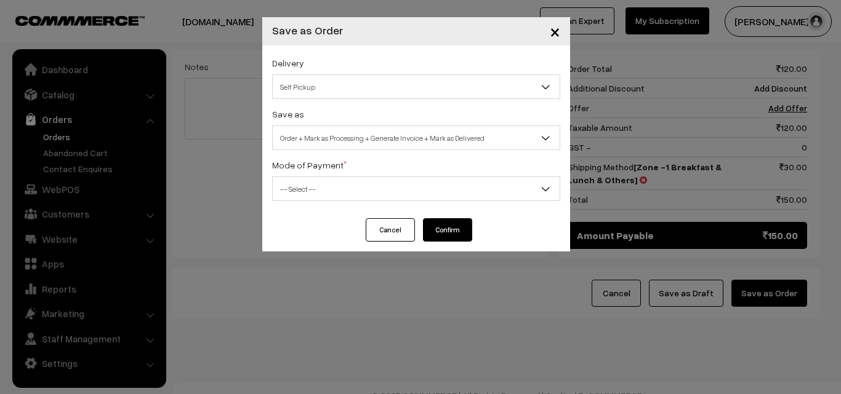
click at [361, 141] on span "Order + Mark as Processing + Generate Invoice + Mark as Delivered" at bounding box center [416, 138] width 287 height 22
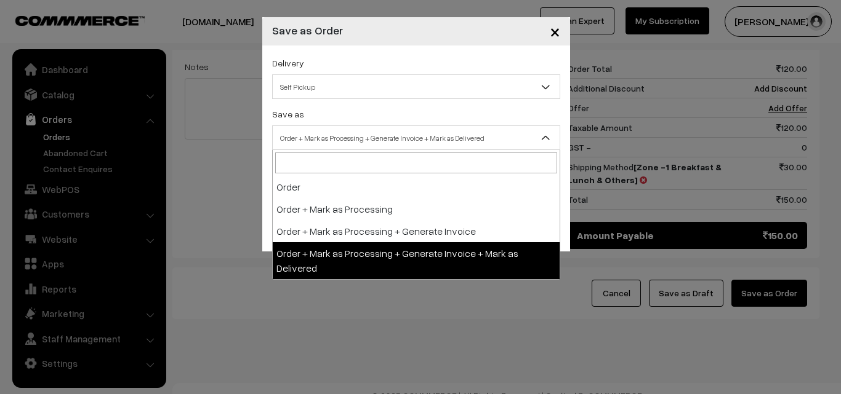
select select "3"
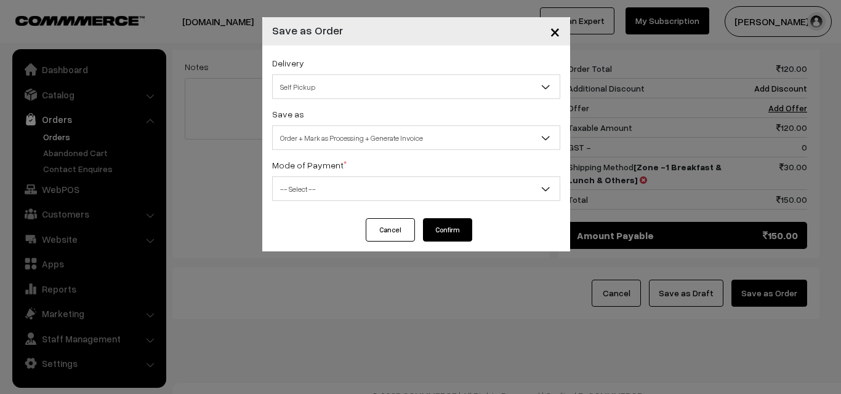
click at [343, 165] on sup "*" at bounding box center [344, 163] width 3 height 8
click at [334, 181] on span "-- Select --" at bounding box center [416, 189] width 287 height 22
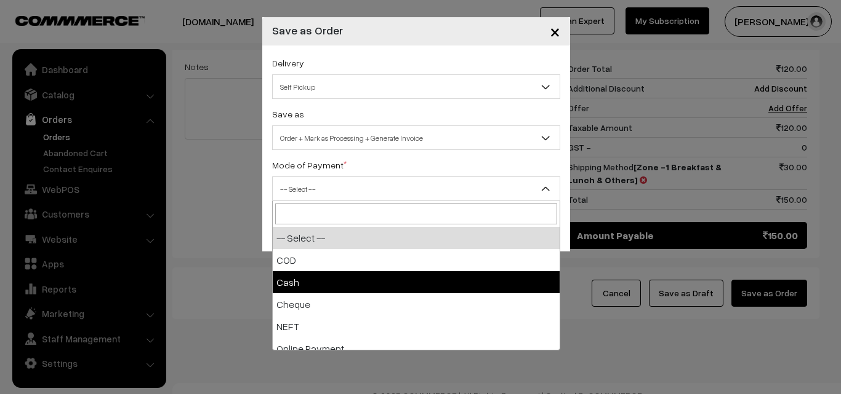
select select "2"
checkbox input "true"
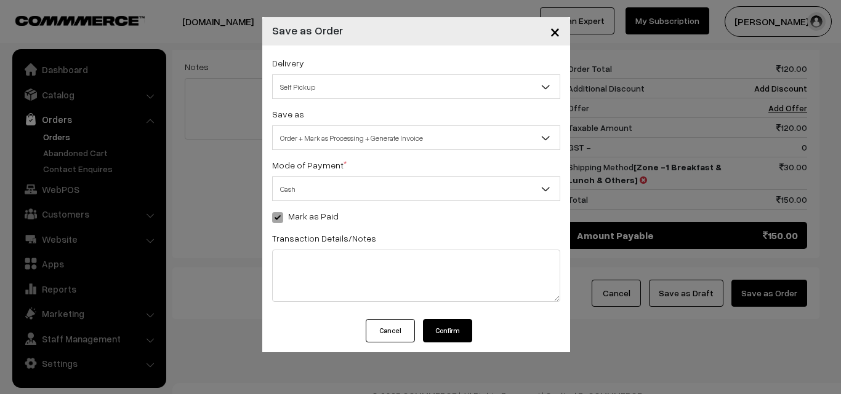
click at [444, 330] on button "Confirm" at bounding box center [447, 330] width 49 height 23
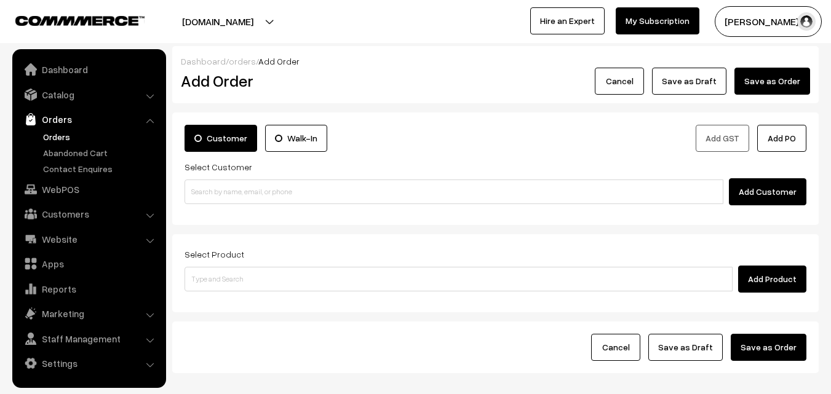
click at [63, 137] on link "Orders" at bounding box center [101, 136] width 122 height 13
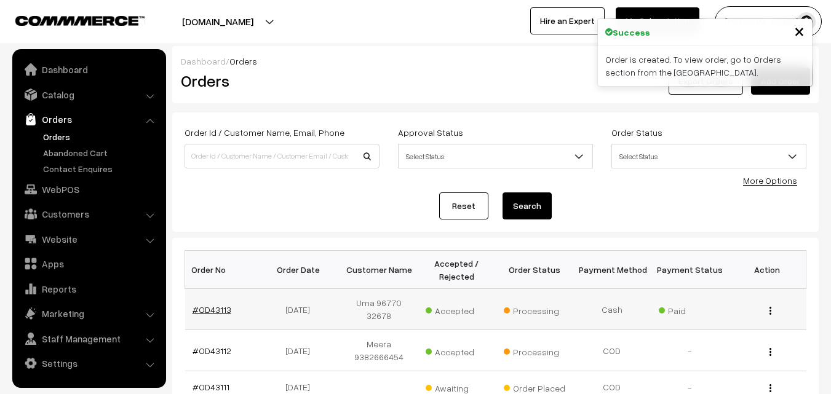
click at [222, 309] on link "#OD43113" at bounding box center [212, 310] width 39 height 10
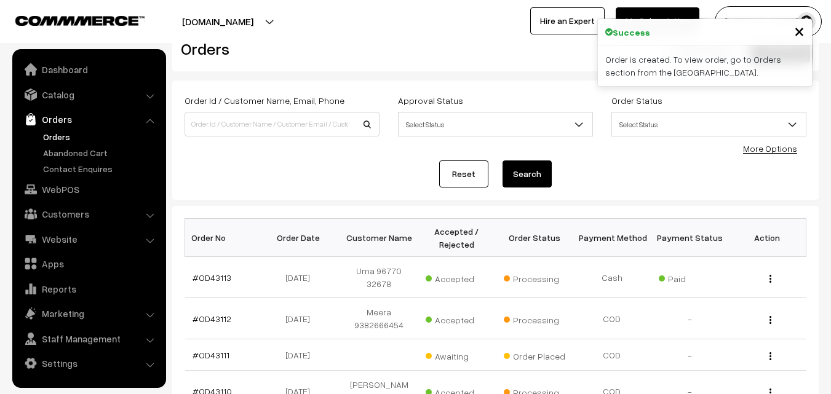
scroll to position [62, 0]
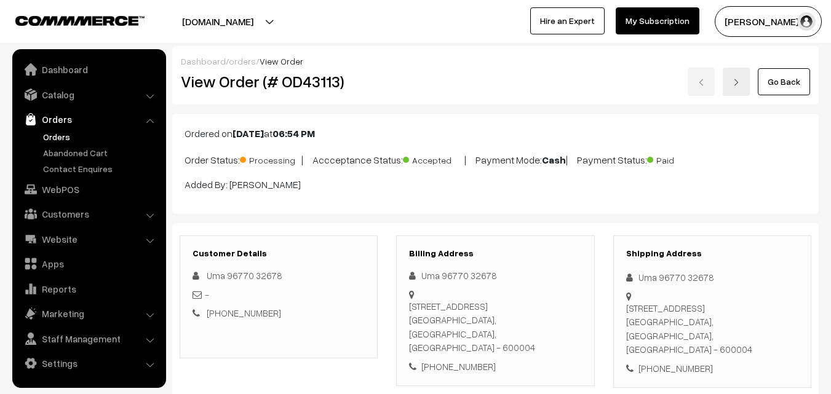
click at [454, 65] on div "Dashboard / orders / View Order View Order (# OD43113) Go Back" at bounding box center [495, 75] width 647 height 58
click at [392, 86] on div "Go Back" at bounding box center [604, 82] width 432 height 28
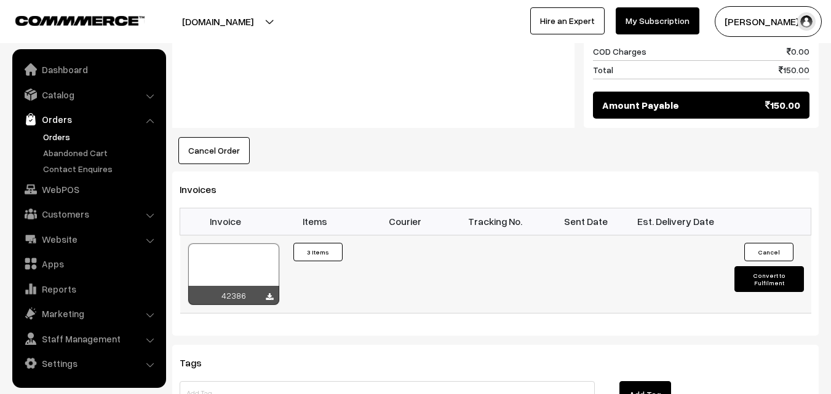
scroll to position [861, 0]
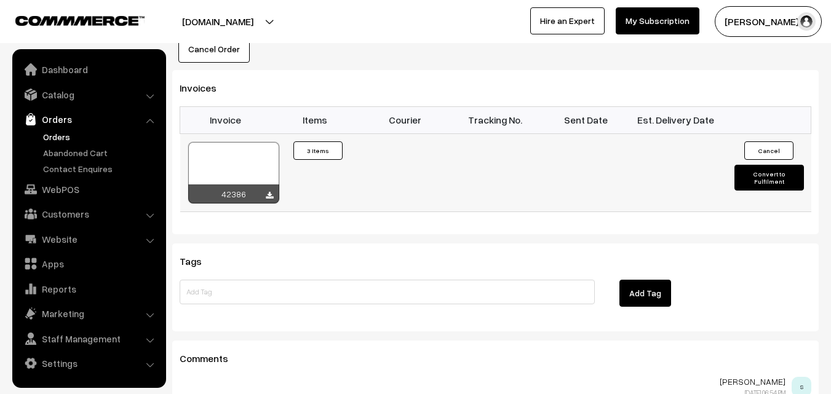
click at [234, 185] on div "42386" at bounding box center [233, 194] width 91 height 19
click at [242, 157] on div at bounding box center [233, 173] width 91 height 62
click at [76, 186] on link "WebPOS" at bounding box center [88, 189] width 146 height 22
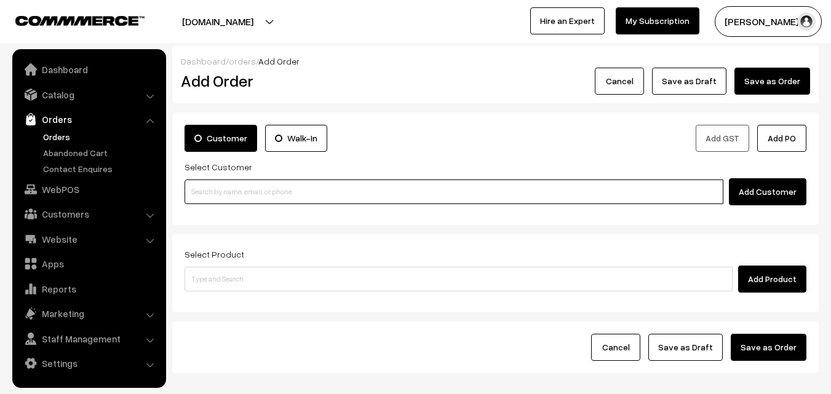
click at [228, 193] on input at bounding box center [454, 192] width 539 height 25
paste input "73580 14248"
click at [215, 185] on input "73580 14248" at bounding box center [454, 192] width 539 height 25
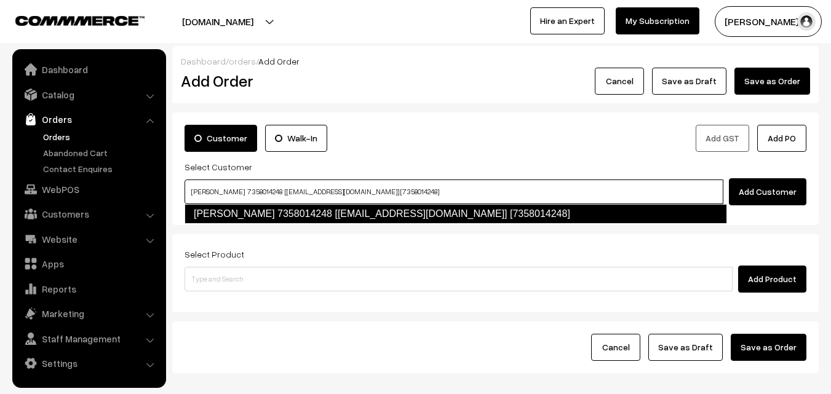
type input "shanthi 7358014248 [Annams104@gmail.com] [7358014248]"
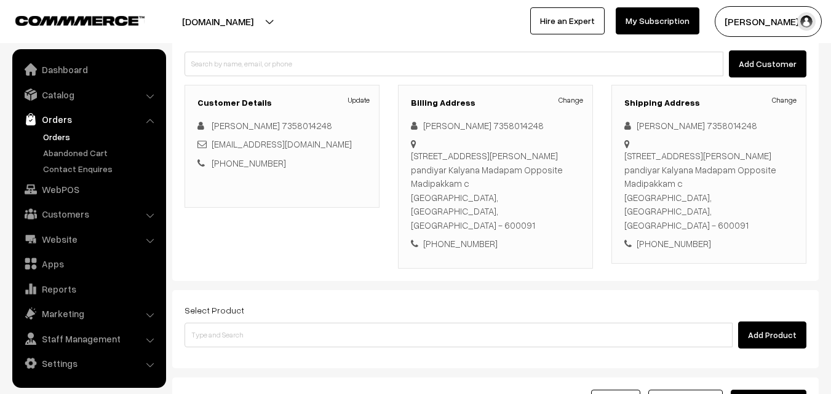
scroll to position [185, 0]
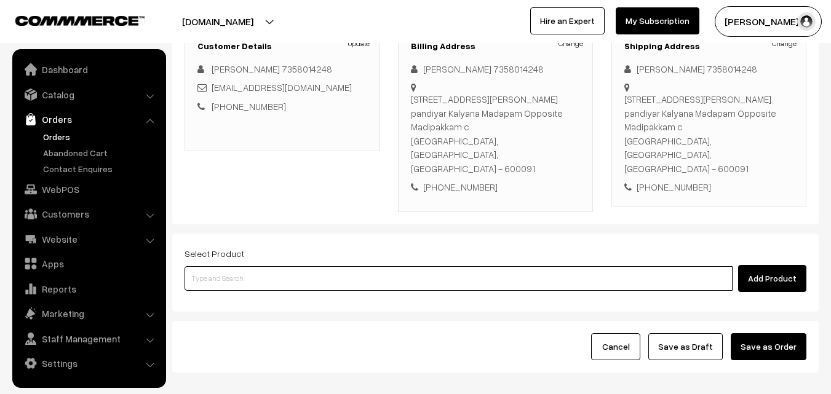
click at [338, 266] on input at bounding box center [459, 278] width 548 height 25
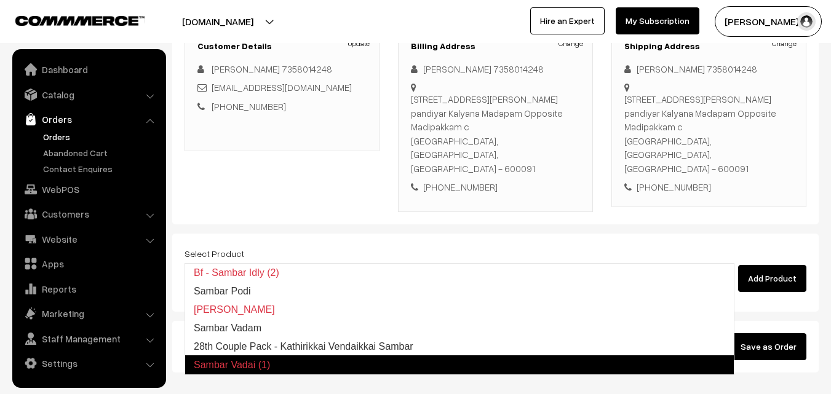
type input "28th Couple Pack - Kathirikkai Vendaikkai Sambar"
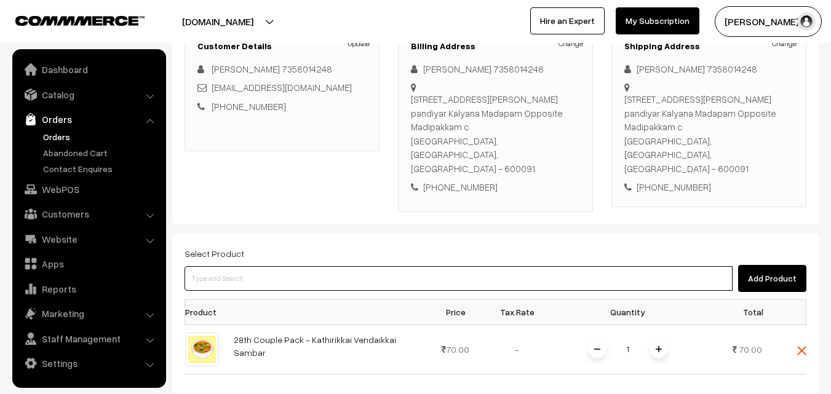
click at [337, 266] on input at bounding box center [459, 278] width 548 height 25
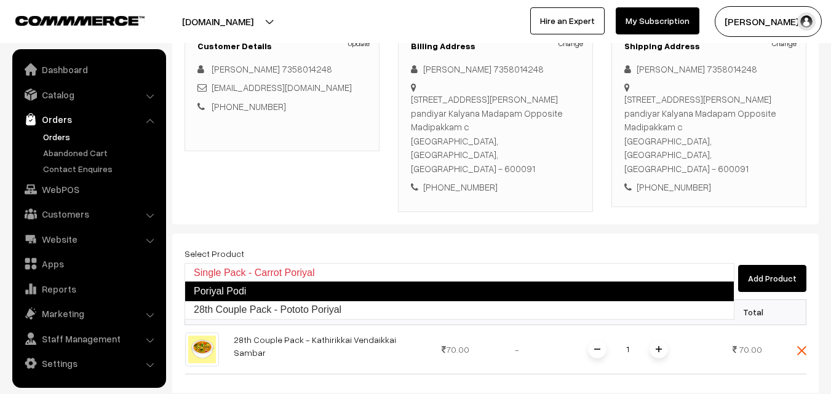
type input "28th Couple Pack - Pototo Poriyal"
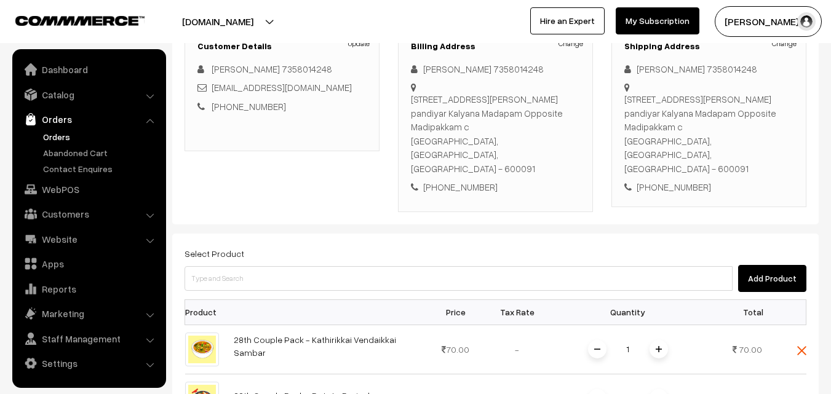
drag, startPoint x: 657, startPoint y: 321, endPoint x: 712, endPoint y: 172, distance: 158.9
click at [657, 346] on img at bounding box center [659, 349] width 6 height 6
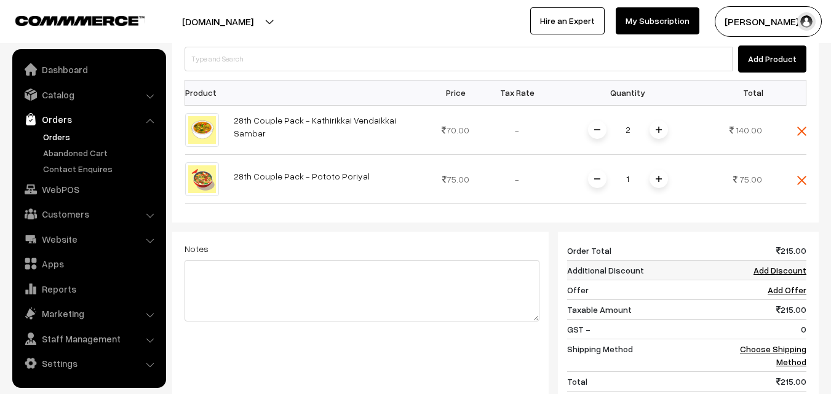
scroll to position [431, 0]
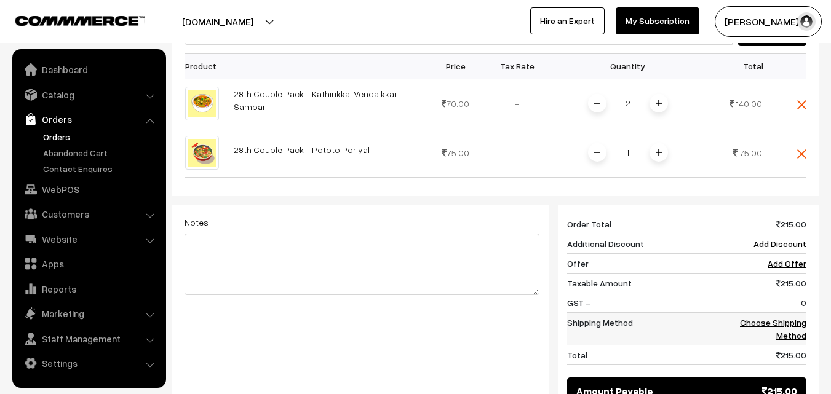
click at [782, 318] on link "Choose Shipping Method" at bounding box center [773, 329] width 66 height 23
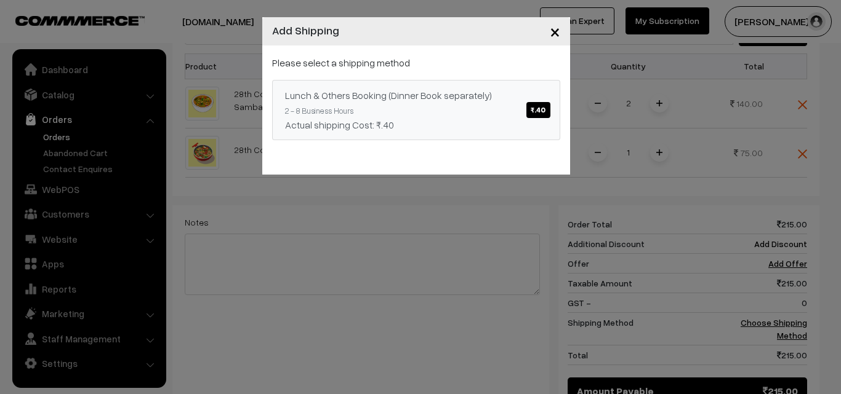
click at [452, 121] on div "Actual shipping Cost: ₹.40" at bounding box center [416, 125] width 262 height 15
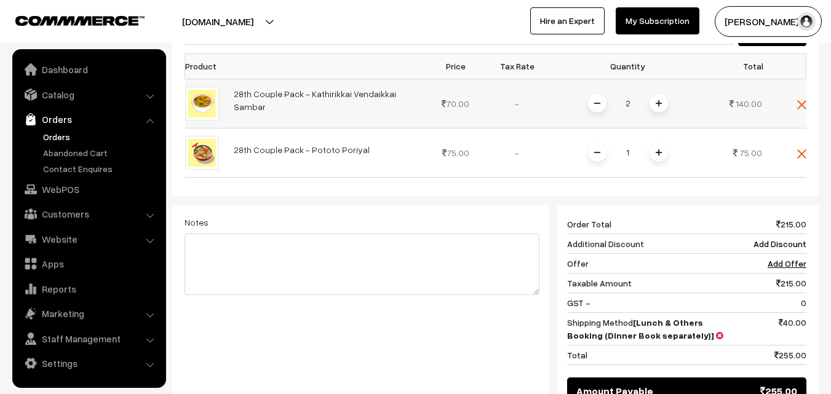
click at [600, 94] on span at bounding box center [597, 103] width 18 height 18
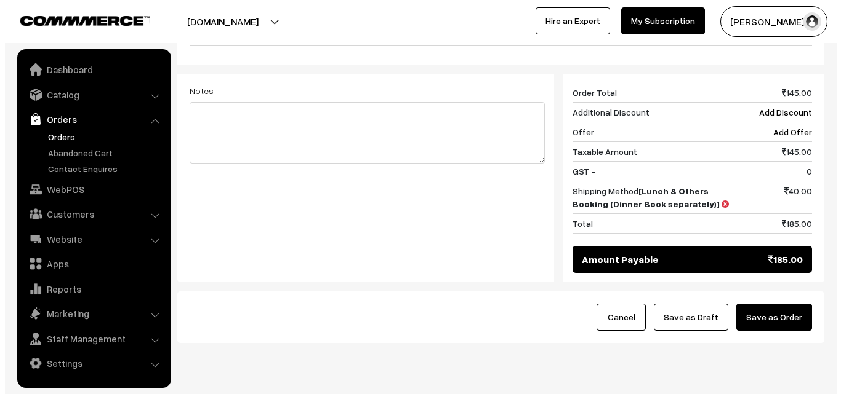
scroll to position [573, 0]
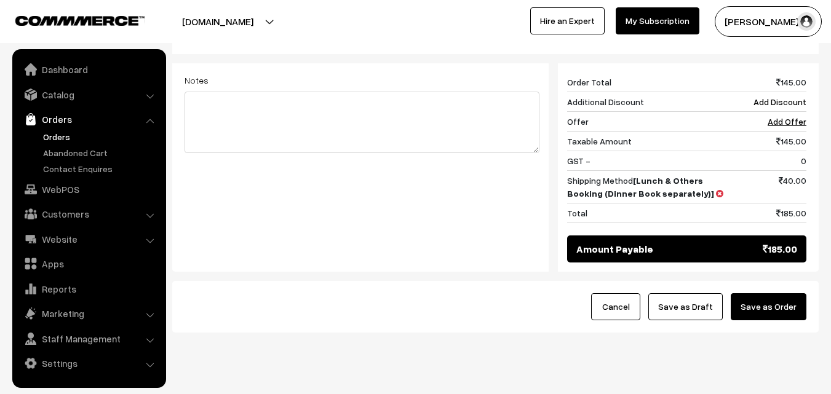
drag, startPoint x: 786, startPoint y: 288, endPoint x: 762, endPoint y: 284, distance: 25.0
click at [785, 294] on button "Save as Order" at bounding box center [769, 307] width 76 height 27
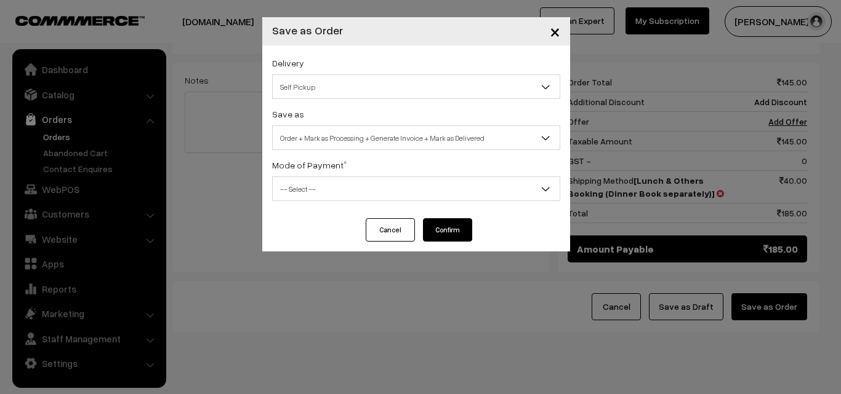
click at [410, 126] on span "Order + Mark as Processing + Generate Invoice + Mark as Delivered" at bounding box center [416, 138] width 288 height 25
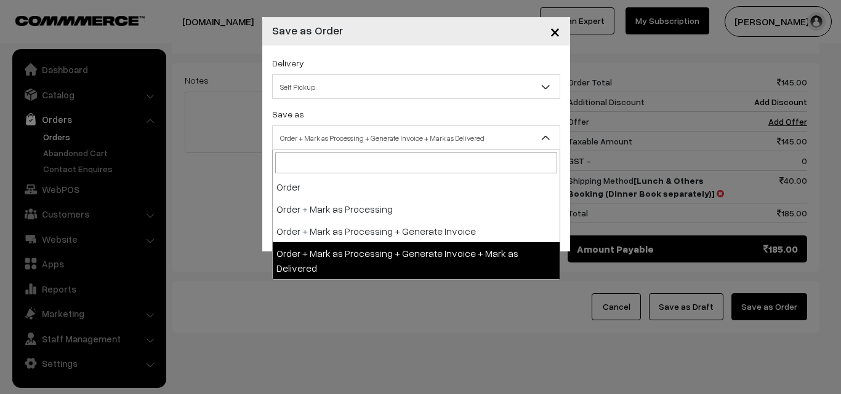
select select "3"
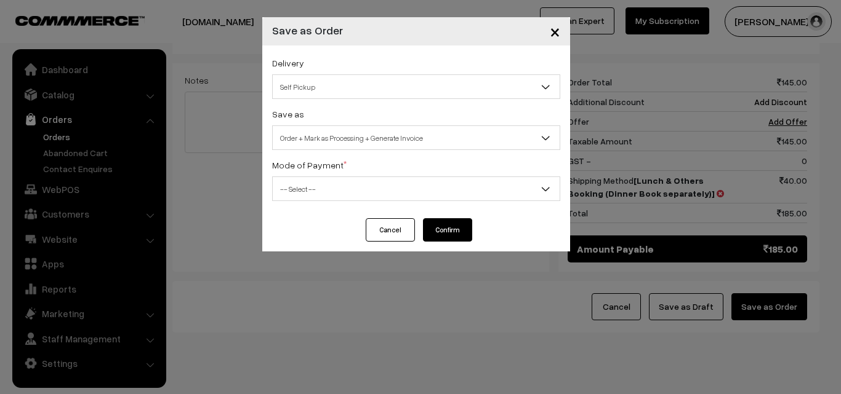
click at [332, 176] on div "Mode of Payment * -- Select -- COD Cash Cheque NEFT Online Payment DD Others --…" at bounding box center [416, 180] width 288 height 44
click at [319, 203] on div "Delivery Self Pickup Lunch & Others Booking (Dinner Book separately) (₹40) (2 -…" at bounding box center [416, 132] width 308 height 173
click at [324, 185] on span "-- Select --" at bounding box center [416, 189] width 287 height 22
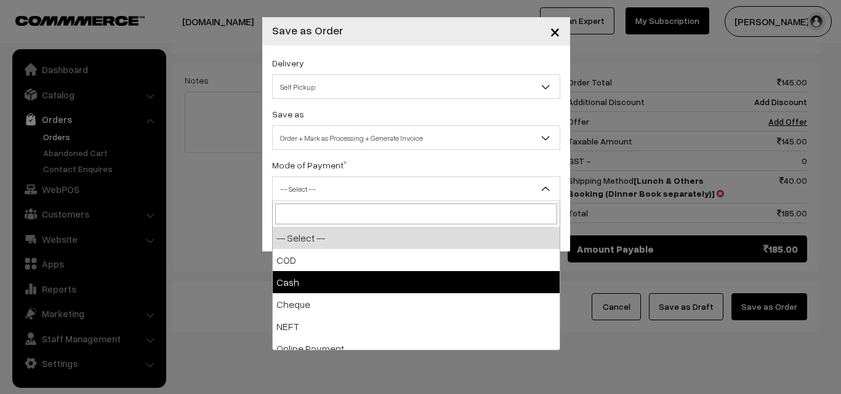
select select "2"
checkbox input "true"
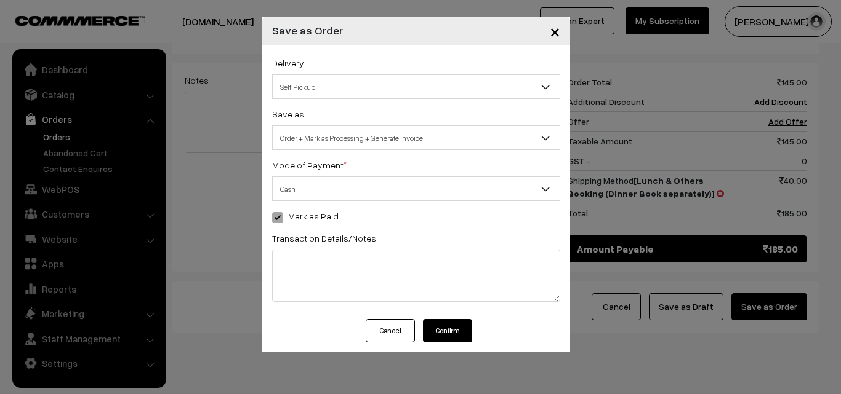
click at [446, 327] on button "Confirm" at bounding box center [447, 330] width 49 height 23
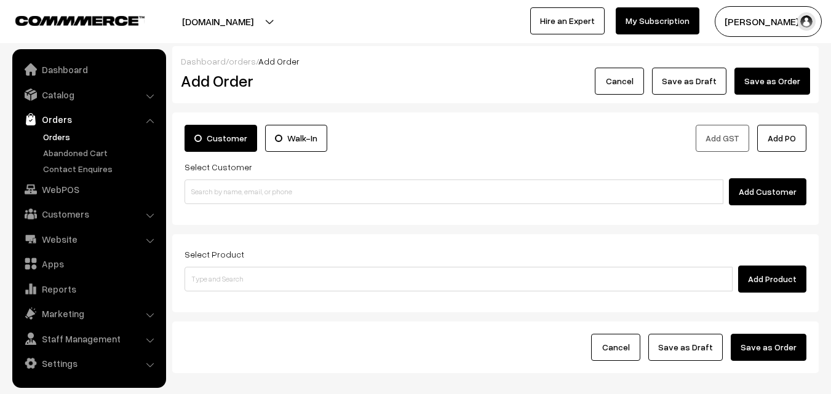
click at [55, 132] on link "Orders" at bounding box center [101, 136] width 122 height 13
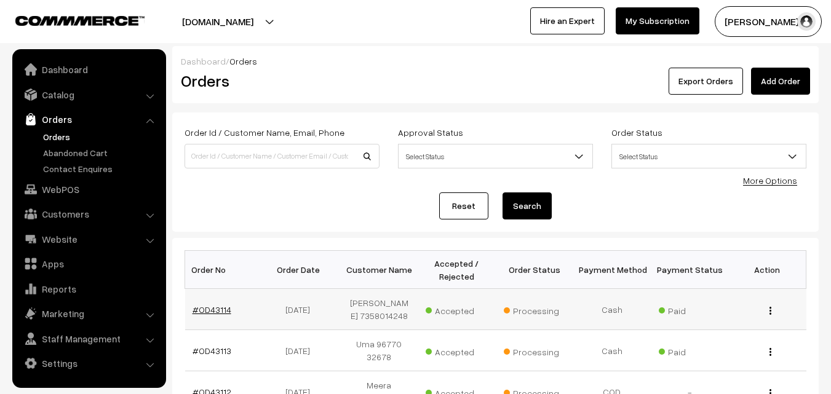
click at [212, 312] on link "#OD43114" at bounding box center [212, 310] width 39 height 10
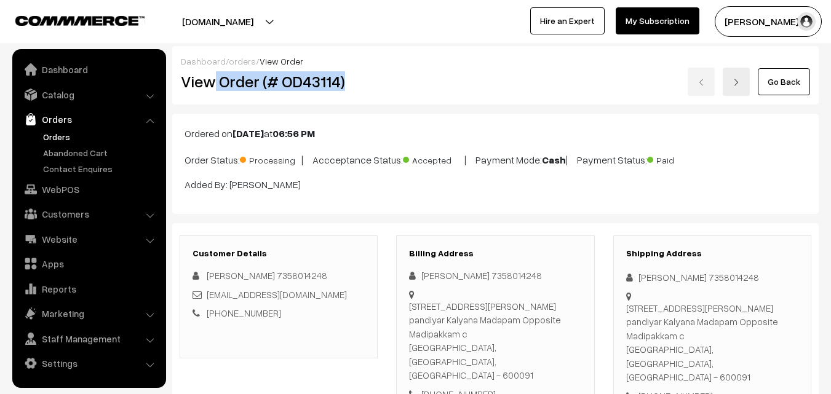
drag, startPoint x: 217, startPoint y: 78, endPoint x: 416, endPoint y: 143, distance: 210.0
click at [374, 94] on div "View Order (# OD43114)" at bounding box center [280, 82] width 216 height 28
copy h2 "Order (# OD43114)"
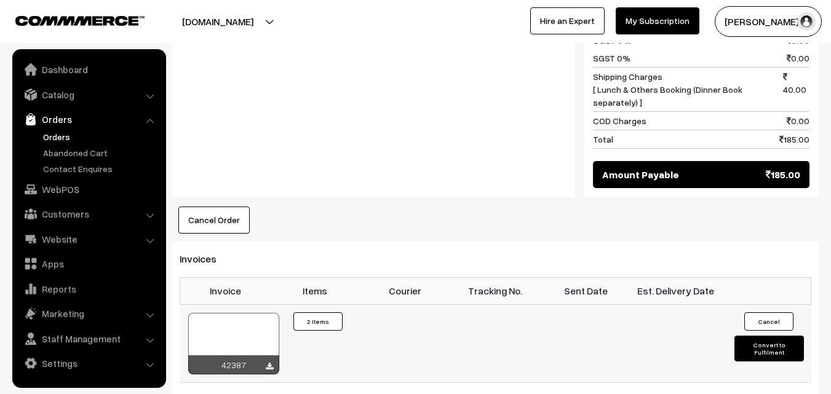
scroll to position [738, 0]
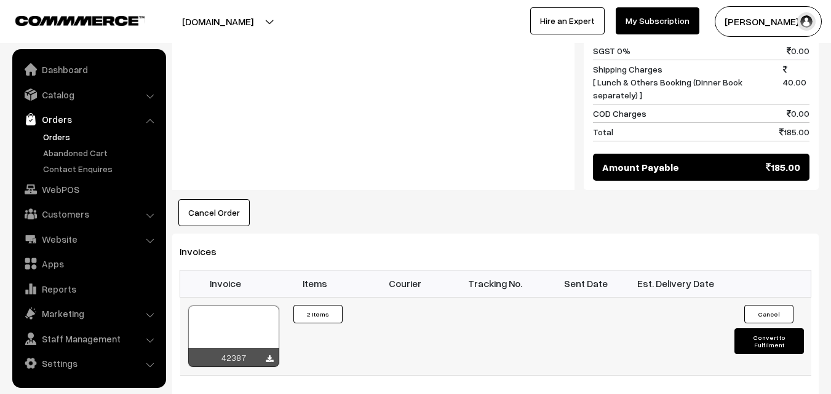
click at [242, 306] on div at bounding box center [233, 337] width 91 height 62
drag, startPoint x: 61, startPoint y: 137, endPoint x: 84, endPoint y: 129, distance: 24.5
click at [61, 136] on link "Orders" at bounding box center [101, 136] width 122 height 13
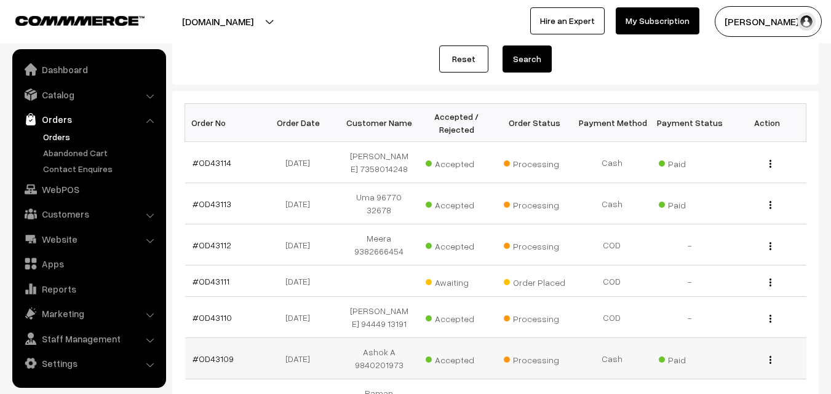
scroll to position [308, 0]
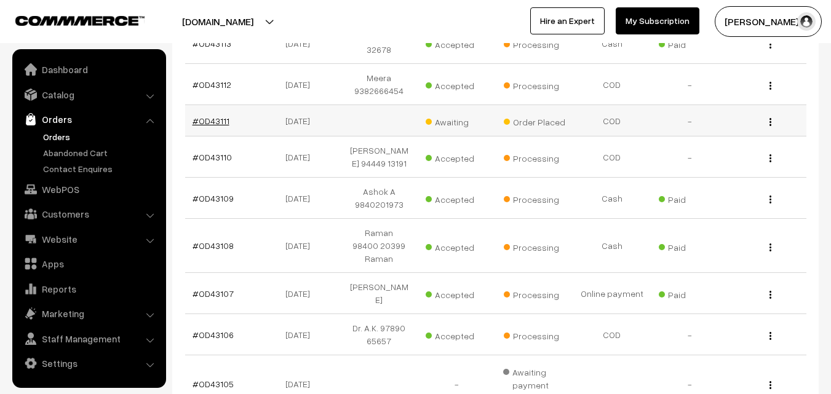
click at [214, 122] on link "#OD43111" at bounding box center [211, 121] width 37 height 10
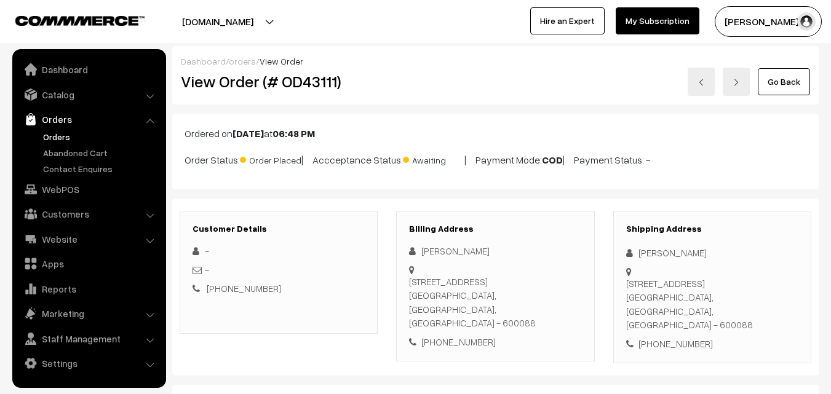
scroll to position [123, 0]
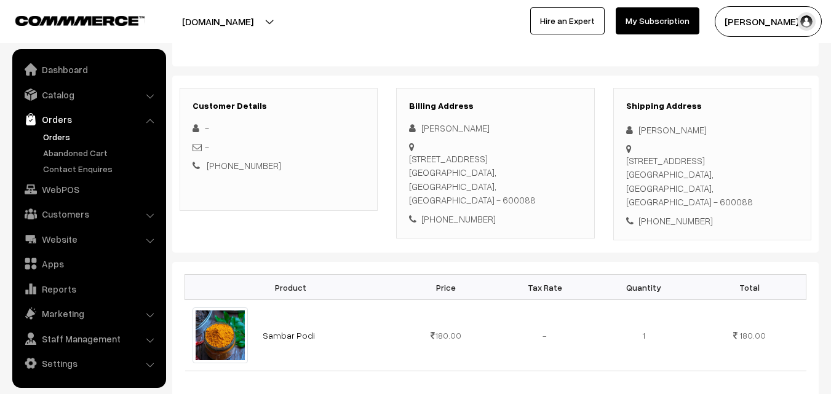
click at [468, 217] on div "[PHONE_NUMBER]" at bounding box center [495, 219] width 172 height 14
copy div "9176069156"
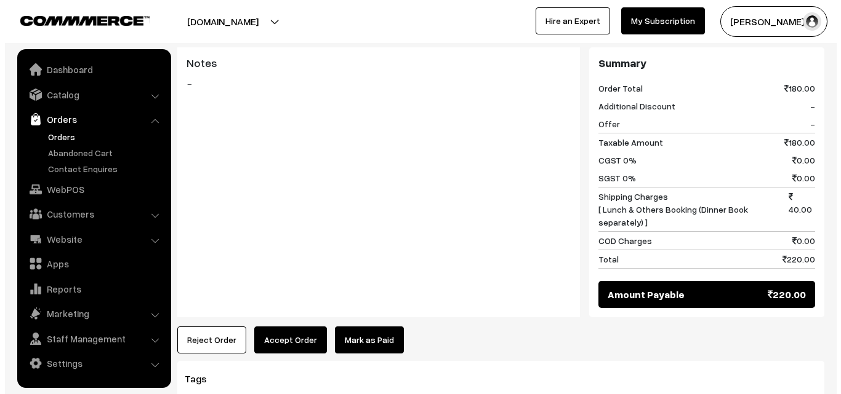
scroll to position [492, 0]
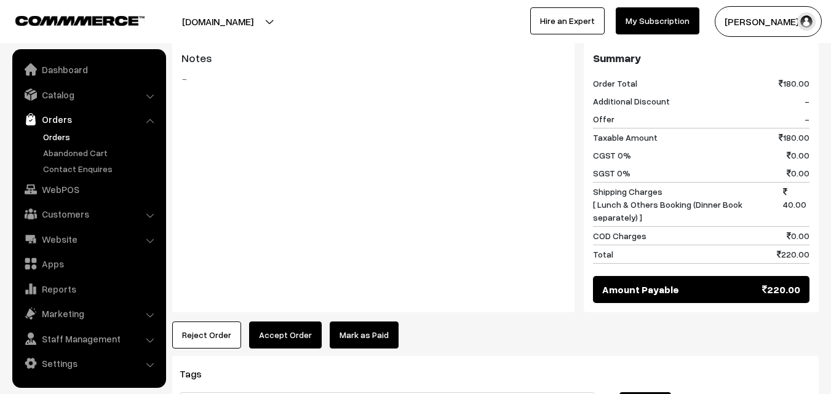
click at [277, 338] on button "Accept Order" at bounding box center [285, 335] width 73 height 27
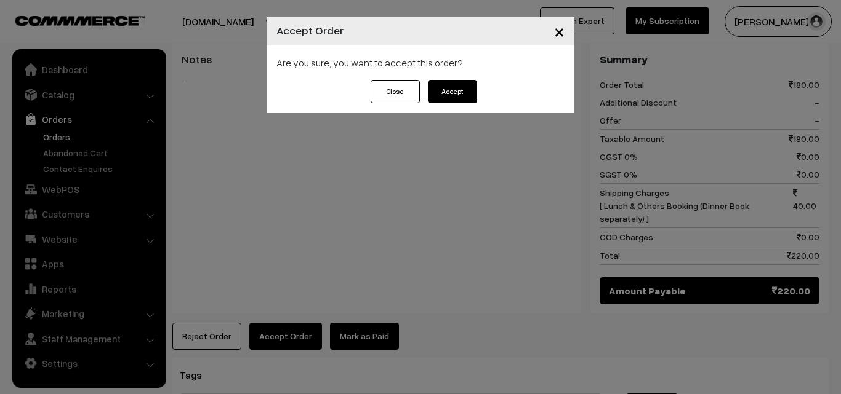
drag, startPoint x: 450, startPoint y: 98, endPoint x: 436, endPoint y: 104, distance: 15.4
click at [450, 98] on button "Accept" at bounding box center [452, 91] width 49 height 23
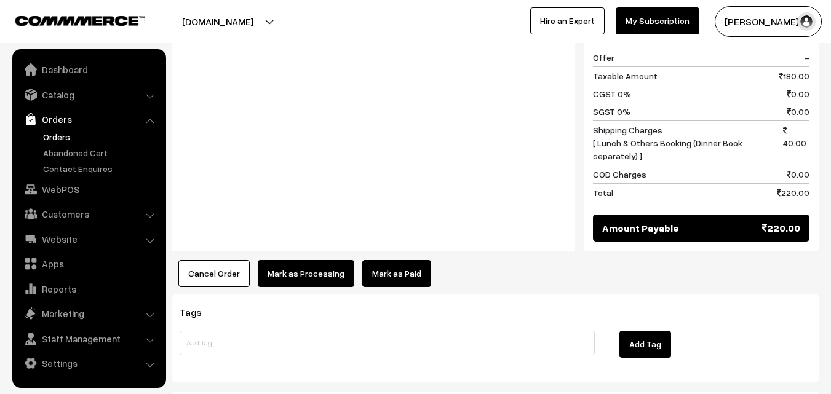
click at [302, 264] on button "Mark as Processing" at bounding box center [306, 273] width 97 height 27
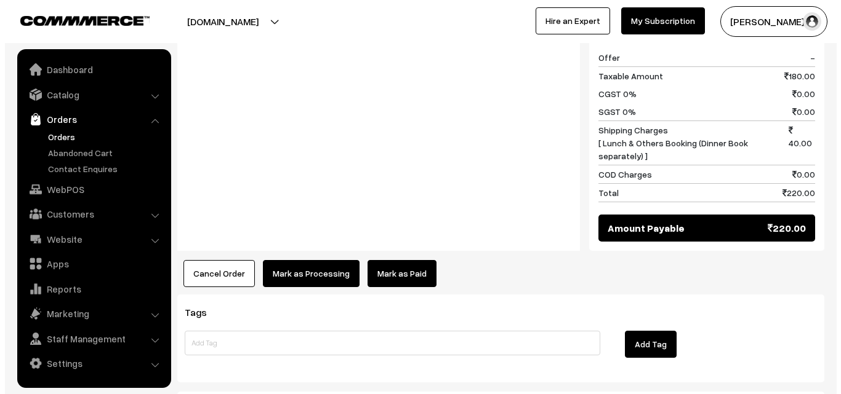
scroll to position [555, 0]
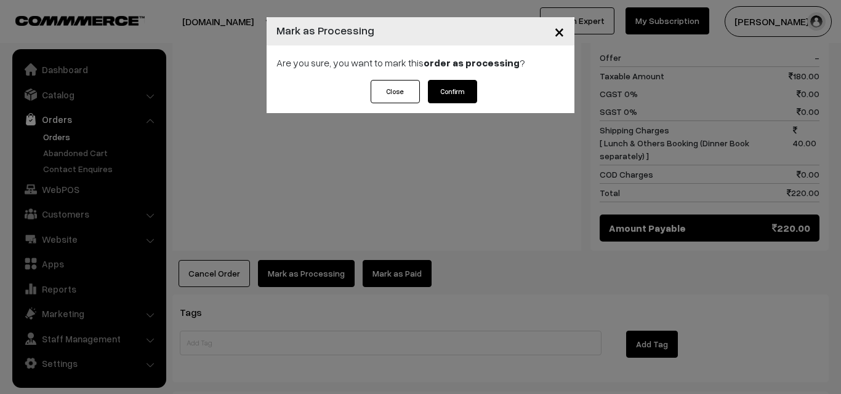
click at [447, 92] on button "Confirm" at bounding box center [452, 91] width 49 height 23
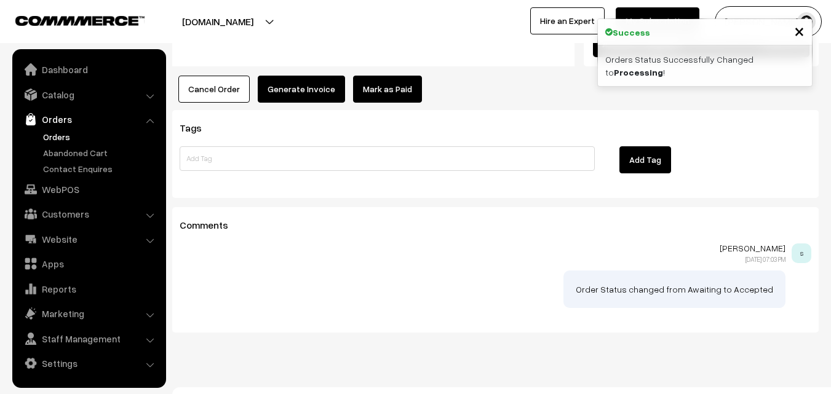
click at [303, 93] on button "Generate Invoice" at bounding box center [301, 89] width 87 height 27
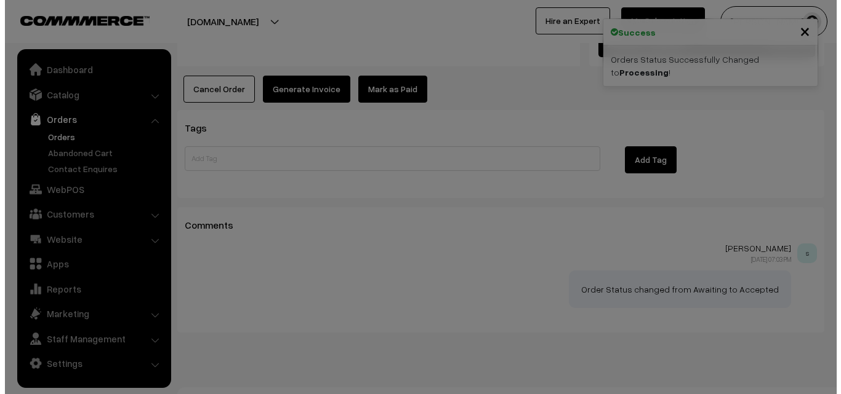
scroll to position [740, 0]
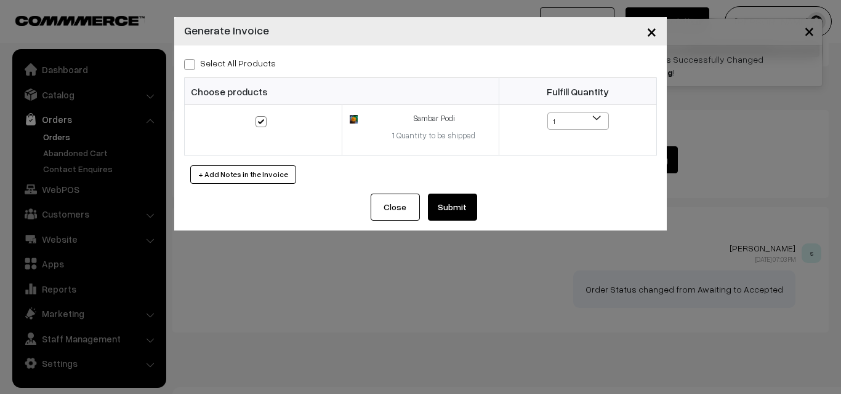
click at [453, 211] on button "Submit" at bounding box center [452, 207] width 49 height 27
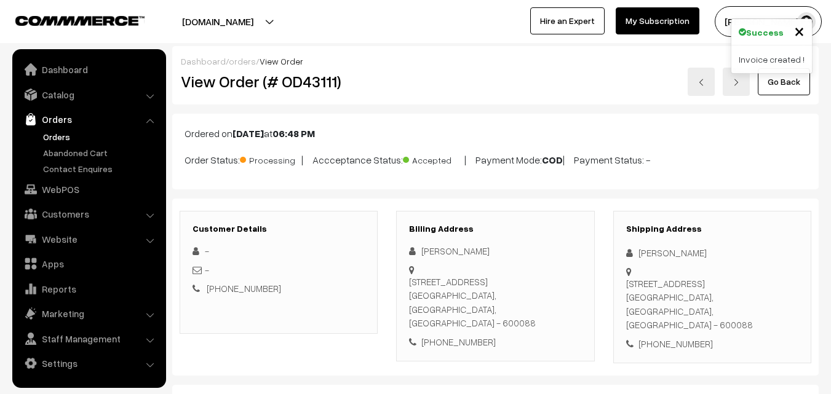
scroll to position [738, 0]
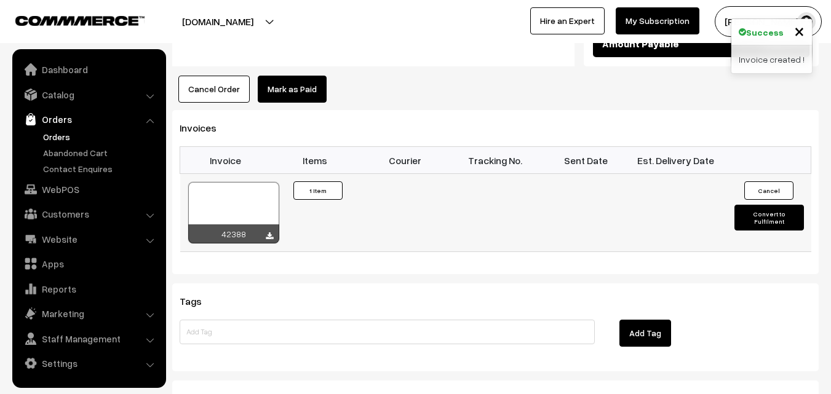
click at [258, 194] on div at bounding box center [233, 213] width 91 height 62
click at [88, 136] on link "Orders" at bounding box center [101, 136] width 122 height 13
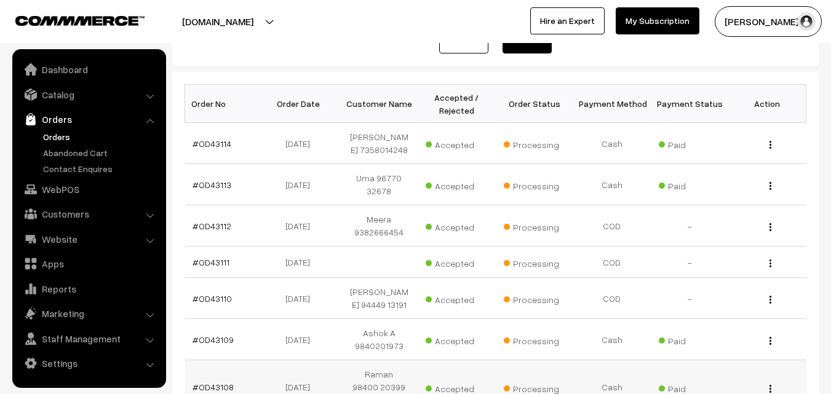
scroll to position [185, 0]
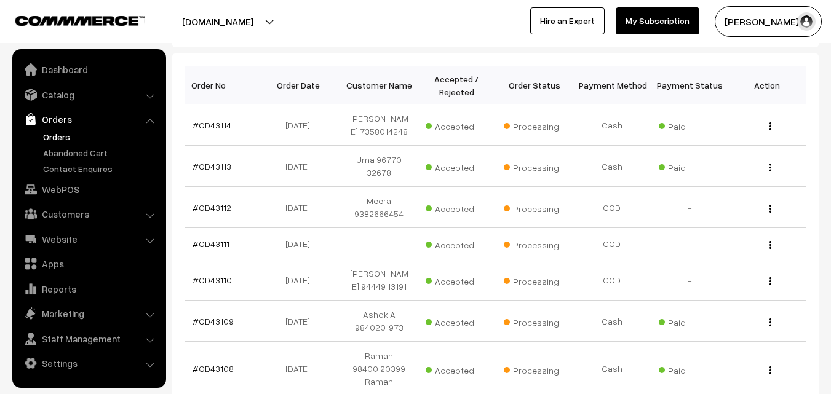
click at [56, 135] on link "Orders" at bounding box center [101, 136] width 122 height 13
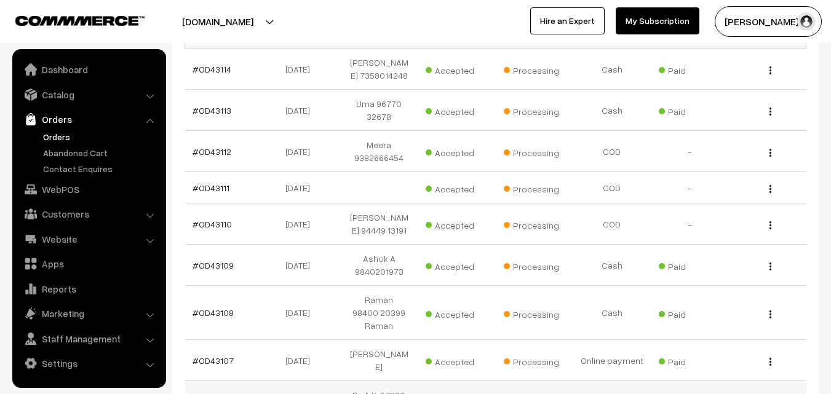
scroll to position [246, 0]
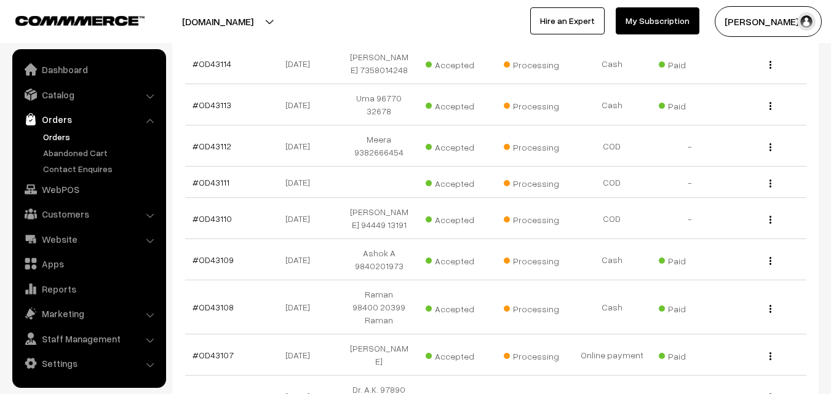
click at [66, 134] on link "Orders" at bounding box center [101, 136] width 122 height 13
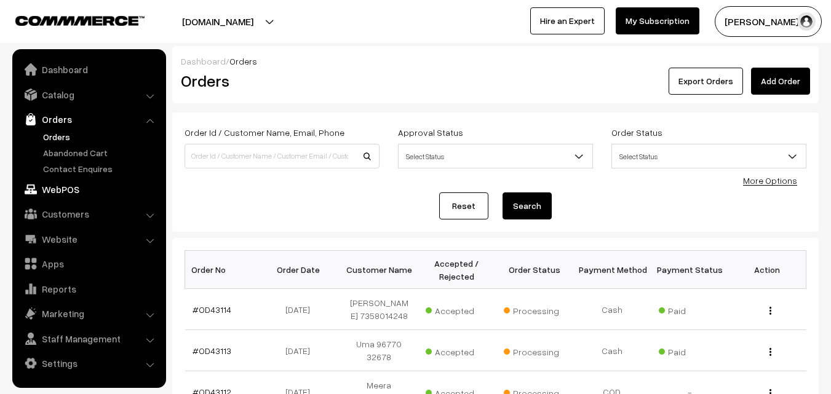
click at [73, 185] on link "WebPOS" at bounding box center [88, 189] width 146 height 22
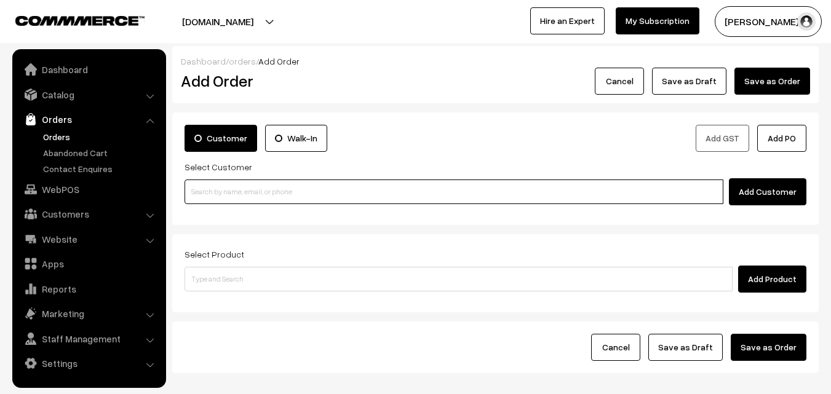
drag, startPoint x: 0, startPoint y: 0, endPoint x: 228, endPoint y: 191, distance: 297.9
click at [230, 191] on input at bounding box center [454, 192] width 539 height 25
paste input "99403 21807"
click at [224, 186] on input "99403 21807" at bounding box center [454, 192] width 539 height 25
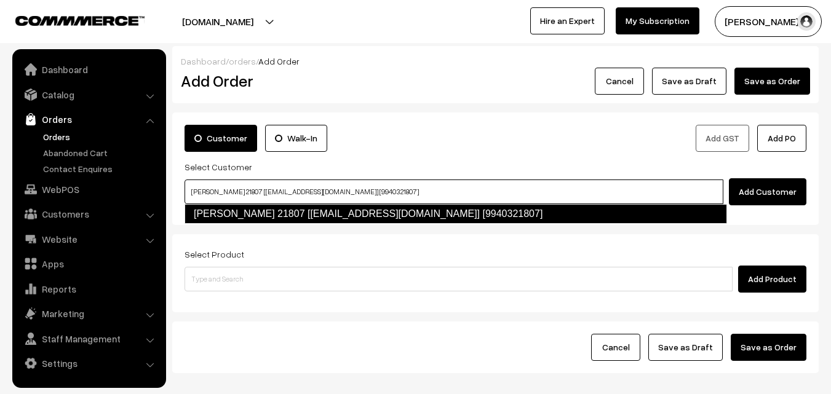
type input "[PERSON_NAME] 21807 [[EMAIL_ADDRESS][DOMAIN_NAME]] [9940321807]"
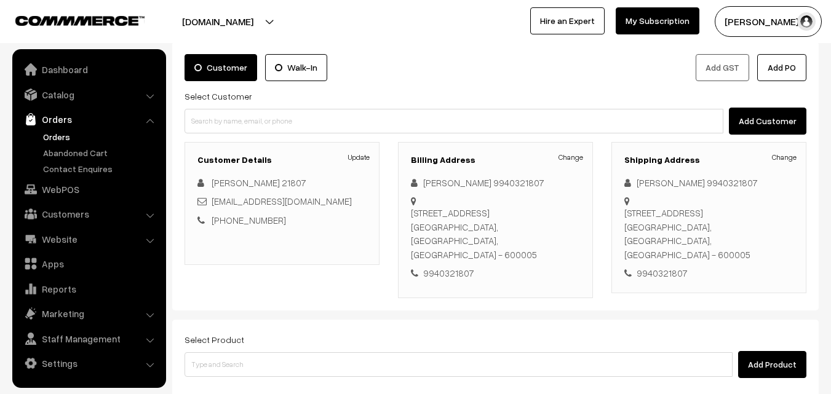
scroll to position [210, 0]
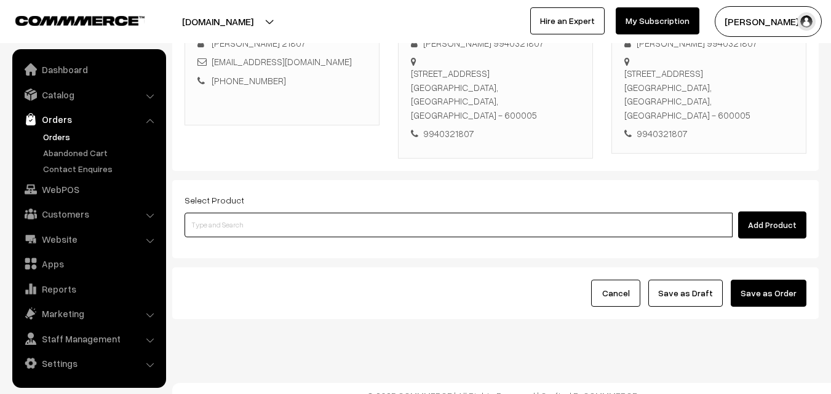
click at [378, 213] on input at bounding box center [459, 225] width 548 height 25
drag, startPoint x: 255, startPoint y: 209, endPoint x: 258, endPoint y: 161, distance: 48.1
click at [255, 213] on input at bounding box center [459, 225] width 548 height 25
click at [273, 218] on input at bounding box center [459, 225] width 548 height 25
paste input "28th Without Rice..."
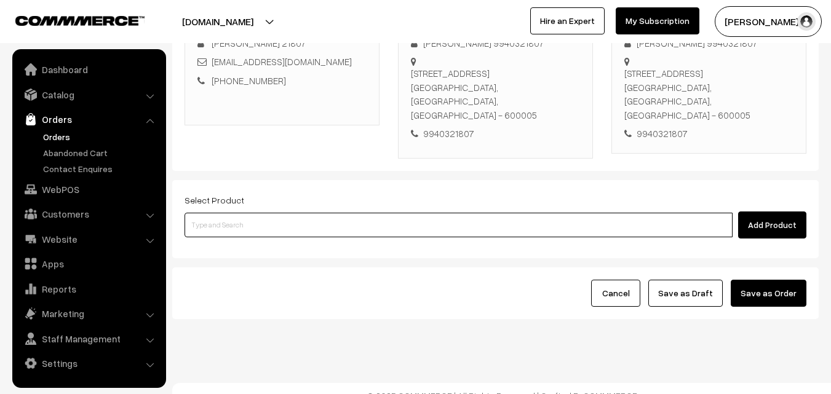
type input "28th Without Rice..."
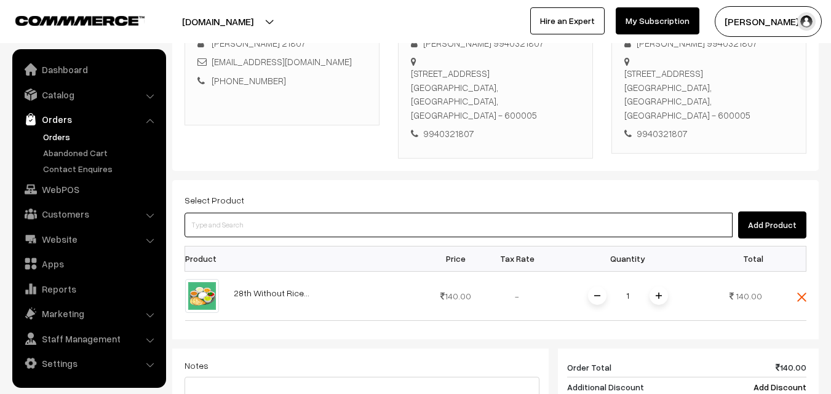
drag, startPoint x: 274, startPoint y: 209, endPoint x: 265, endPoint y: 209, distance: 9.3
click at [272, 213] on input at bounding box center [459, 225] width 548 height 25
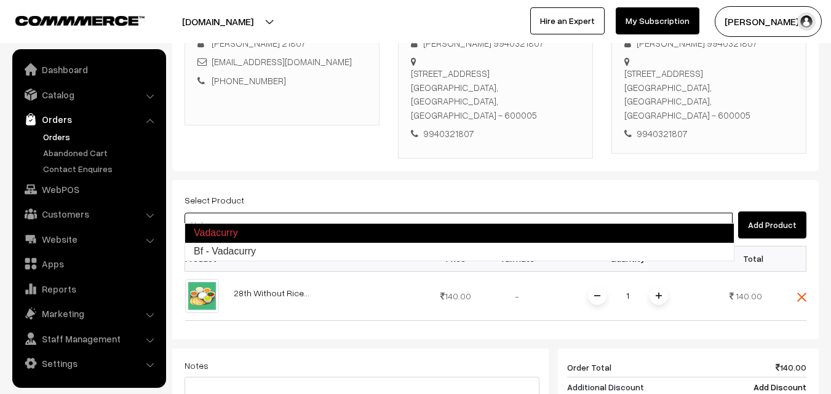
type input "Bf - Vadacurry"
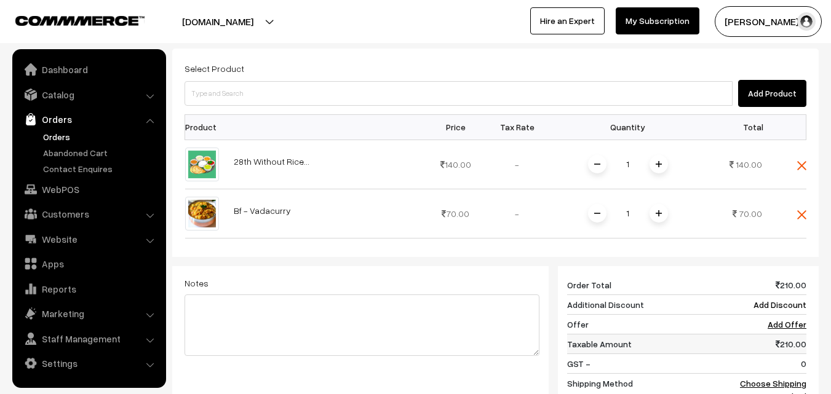
scroll to position [457, 0]
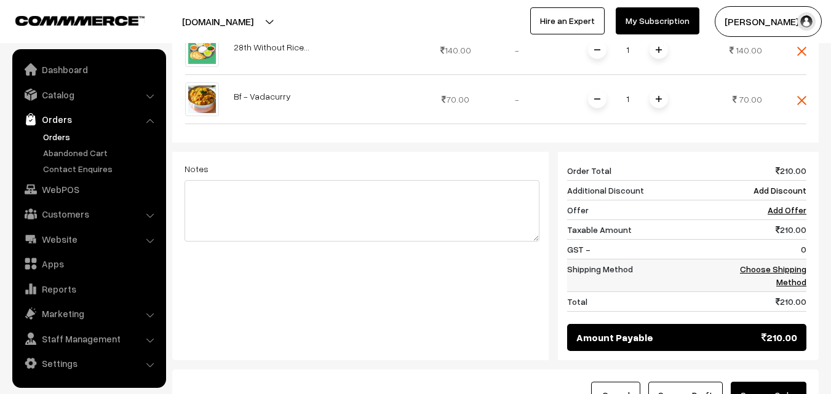
click at [782, 264] on link "Choose Shipping Method" at bounding box center [773, 275] width 66 height 23
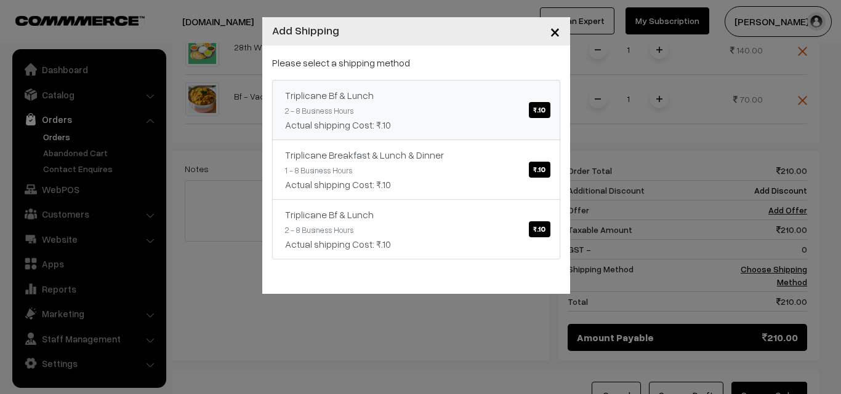
click at [458, 124] on div "Actual shipping Cost: ₹.10" at bounding box center [416, 125] width 262 height 15
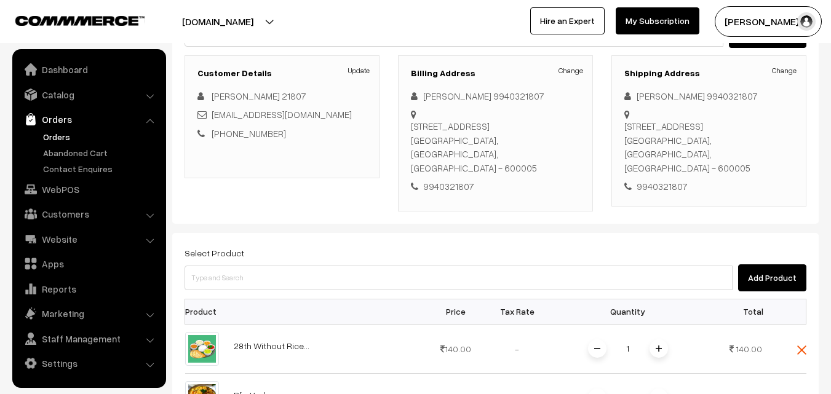
scroll to position [149, 0]
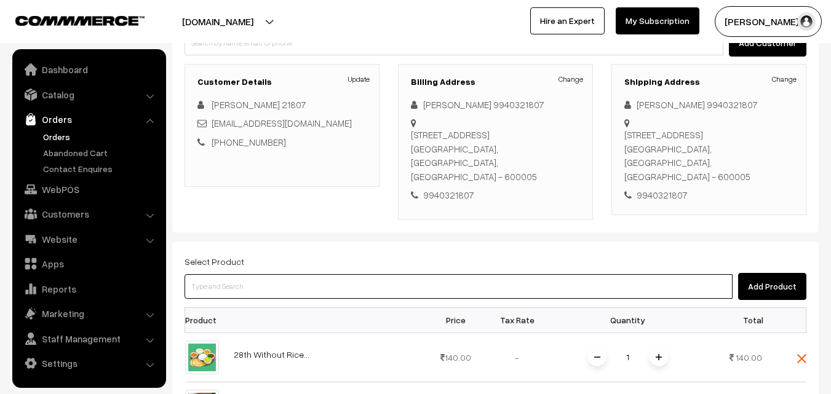
click at [322, 274] on input at bounding box center [459, 286] width 548 height 25
type input "Bf - Vadai-1"
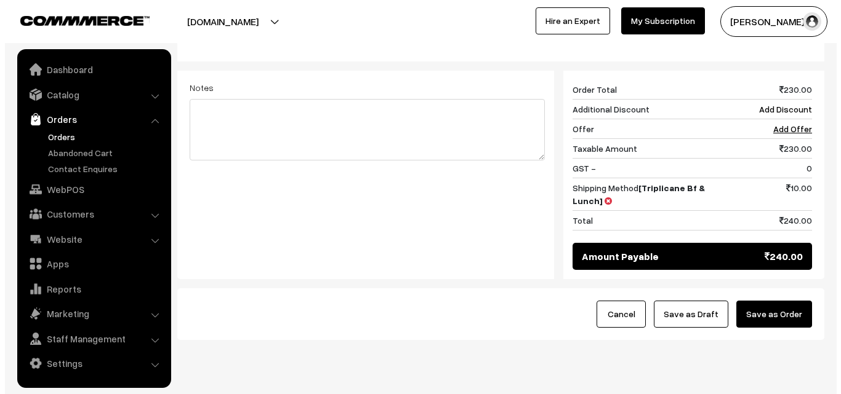
scroll to position [595, 0]
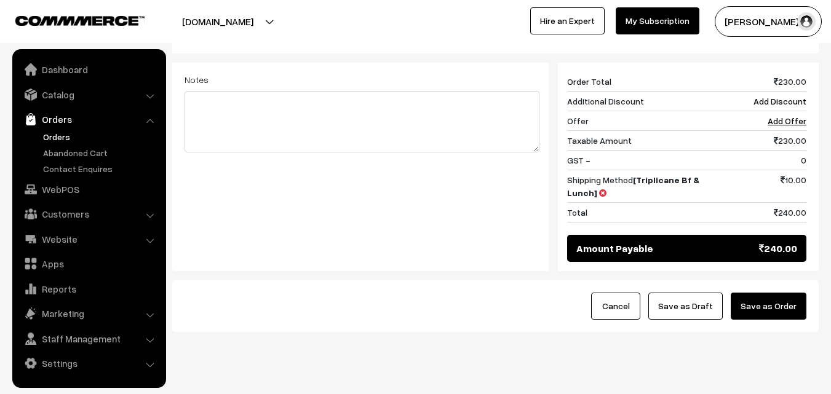
click at [777, 293] on button "Save as Order" at bounding box center [769, 306] width 76 height 27
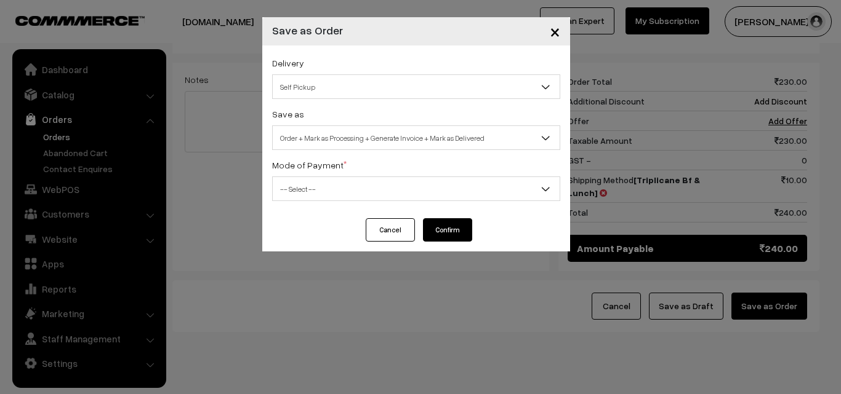
click at [372, 148] on span "Order + Mark as Processing + Generate Invoice + Mark as Delivered" at bounding box center [416, 138] width 287 height 22
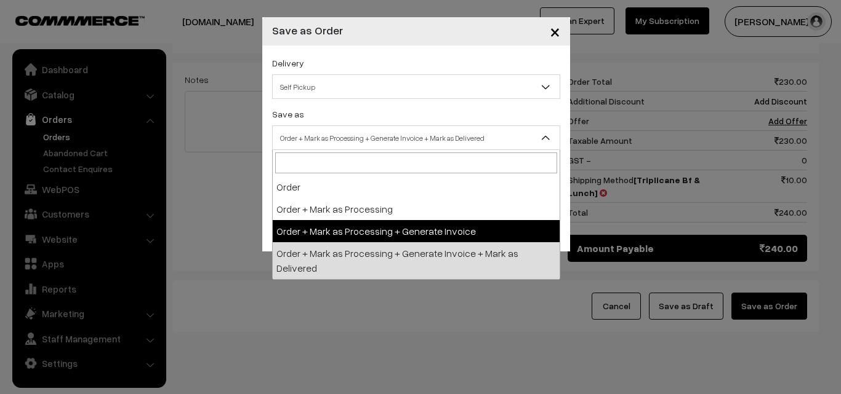
drag, startPoint x: 351, startPoint y: 234, endPoint x: 347, endPoint y: 191, distance: 43.9
select select "3"
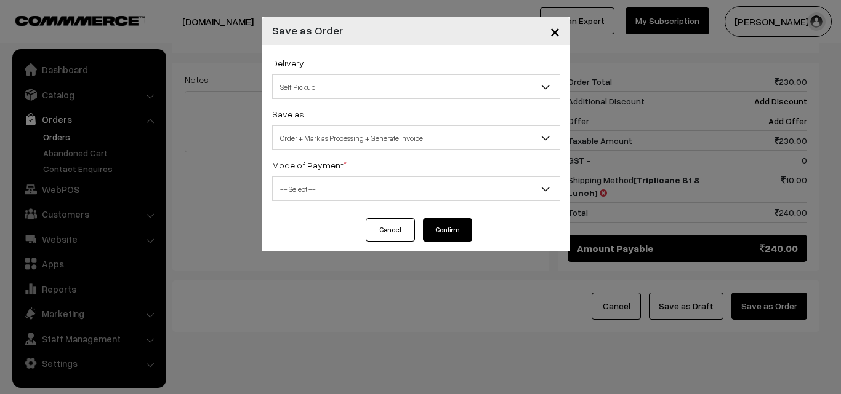
click at [347, 188] on span "-- Select --" at bounding box center [416, 189] width 287 height 22
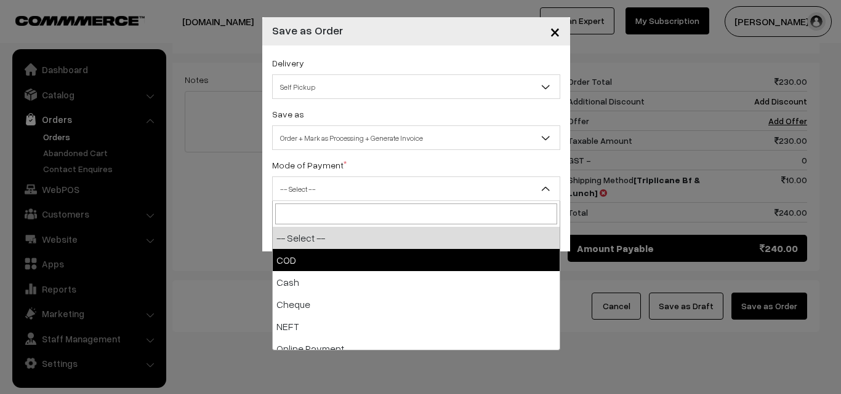
select select "2"
checkbox input "true"
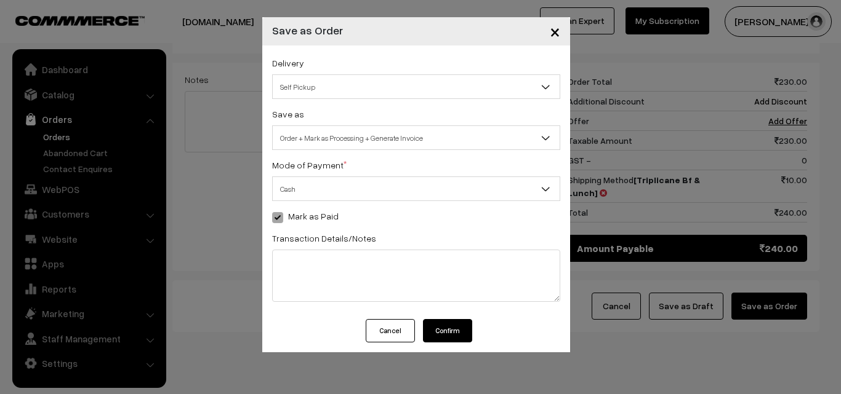
click at [449, 338] on button "Confirm" at bounding box center [447, 330] width 49 height 23
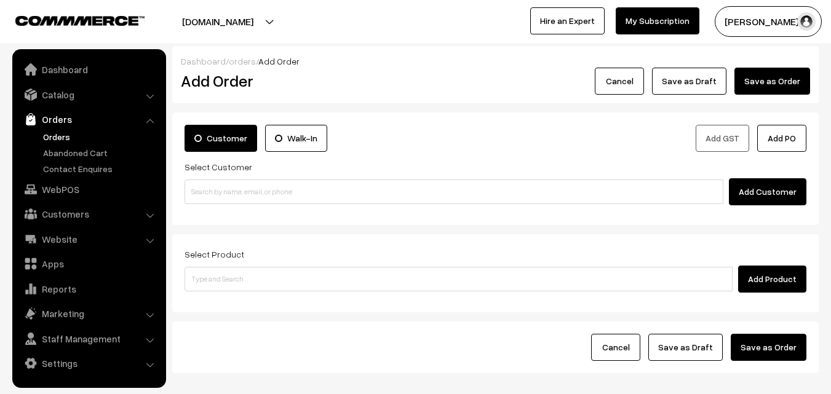
click at [52, 138] on link "Orders" at bounding box center [101, 136] width 122 height 13
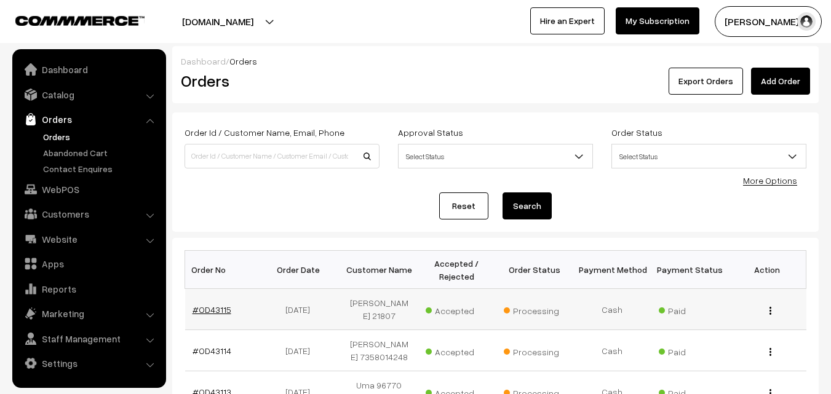
click at [218, 305] on link "#OD43115" at bounding box center [212, 310] width 39 height 10
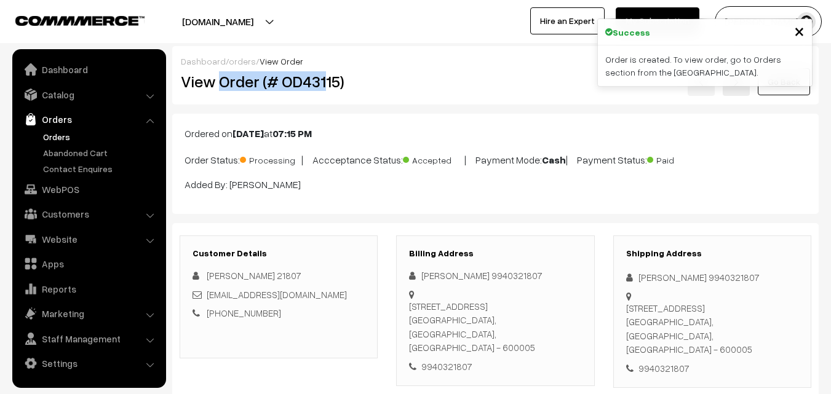
drag, startPoint x: 222, startPoint y: 90, endPoint x: 333, endPoint y: 86, distance: 110.8
click at [332, 86] on h2 "View Order (# OD43115)" at bounding box center [280, 81] width 198 height 19
copy h2 "Order (# OD4311"
click at [368, 88] on h2 "View Order (# OD43115)" at bounding box center [280, 81] width 198 height 19
copy h2 "Order (# OD43115)"
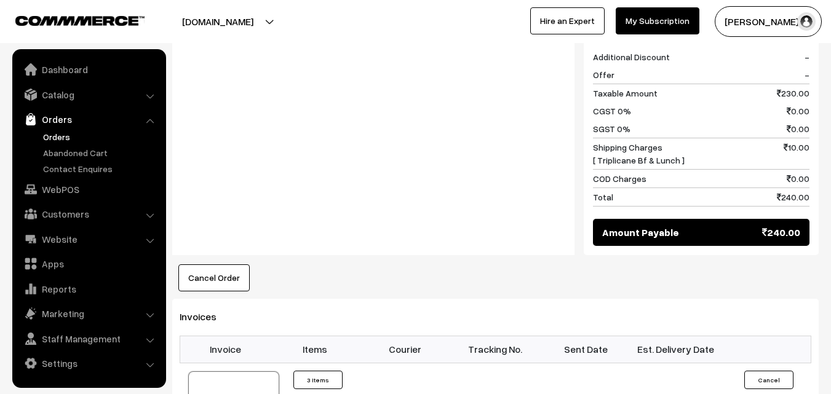
scroll to position [1046, 0]
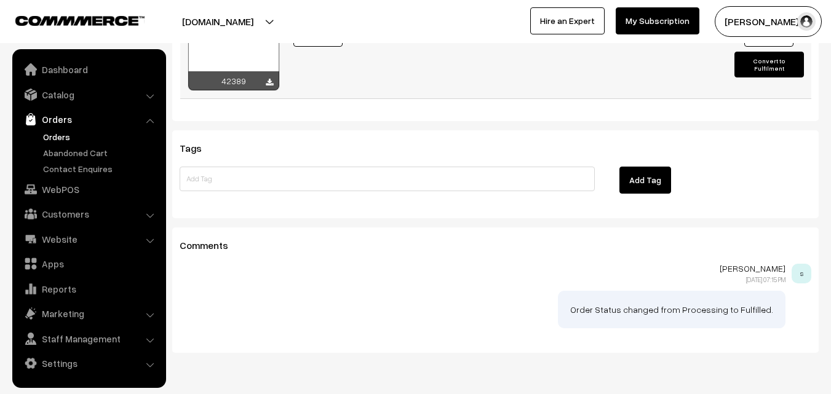
click at [247, 54] on div at bounding box center [233, 60] width 91 height 62
click at [66, 136] on link "Orders" at bounding box center [101, 136] width 122 height 13
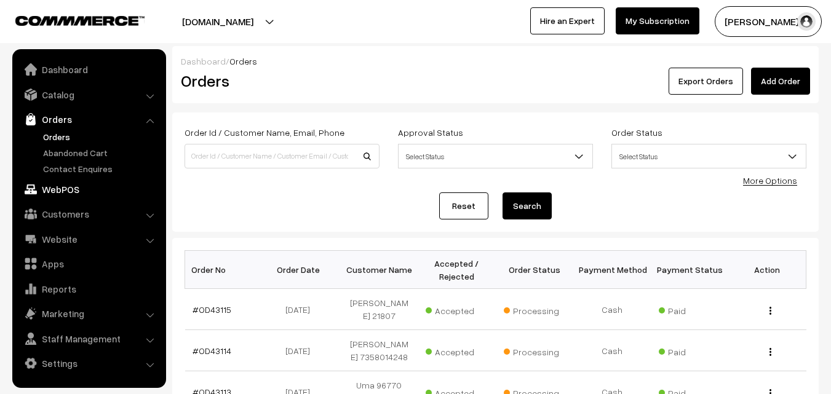
click at [76, 182] on link "WebPOS" at bounding box center [88, 189] width 146 height 22
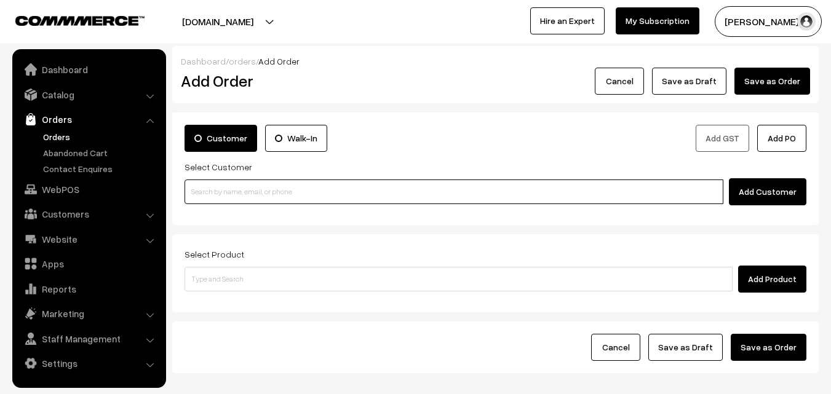
click at [221, 200] on input at bounding box center [454, 192] width 539 height 25
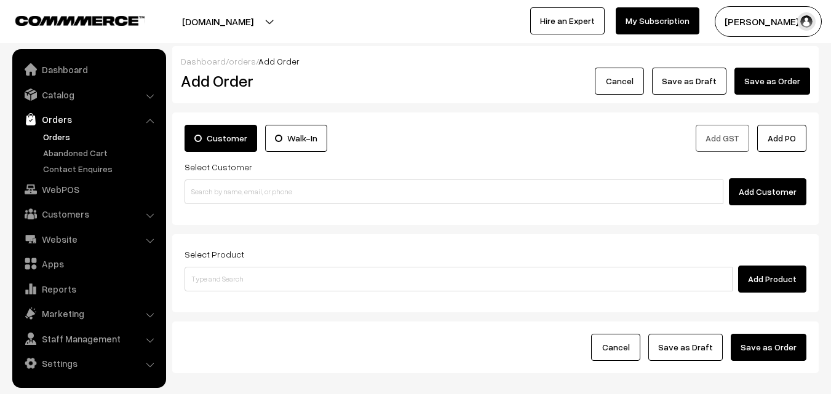
click at [205, 206] on div "Customer Walk-In Add GST Add PO Select Customer Add Customer" at bounding box center [495, 169] width 647 height 113
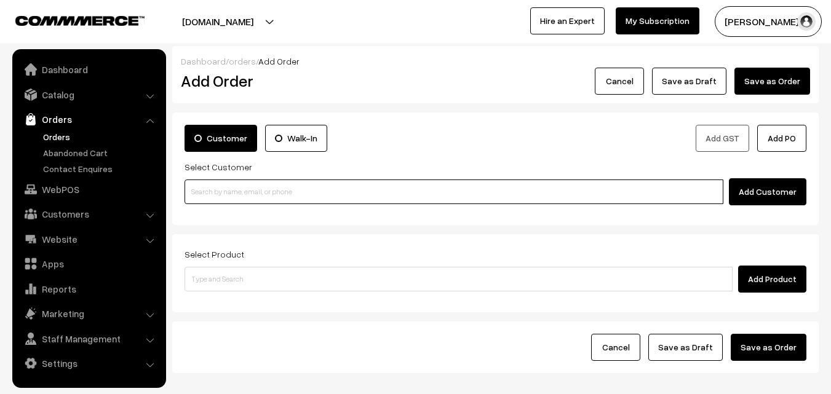
paste input "73055 94177"
click at [213, 193] on input "73055 94177" at bounding box center [454, 192] width 539 height 25
drag, startPoint x: 214, startPoint y: 191, endPoint x: 236, endPoint y: 202, distance: 25.1
click at [214, 191] on input "73055 94177" at bounding box center [454, 192] width 539 height 25
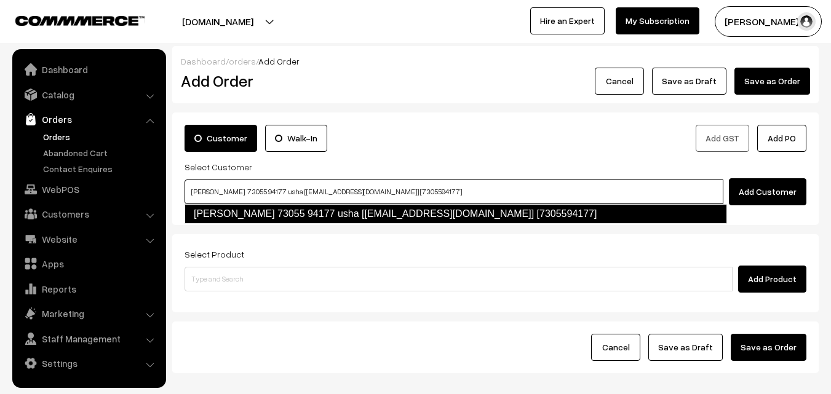
type input "usha shankar 73055 94177 usha [Annams14@gmail.com] [7305594177]"
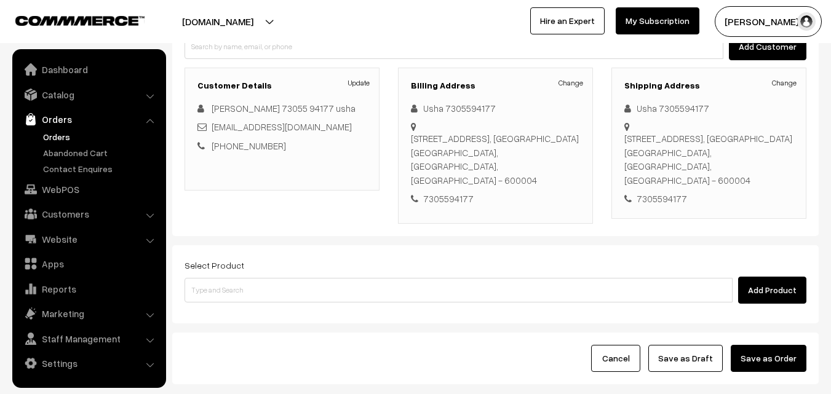
scroll to position [149, 0]
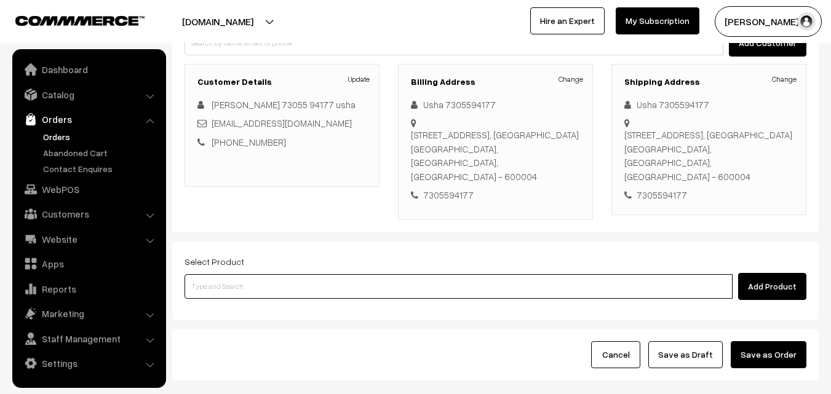
drag, startPoint x: 263, startPoint y: 275, endPoint x: 257, endPoint y: 271, distance: 7.5
click at [264, 275] on input at bounding box center [459, 286] width 548 height 25
paste input "28th Without Rice..."
type input "28th Without Rice..."
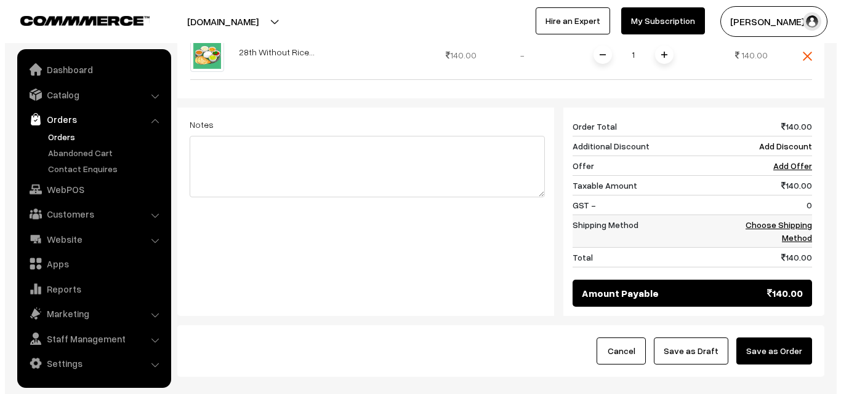
scroll to position [457, 0]
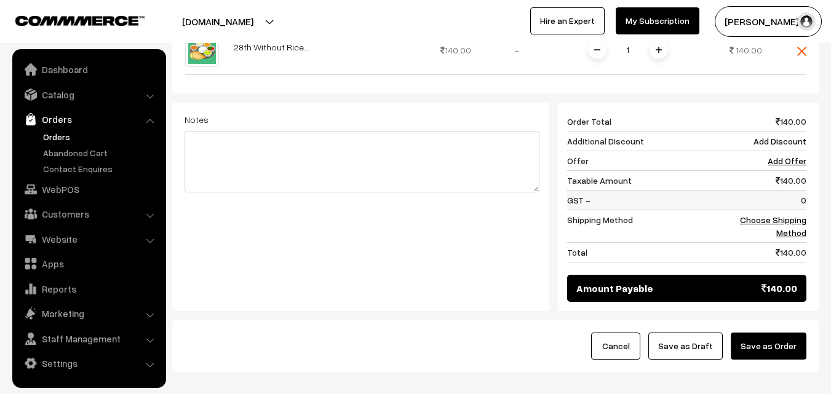
click at [779, 194] on td "0" at bounding box center [768, 200] width 76 height 20
click at [782, 215] on link "Choose Shipping Method" at bounding box center [773, 226] width 66 height 23
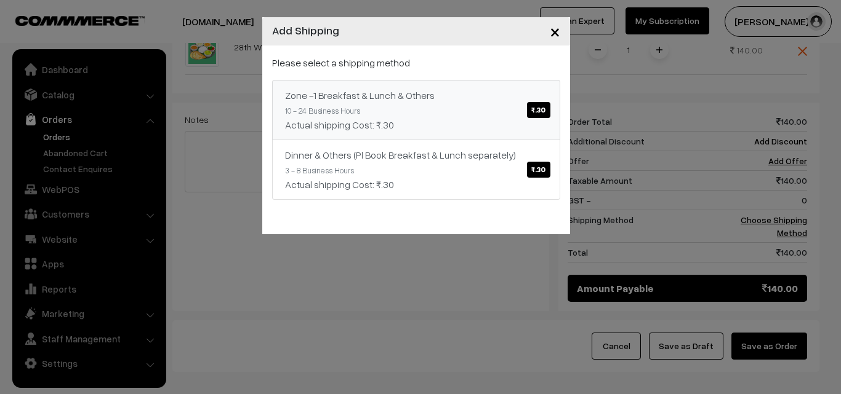
click at [410, 100] on link "Zone -1 Breakfast & Lunch & Others ₹.30 10 - 24 Business Hours Actual shipping …" at bounding box center [416, 110] width 288 height 60
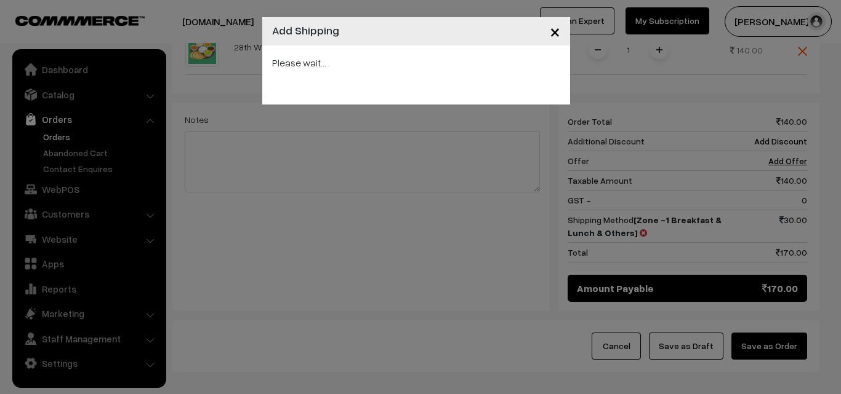
click at [773, 329] on div "× Add Shipping Please wait..." at bounding box center [420, 197] width 841 height 394
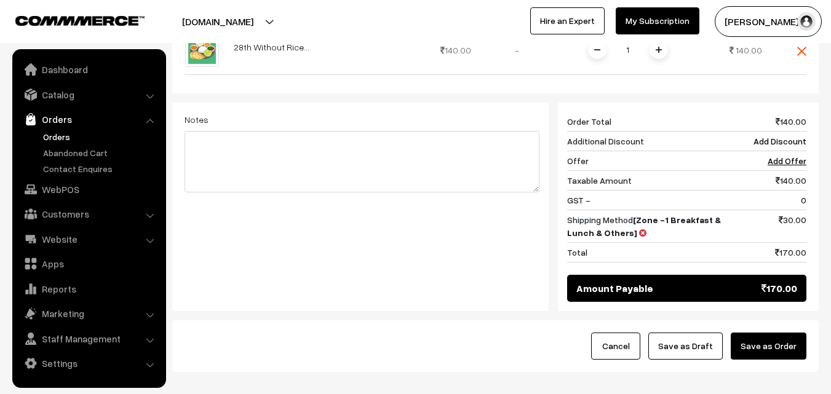
click at [773, 333] on button "Save as Order" at bounding box center [769, 346] width 76 height 27
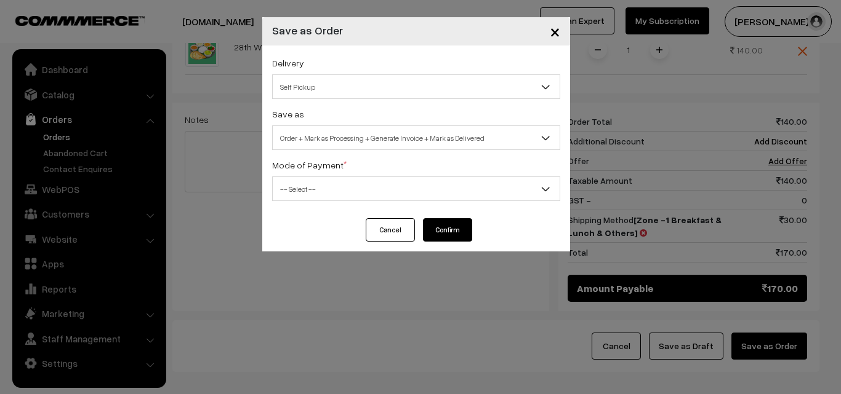
click at [356, 127] on span "Order + Mark as Processing + Generate Invoice + Mark as Delivered" at bounding box center [416, 138] width 287 height 22
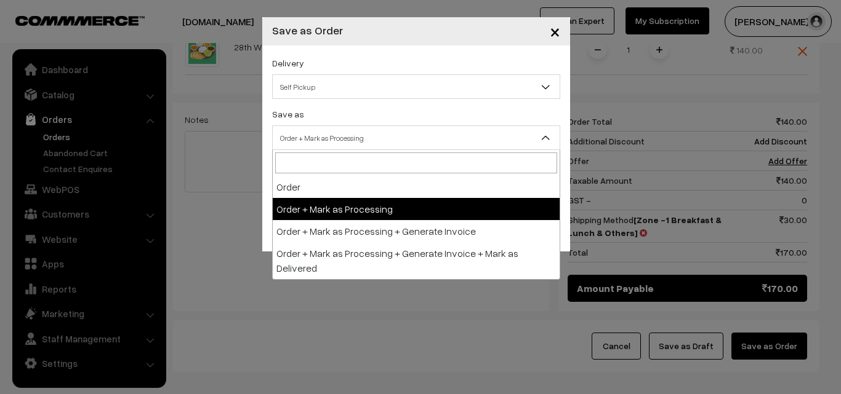
click at [326, 136] on span "Order + Mark as Processing" at bounding box center [416, 138] width 287 height 22
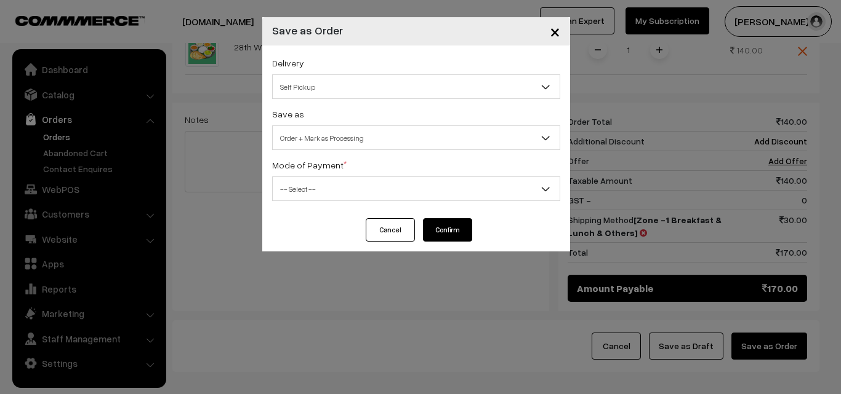
click at [337, 119] on div "Save as Order Order + Mark as Processing Order + Mark as Processing + Generate …" at bounding box center [416, 128] width 288 height 44
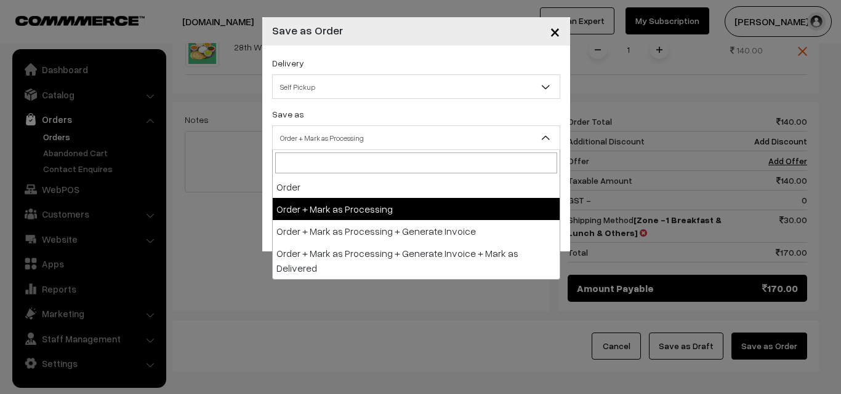
click at [337, 148] on span "Order + Mark as Processing" at bounding box center [416, 138] width 287 height 22
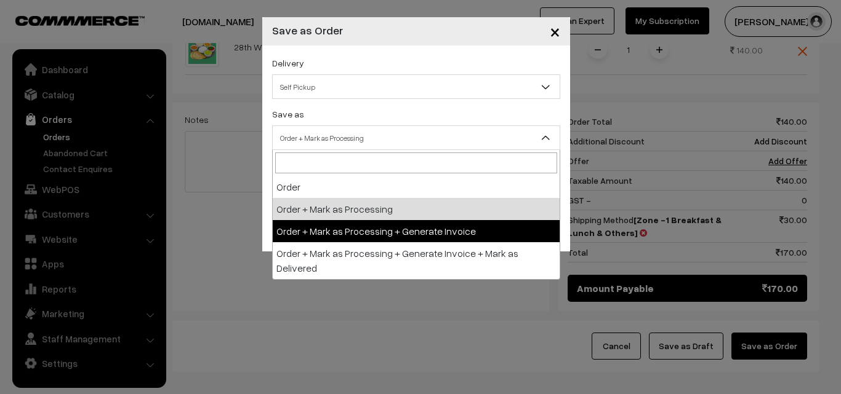
select select "3"
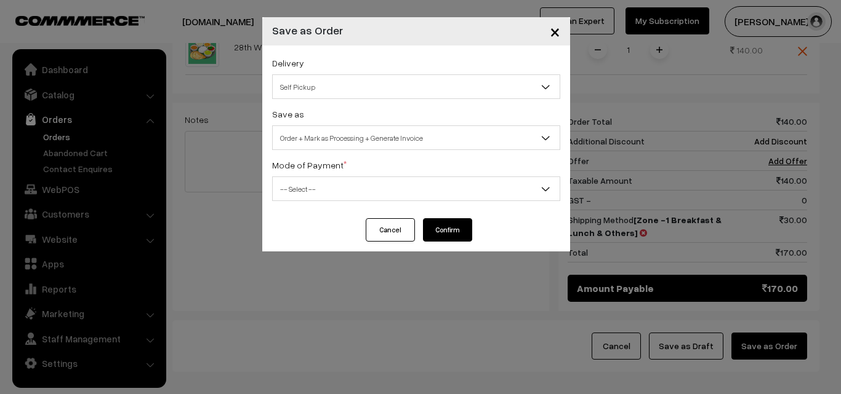
click at [324, 182] on span "-- Select --" at bounding box center [416, 189] width 287 height 22
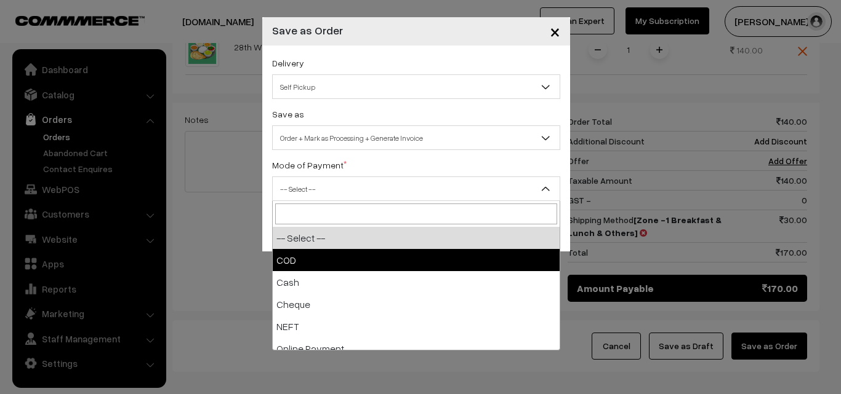
select select "1"
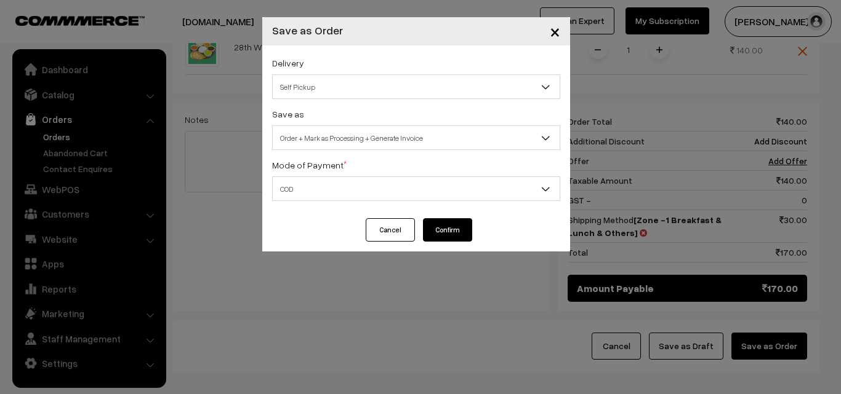
click at [442, 223] on button "Confirm" at bounding box center [447, 229] width 49 height 23
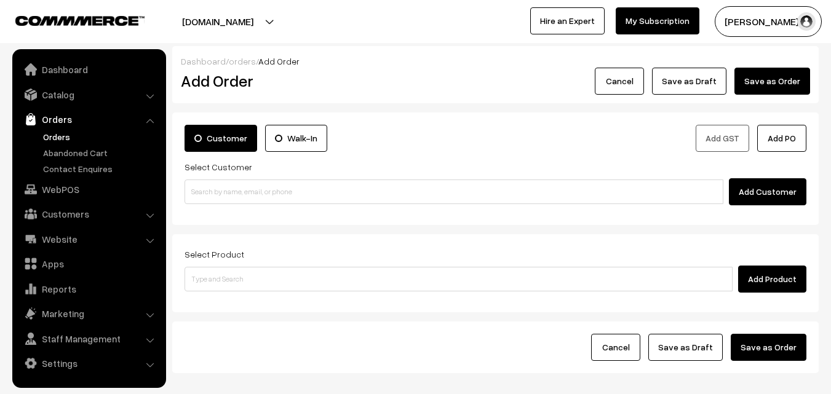
click at [62, 132] on link "Orders" at bounding box center [101, 136] width 122 height 13
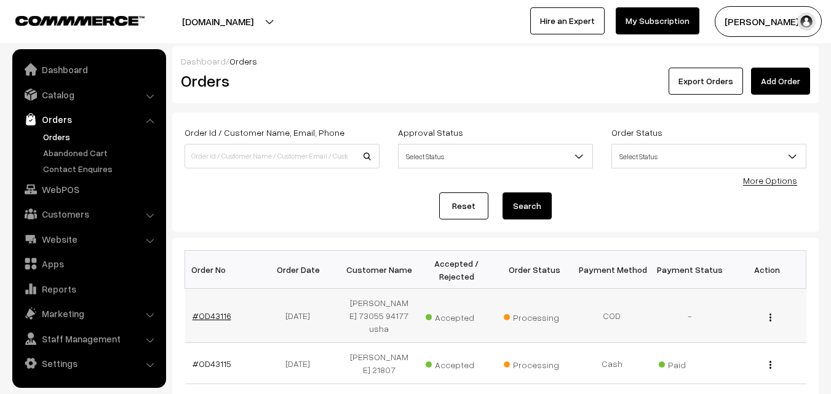
click at [210, 316] on link "#OD43116" at bounding box center [212, 316] width 39 height 10
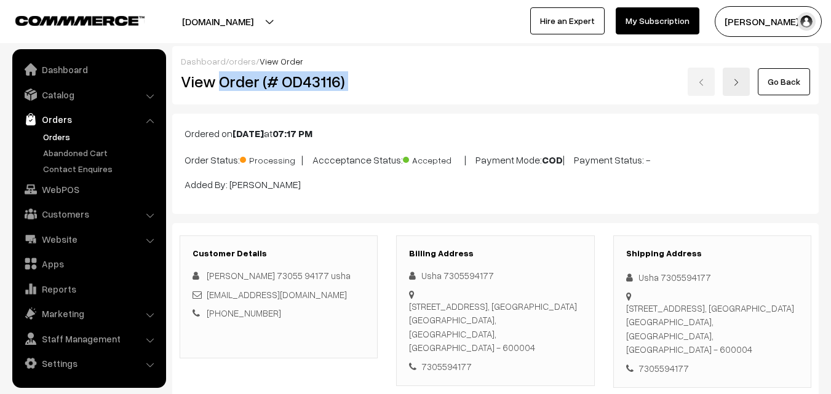
drag, startPoint x: 0, startPoint y: 0, endPoint x: 385, endPoint y: 95, distance: 396.1
click at [388, 96] on div "Dashboard / orders / View Order View Order (# OD43116) Go Back" at bounding box center [495, 75] width 647 height 58
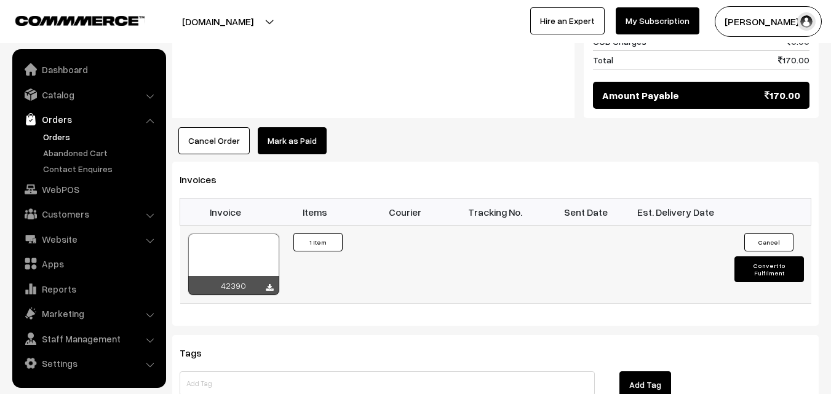
scroll to position [677, 0]
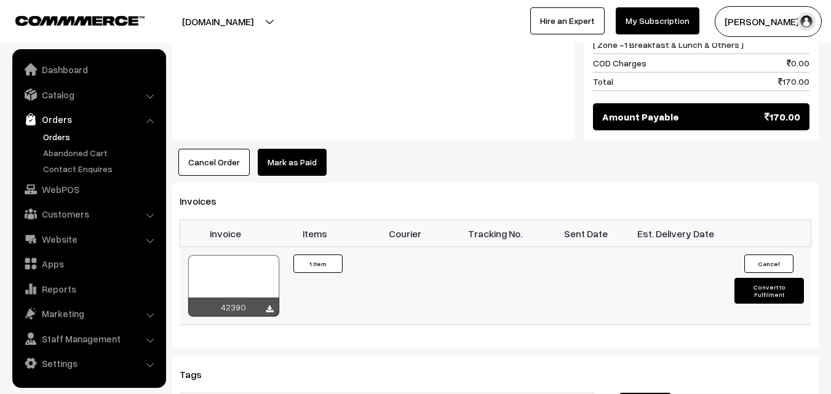
click at [228, 255] on div at bounding box center [233, 286] width 91 height 62
click at [59, 138] on link "Orders" at bounding box center [101, 136] width 122 height 13
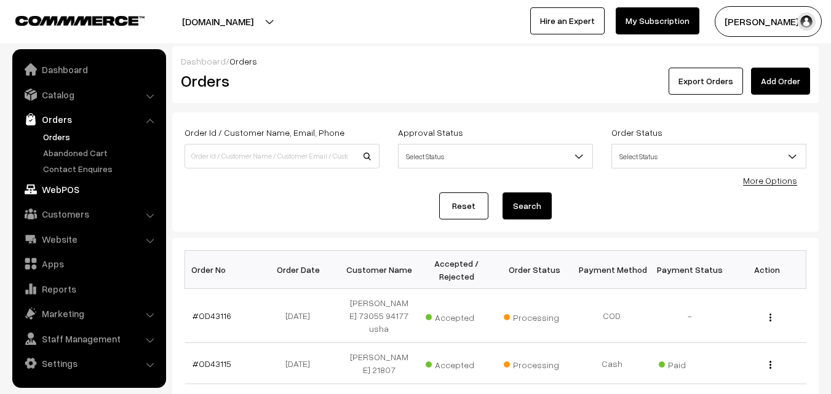
click at [67, 182] on link "WebPOS" at bounding box center [88, 189] width 146 height 22
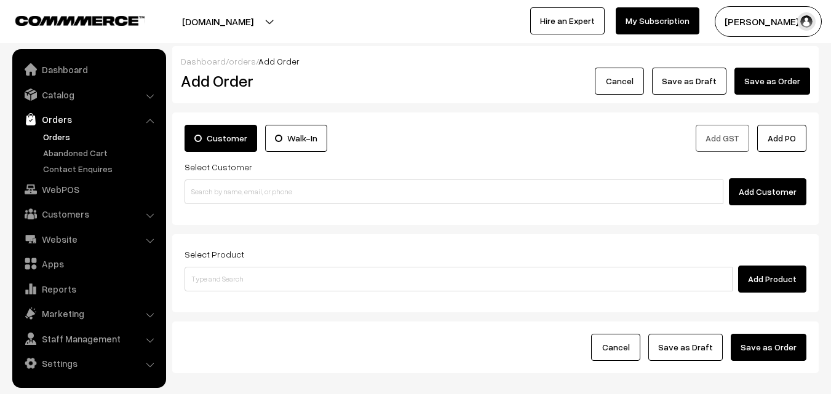
click at [230, 195] on input at bounding box center [454, 192] width 539 height 25
click at [214, 189] on input "99620 33355" at bounding box center [454, 192] width 539 height 25
type input "No customers found."
